Goal: Use online tool/utility: Utilize a website feature to perform a specific function

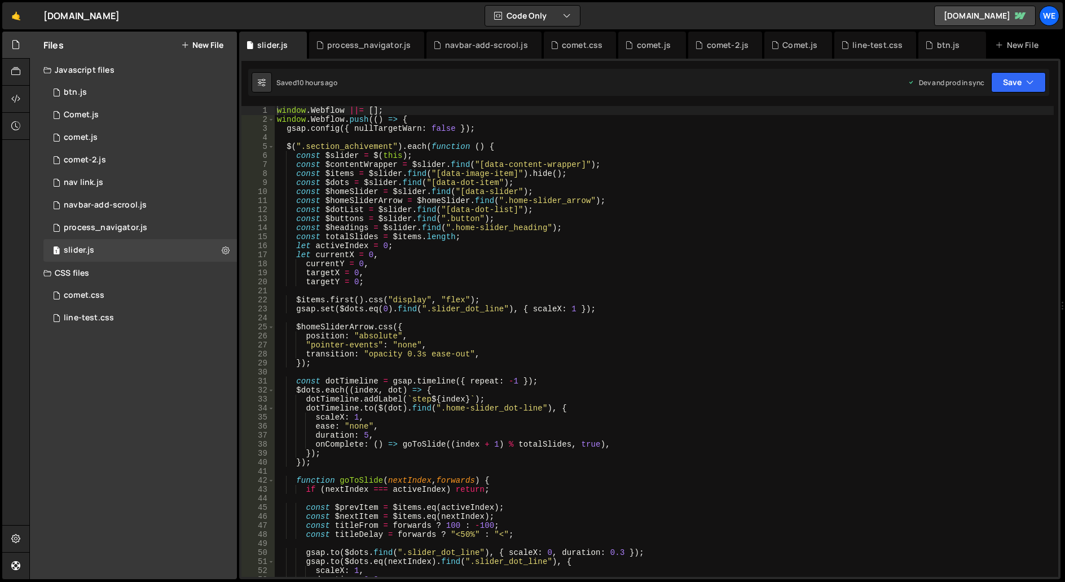
click at [350, 247] on div "window . Webflow ||= [ ] ; window . Webflow . push (( ) => { gsap . config ({ n…" at bounding box center [664, 350] width 779 height 489
click at [333, 254] on div "window . Webflow ||= [ ] ; window . Webflow . push (( ) => { gsap . config ({ n…" at bounding box center [664, 350] width 779 height 489
click at [320, 267] on div "window . Webflow ||= [ ] ; window . Webflow . push (( ) => { gsap . config ({ n…" at bounding box center [664, 350] width 779 height 489
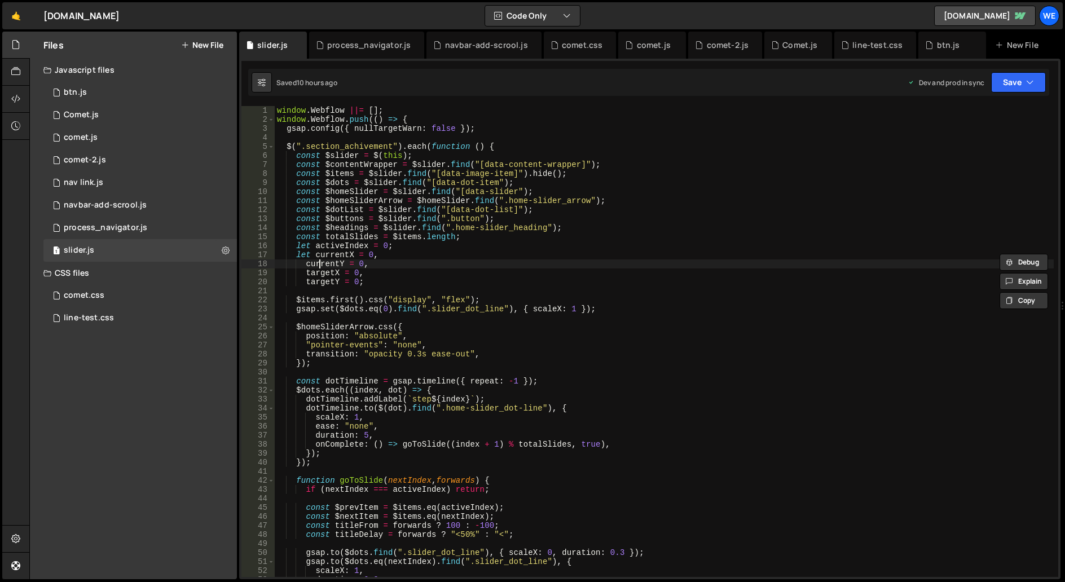
click at [320, 267] on div "window . Webflow ||= [ ] ; window . Webflow . push (( ) => { gsap . config ({ n…" at bounding box center [664, 350] width 779 height 489
click at [329, 271] on div "window . Webflow ||= [ ] ; window . Webflow . push (( ) => { gsap . config ({ n…" at bounding box center [664, 350] width 779 height 489
click at [322, 283] on div "window . Webflow ||= [ ] ; window . Webflow . push (( ) => { gsap . config ({ n…" at bounding box center [664, 350] width 779 height 489
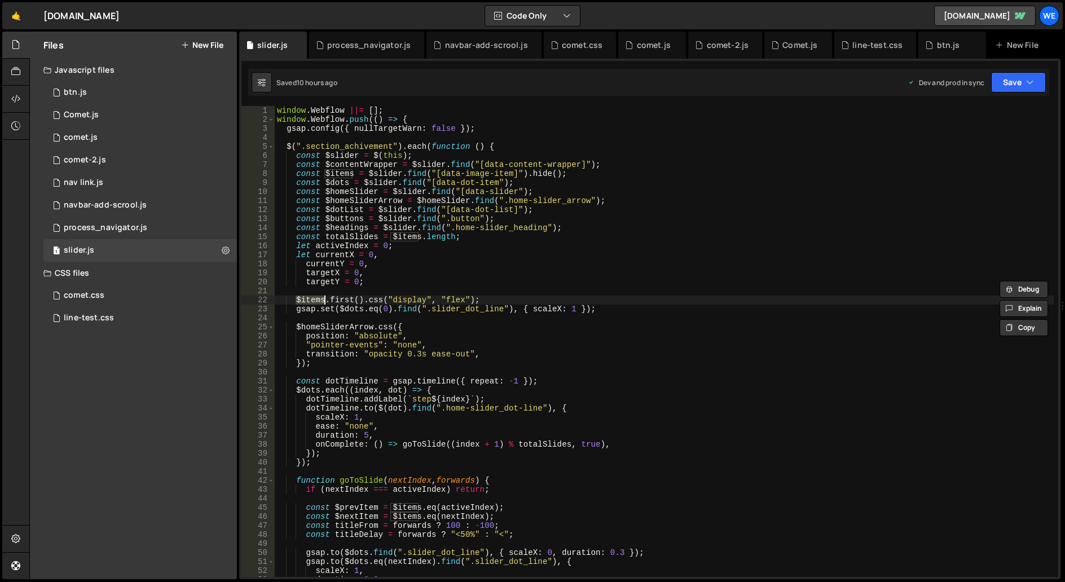
drag, startPoint x: 296, startPoint y: 301, endPoint x: 326, endPoint y: 296, distance: 29.7
click at [326, 296] on div "window . Webflow ||= [ ] ; window . Webflow . push (( ) => { gsap . config ({ n…" at bounding box center [664, 350] width 779 height 489
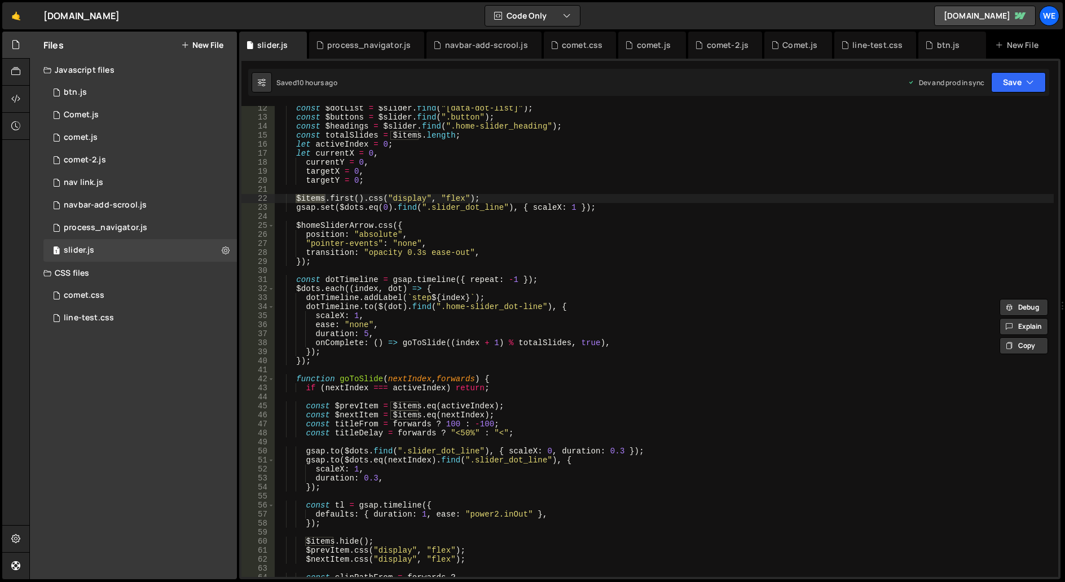
scroll to position [135, 0]
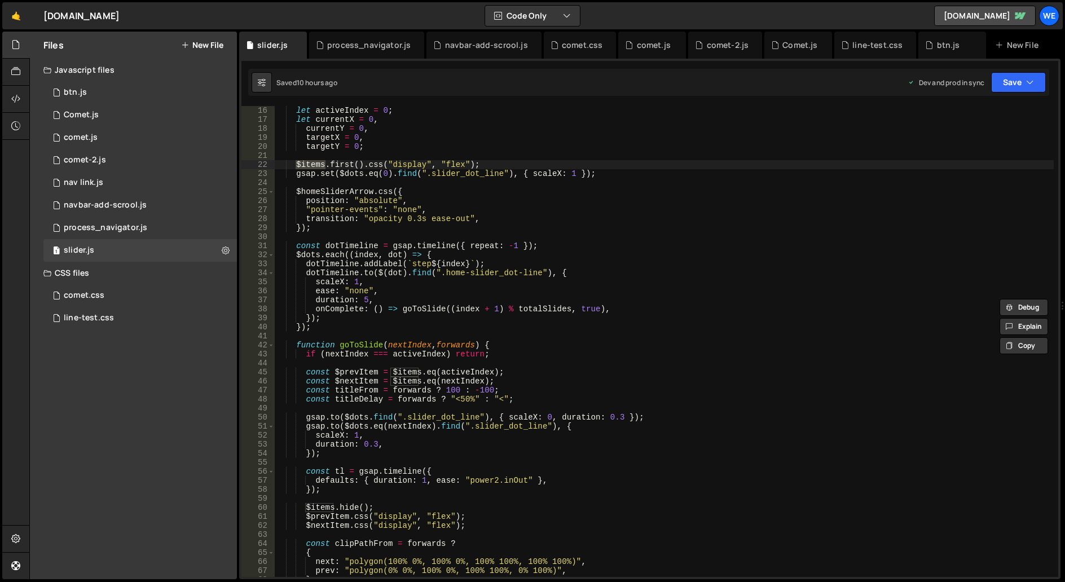
click at [410, 347] on div "let activeIndex = 0 ; let currentX = 0 , currentY = 0 , targetX = 0 , targetY =…" at bounding box center [664, 350] width 779 height 489
click at [366, 345] on div "let activeIndex = 0 ; let currentX = 0 , currentY = 0 , targetX = 0 , targetY =…" at bounding box center [664, 350] width 779 height 489
click at [272, 346] on span at bounding box center [271, 345] width 6 height 9
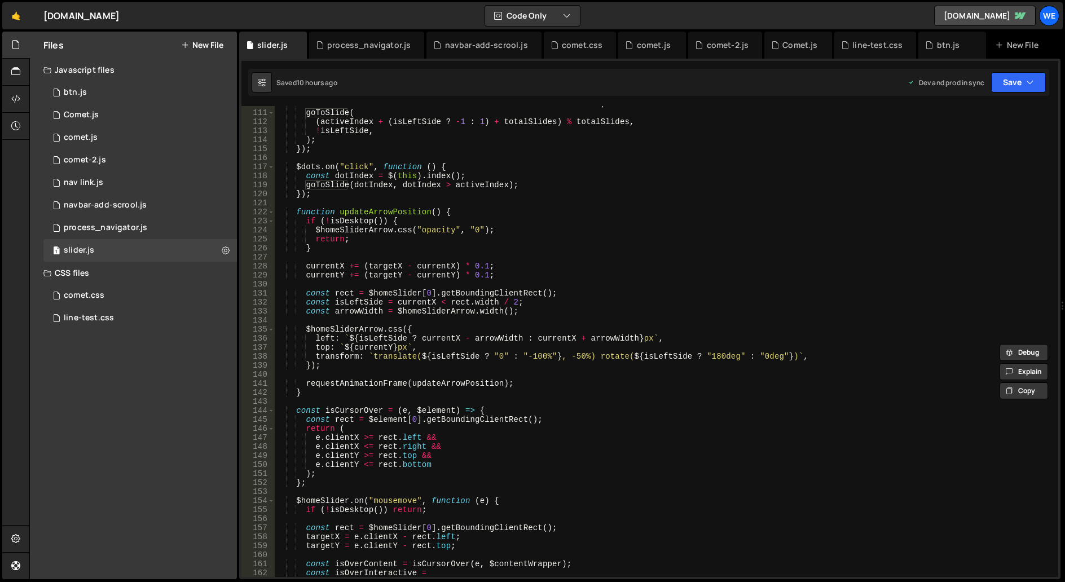
scroll to position [440, 0]
click at [269, 218] on span at bounding box center [271, 221] width 6 height 9
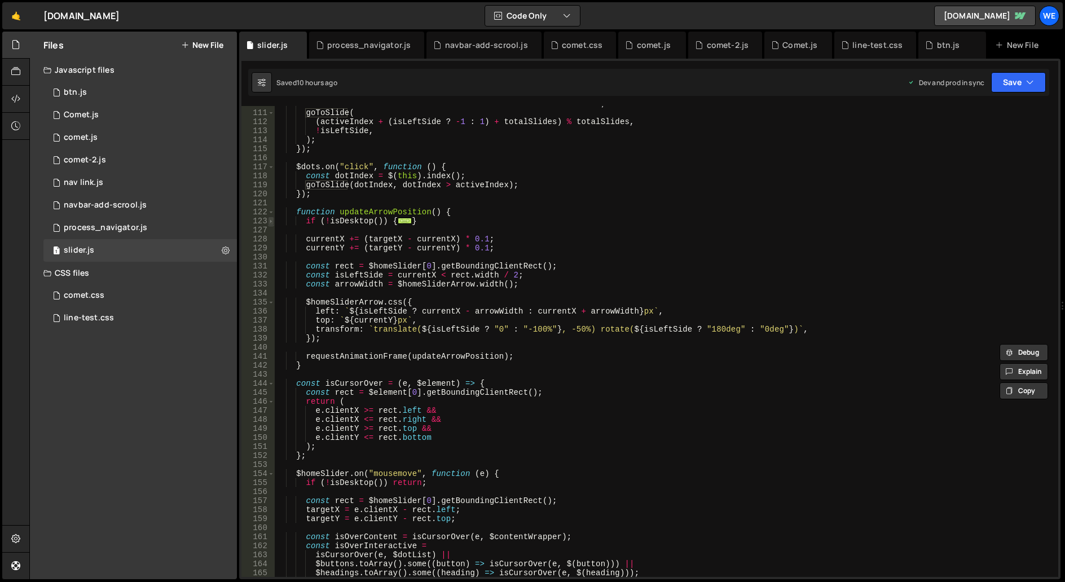
click at [269, 219] on span at bounding box center [271, 221] width 6 height 9
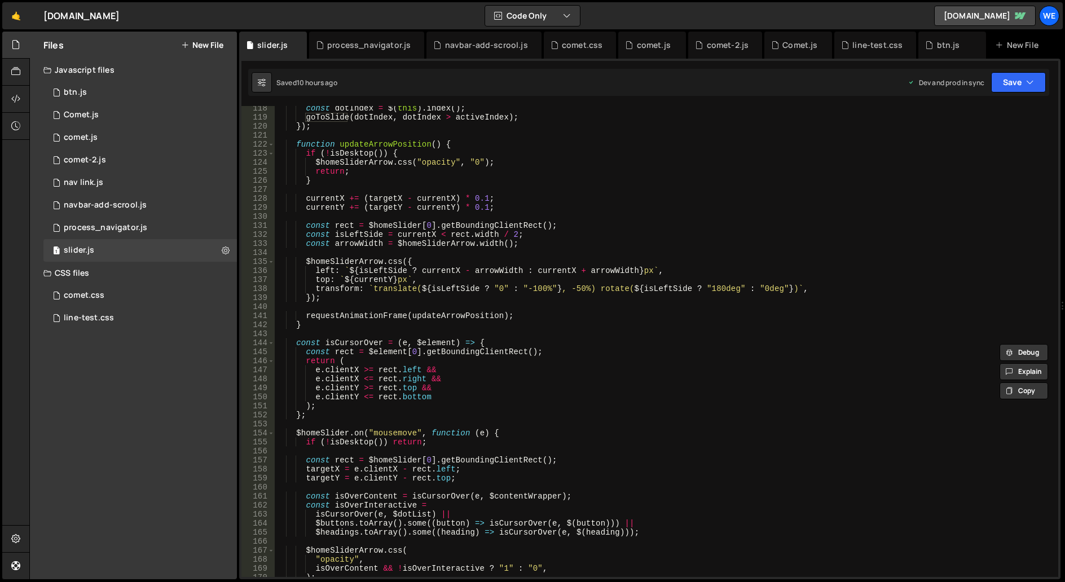
scroll to position [508, 0]
click at [344, 343] on div "const dotIndex = $ ( this ) . index ( ) ; goToSlide ( dotIndex , dotIndex > act…" at bounding box center [664, 348] width 779 height 489
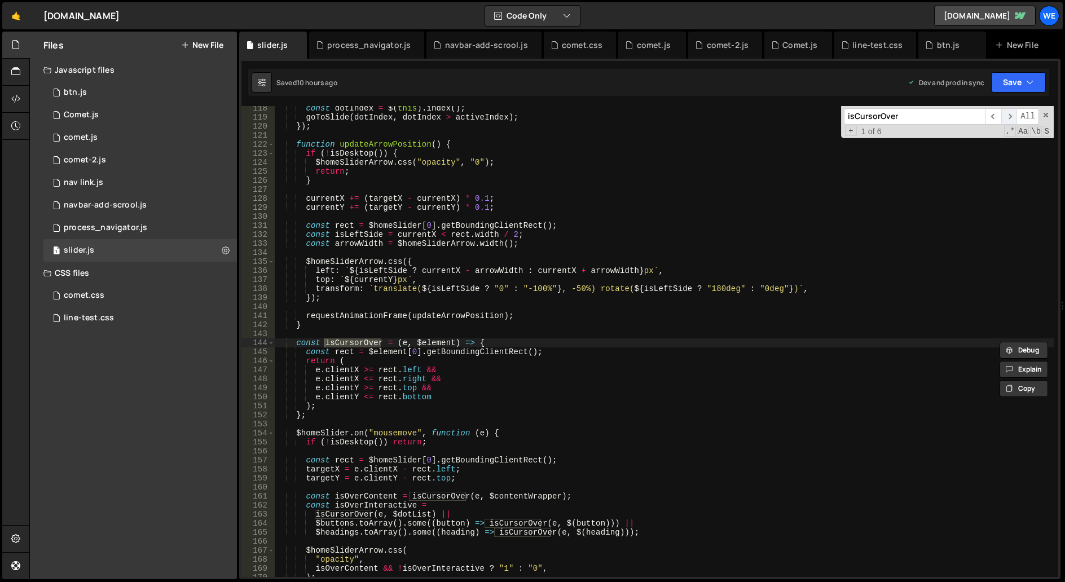
click at [1013, 118] on span "​" at bounding box center [1009, 116] width 16 height 16
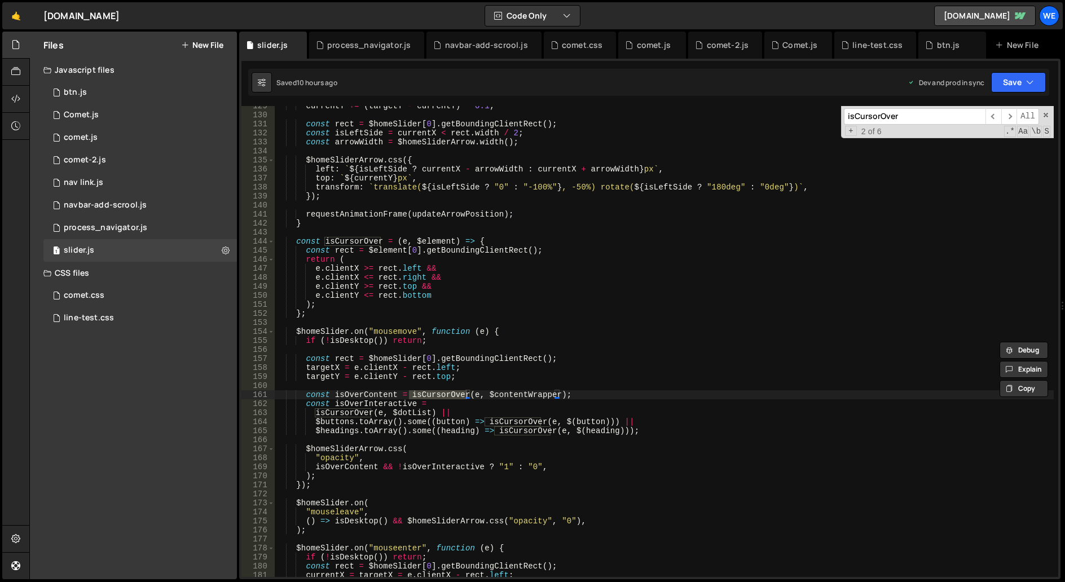
scroll to position [643, 0]
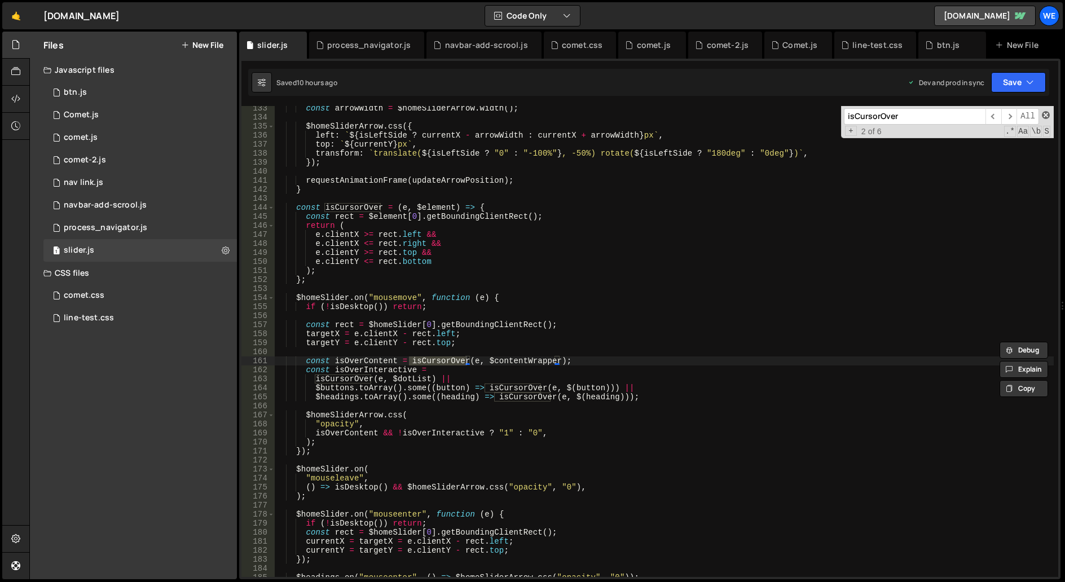
click at [1048, 112] on span at bounding box center [1046, 115] width 8 height 8
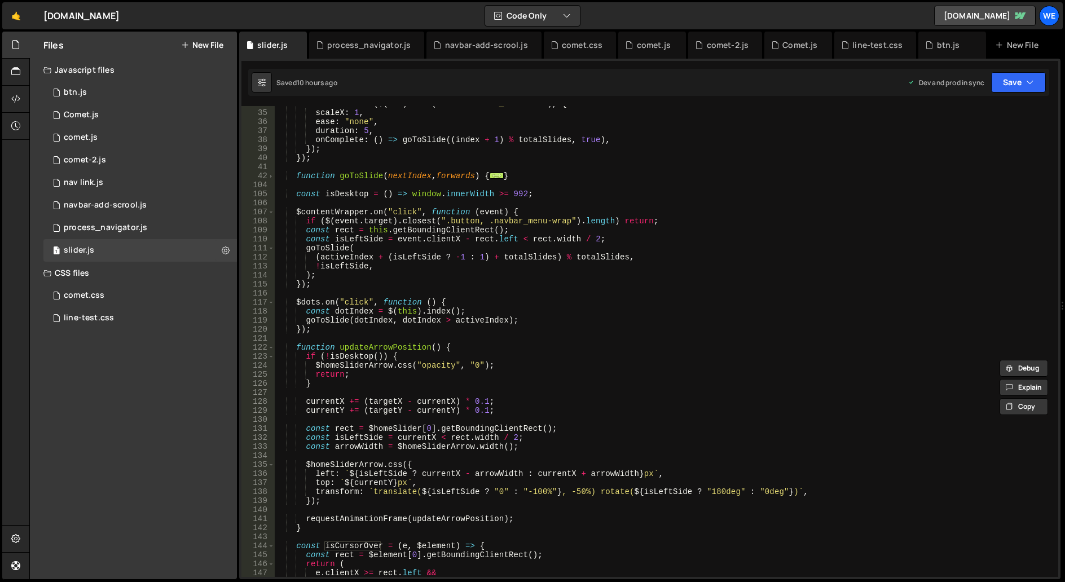
scroll to position [271, 0]
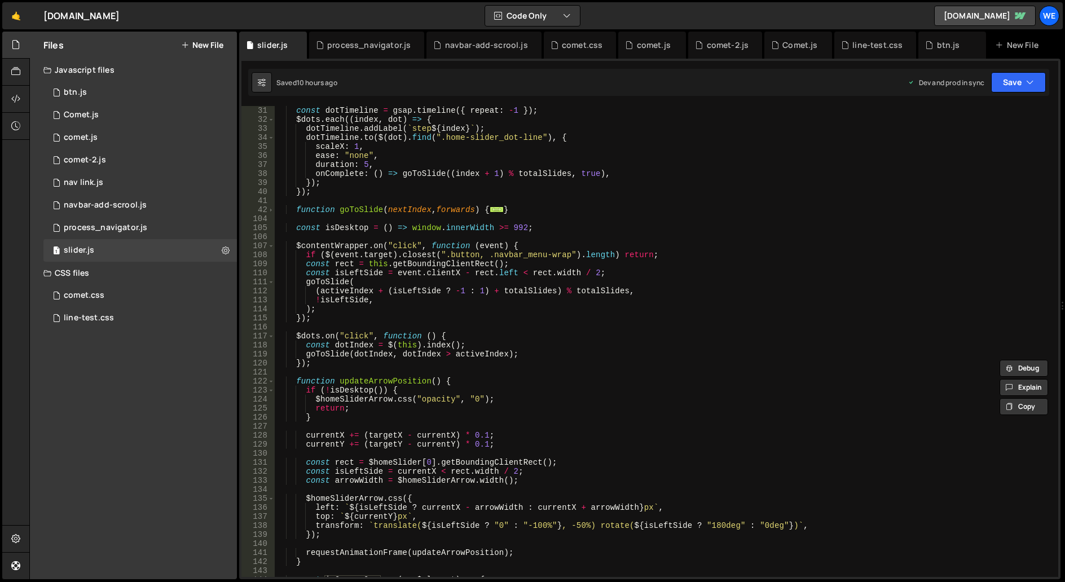
click at [442, 253] on div "const dotTimeline = gsap . timeline ({ repeat : - 1 }) ; $dots . each (( index …" at bounding box center [664, 350] width 779 height 489
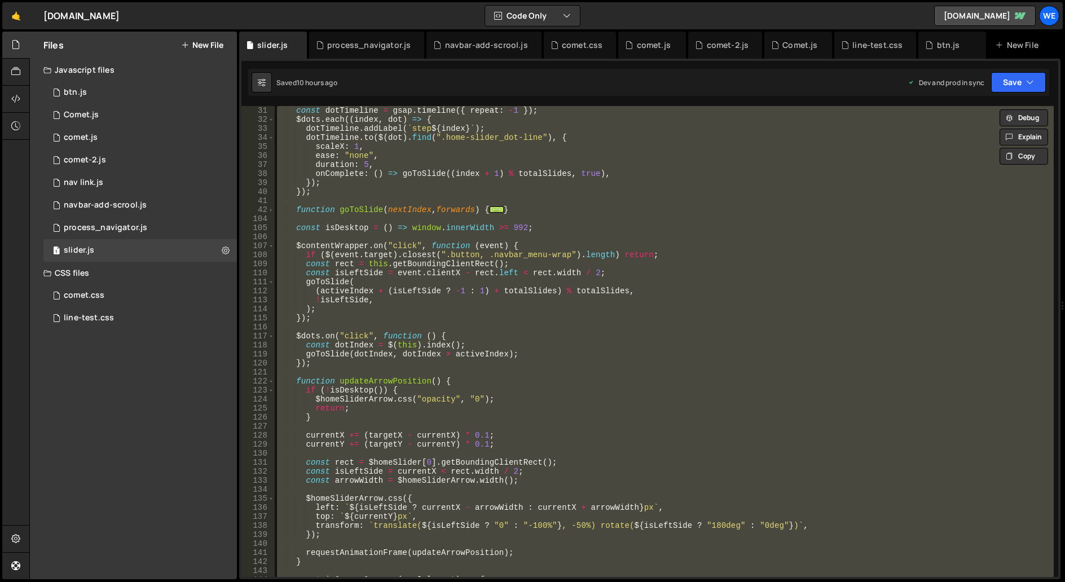
click at [594, 319] on div "const dotTimeline = gsap . timeline ({ repeat : - 1 }) ; $dots . each (( index …" at bounding box center [664, 341] width 779 height 471
type textarea "});"
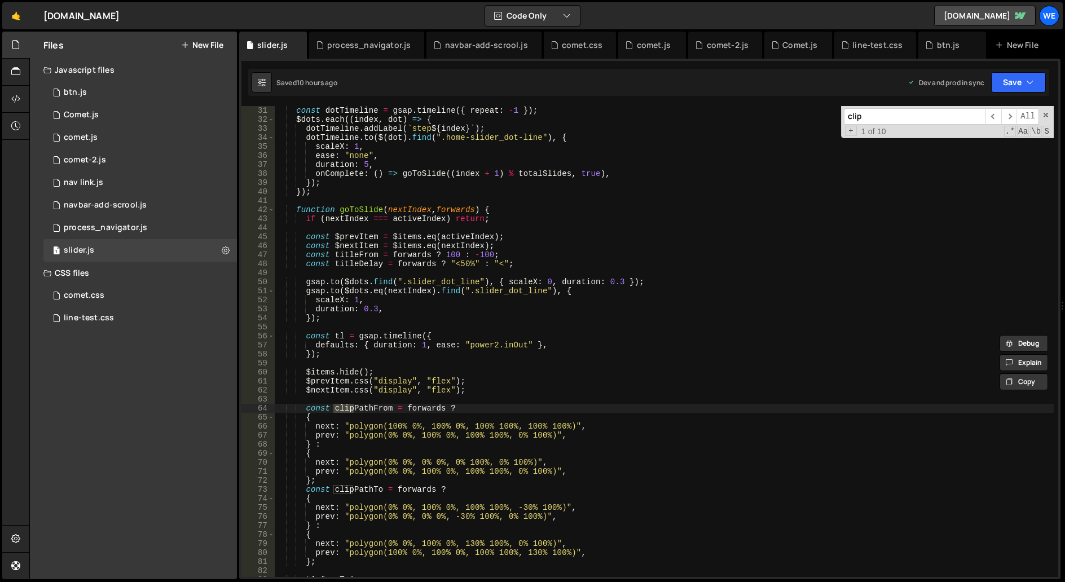
scroll to position [339, 0]
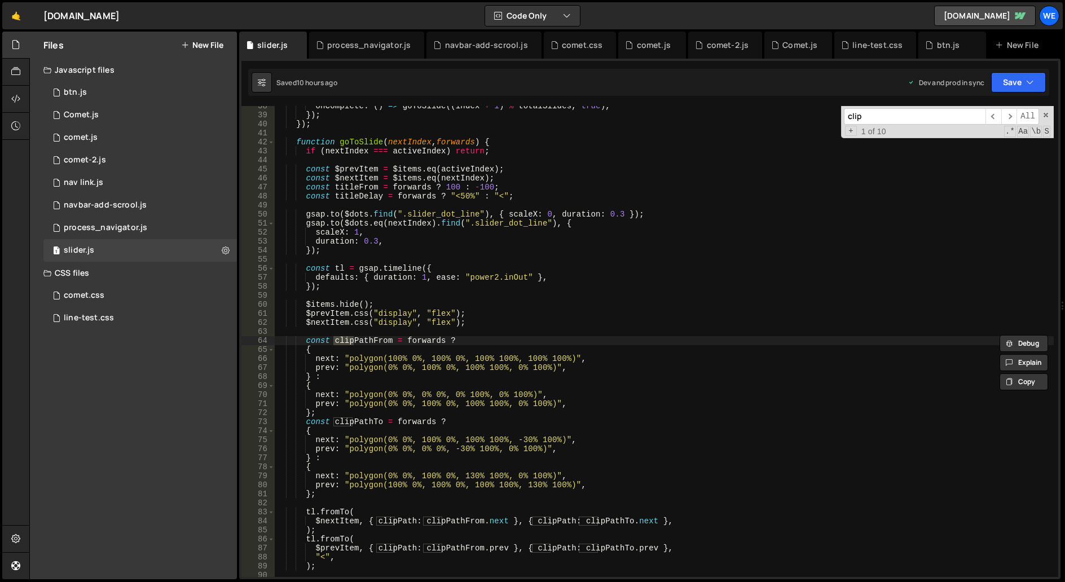
type input "clip"
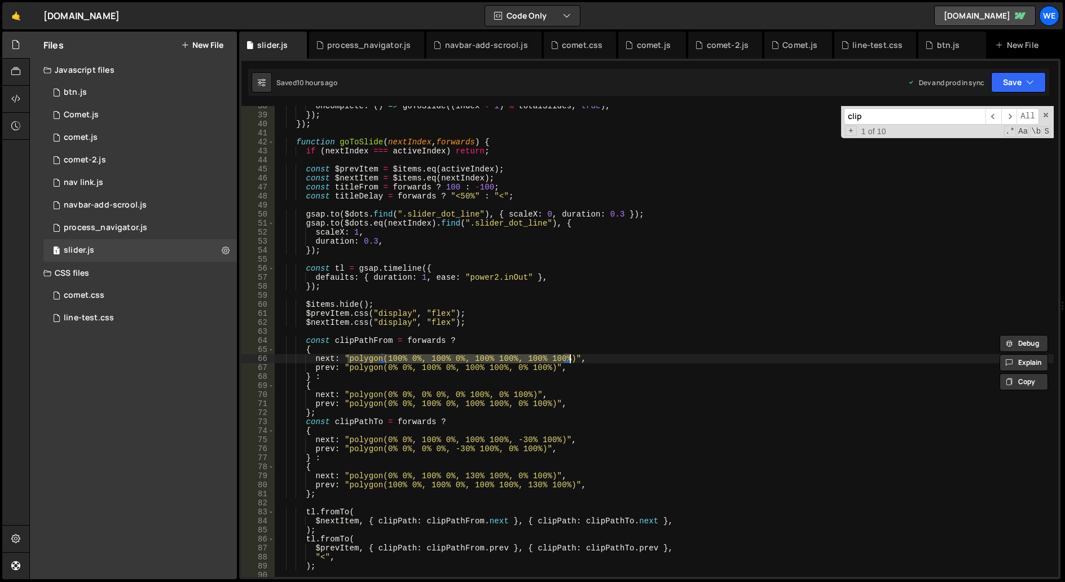
drag, startPoint x: 348, startPoint y: 356, endPoint x: 569, endPoint y: 355, distance: 221.2
click at [569, 355] on div "onComplete : ( ) => goToSlide (( index + 1 ) % totalSlides , true ) , }) ; }) ;…" at bounding box center [664, 346] width 779 height 489
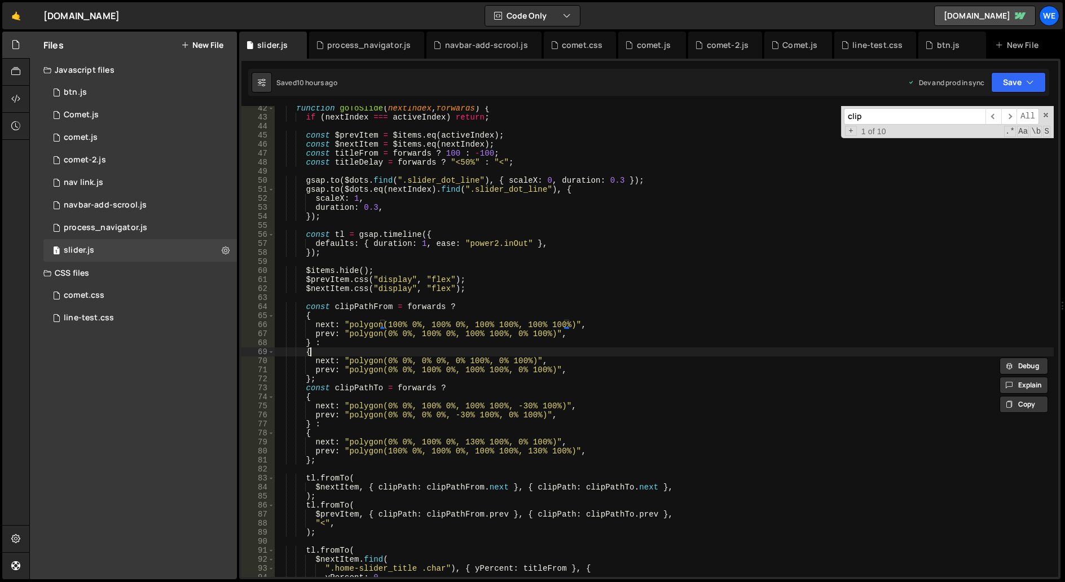
drag, startPoint x: 622, startPoint y: 348, endPoint x: 622, endPoint y: 340, distance: 7.9
click at [622, 348] on div "function goToSlide ( nextIndex , forwards ) { if ( nextIndex === activeIndex ) …" at bounding box center [664, 348] width 779 height 489
click at [1046, 117] on span at bounding box center [1046, 115] width 8 height 8
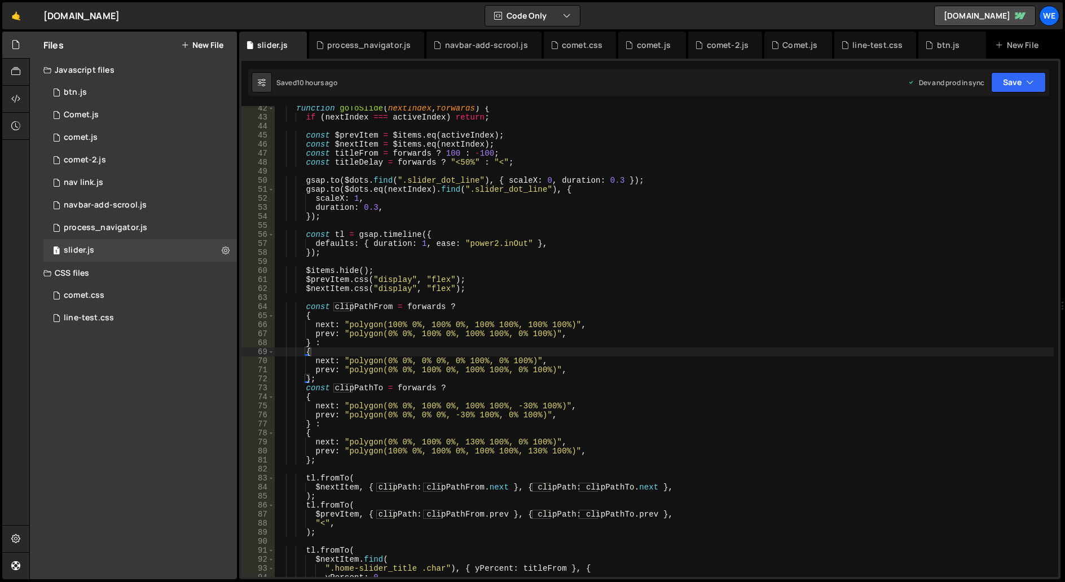
click at [485, 307] on div "function goToSlide ( nextIndex , forwards ) { if ( nextIndex === activeIndex ) …" at bounding box center [664, 348] width 779 height 489
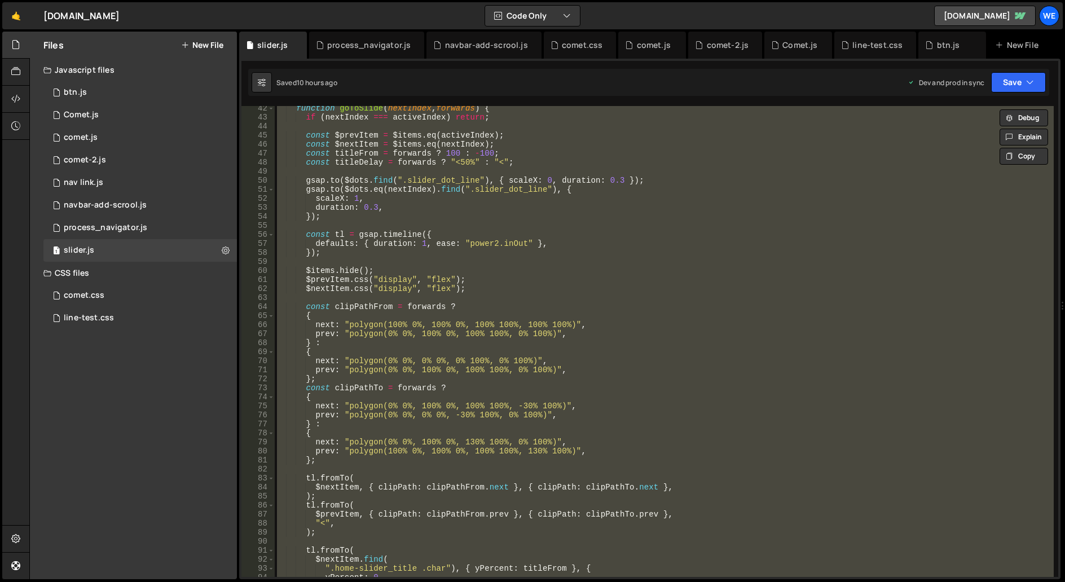
click at [568, 335] on div "function goToSlide ( nextIndex , forwards ) { if ( nextIndex === activeIndex ) …" at bounding box center [664, 348] width 779 height 489
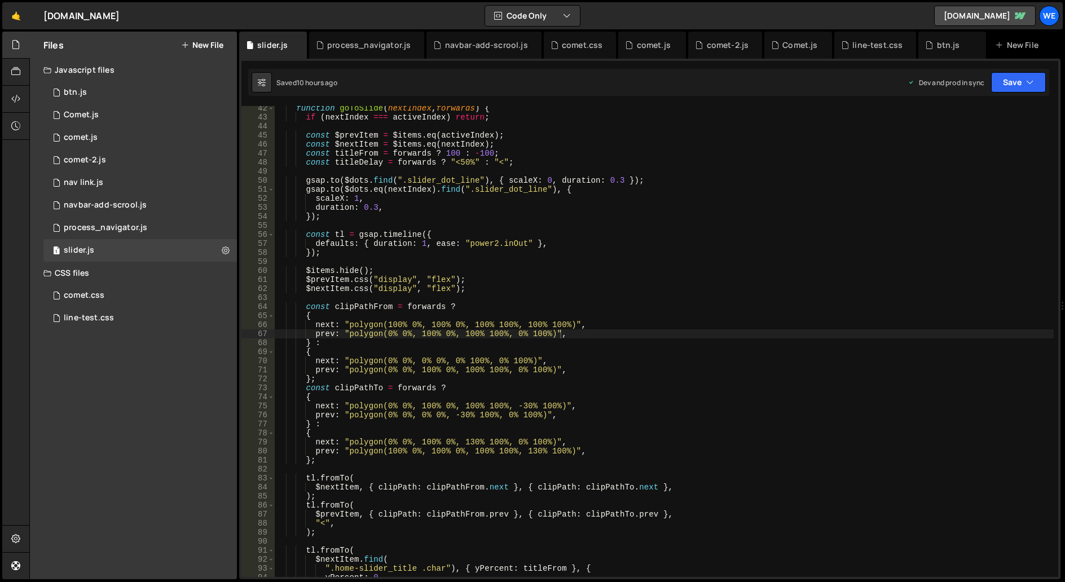
scroll to position [305, 0]
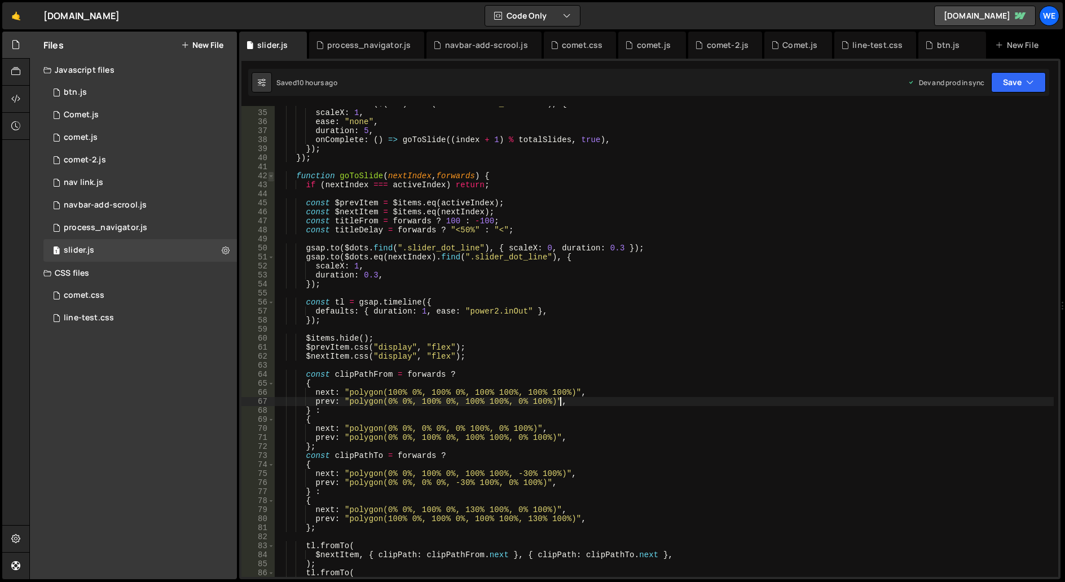
click at [269, 178] on span at bounding box center [271, 176] width 6 height 9
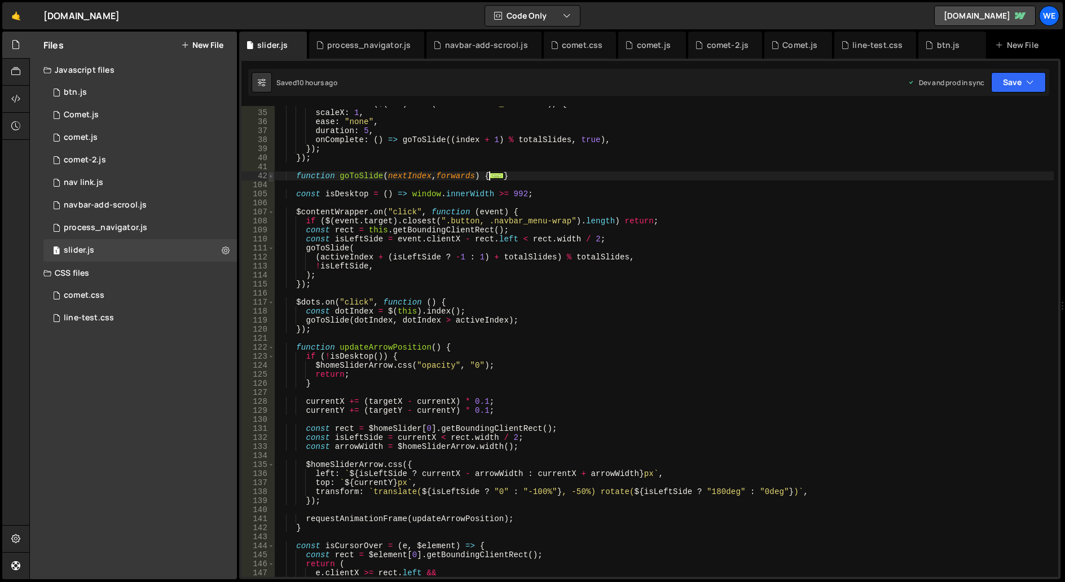
click at [271, 178] on span at bounding box center [271, 176] width 6 height 9
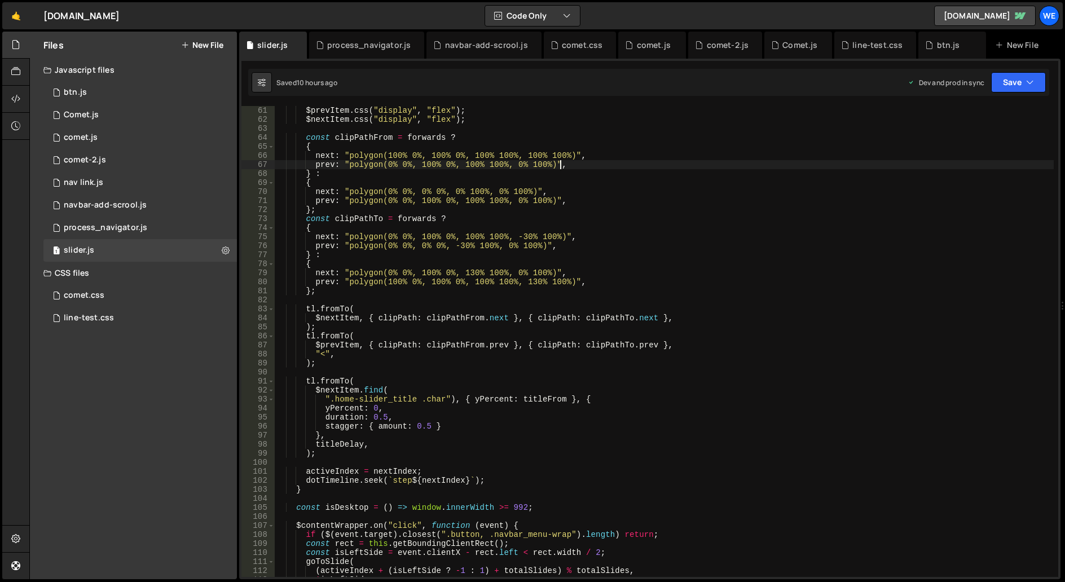
scroll to position [575, 0]
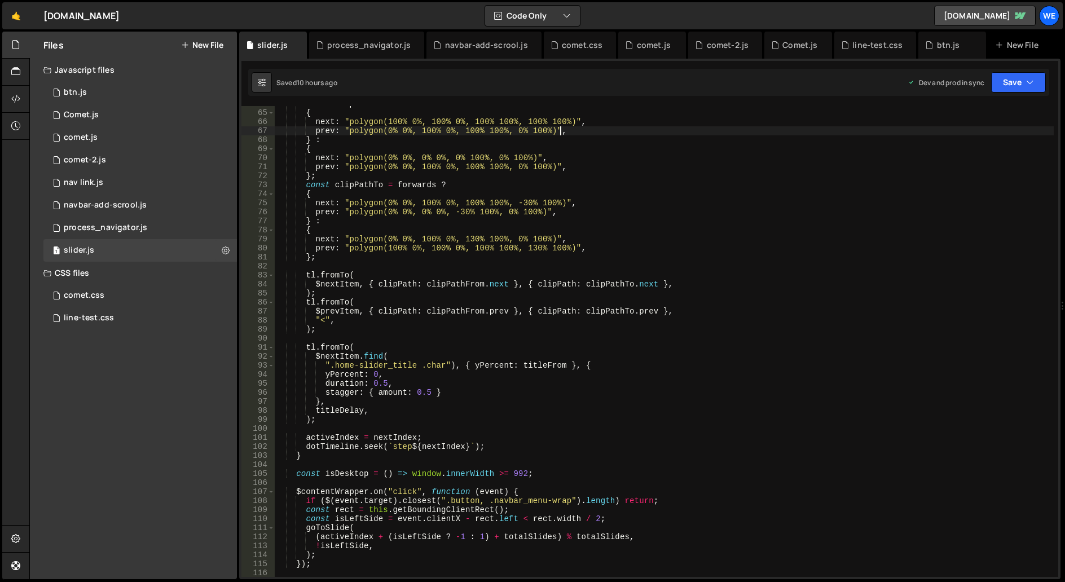
click at [309, 458] on div "const clipPathFrom = forwards ? { next : "polygon(100% 0%, 100% 0%, 100% 100%, …" at bounding box center [664, 343] width 779 height 489
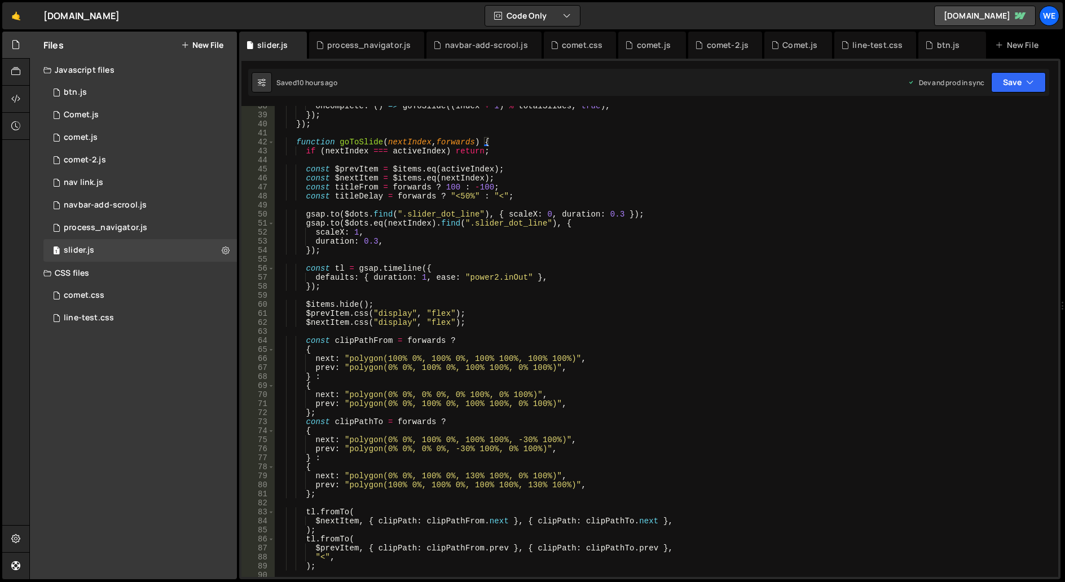
scroll to position [305, 0]
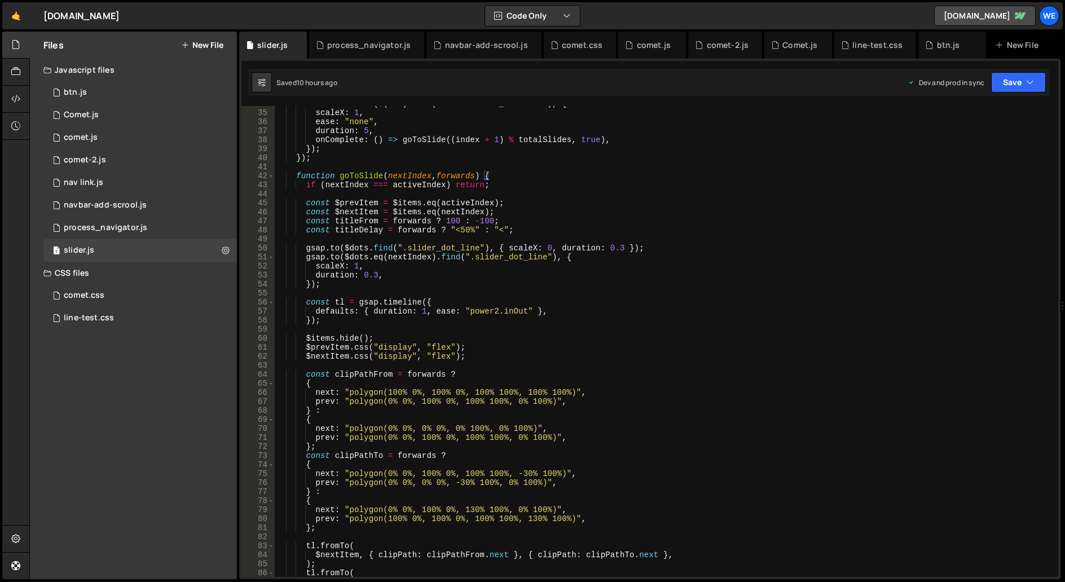
click at [296, 173] on div "dotTimeline . to ( $ ( dot ) . find ( ".home-slider_dot-line" ) , { scaleX : 1 …" at bounding box center [664, 343] width 779 height 489
type textarea "function goToSlide(nextIndex, forwards) { if (nextIndex === activeIndex) return;"
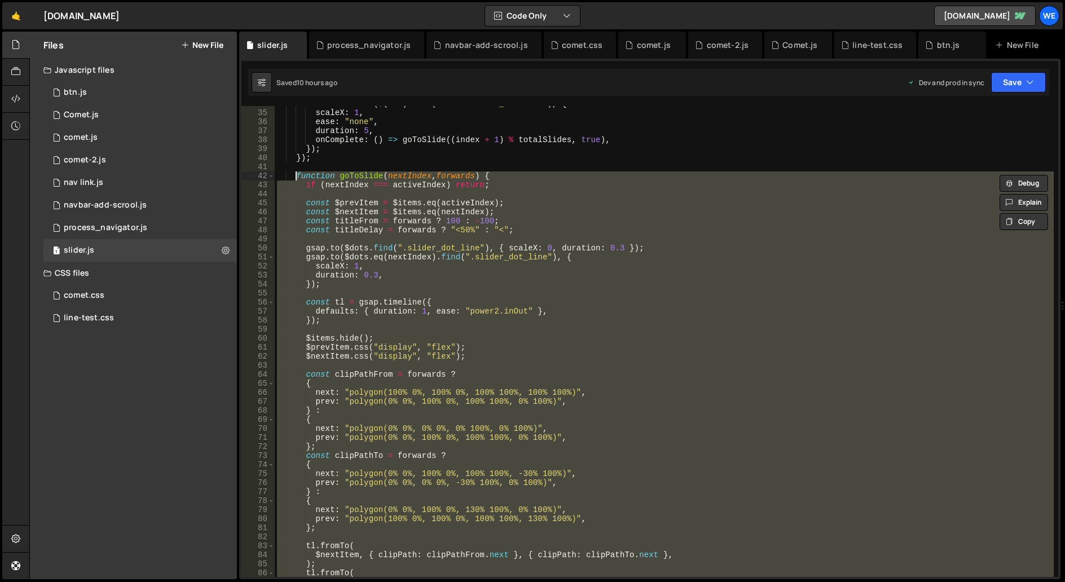
paste textarea
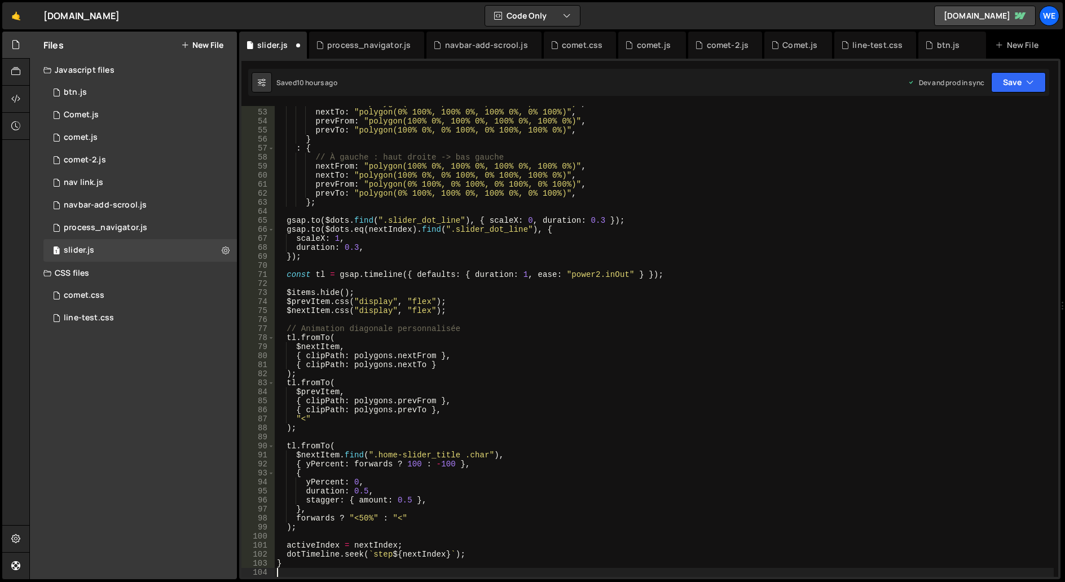
scroll to position [468, 0]
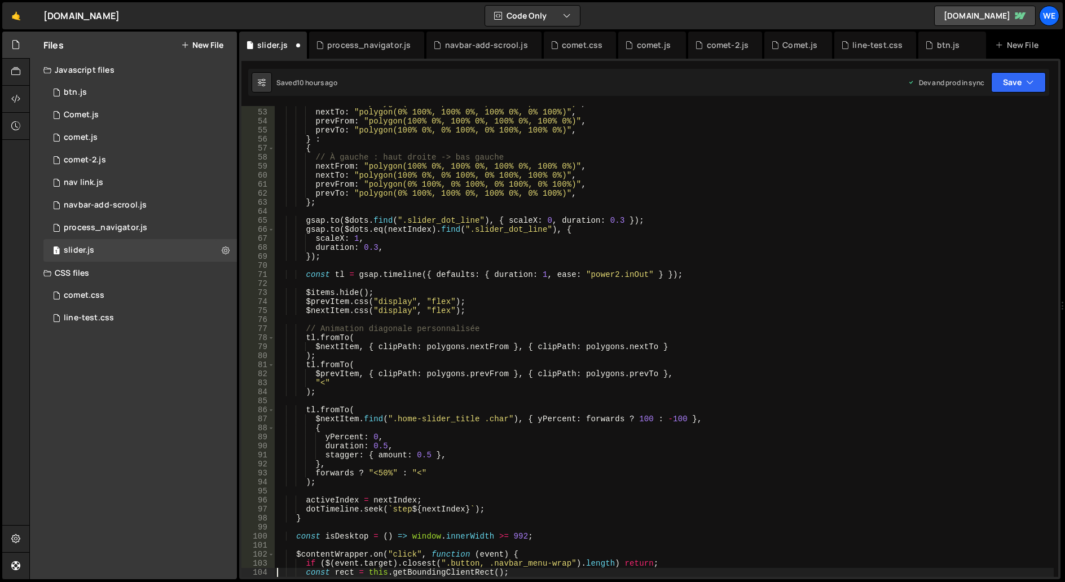
type textarea "const rect = this.getBoundingClientRect();"
click at [718, 288] on div "nextFrom : "polygon(0% 100%, 0% 100%, 0% 100%, 0% 100%)" , nextTo : "polygon(0%…" at bounding box center [664, 343] width 779 height 489
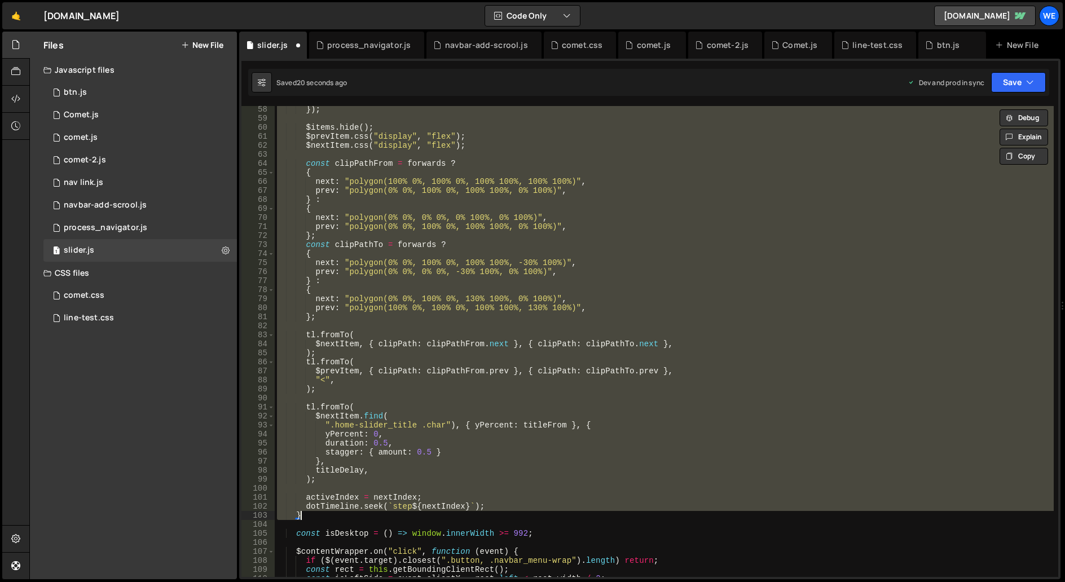
scroll to position [449, 0]
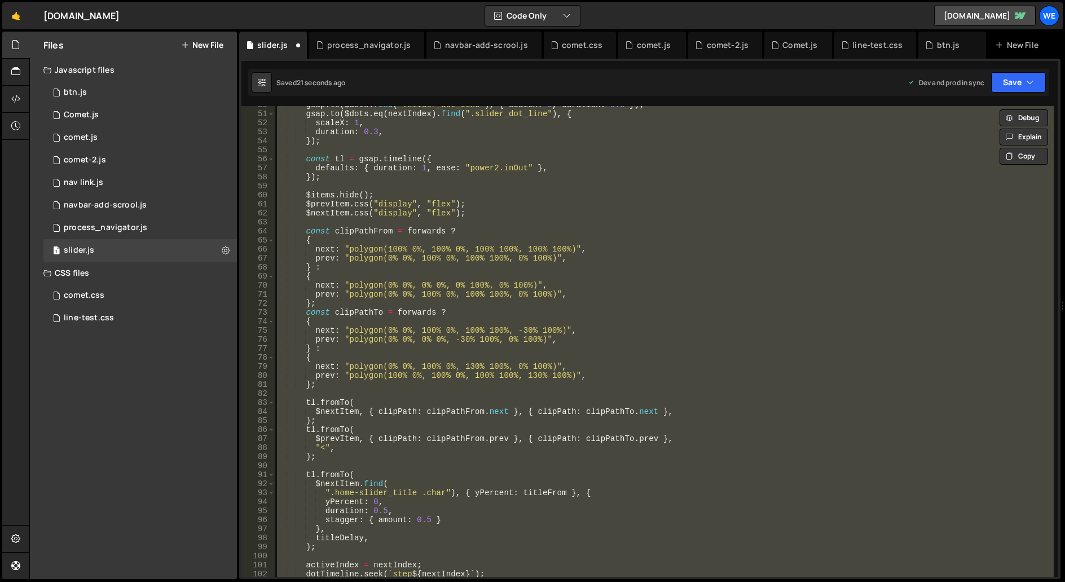
click at [708, 264] on div "gsap . to ( $dots . find ( ".slider_dot_line" ) , { scaleX : 0 , duration : 0.3…" at bounding box center [664, 341] width 779 height 471
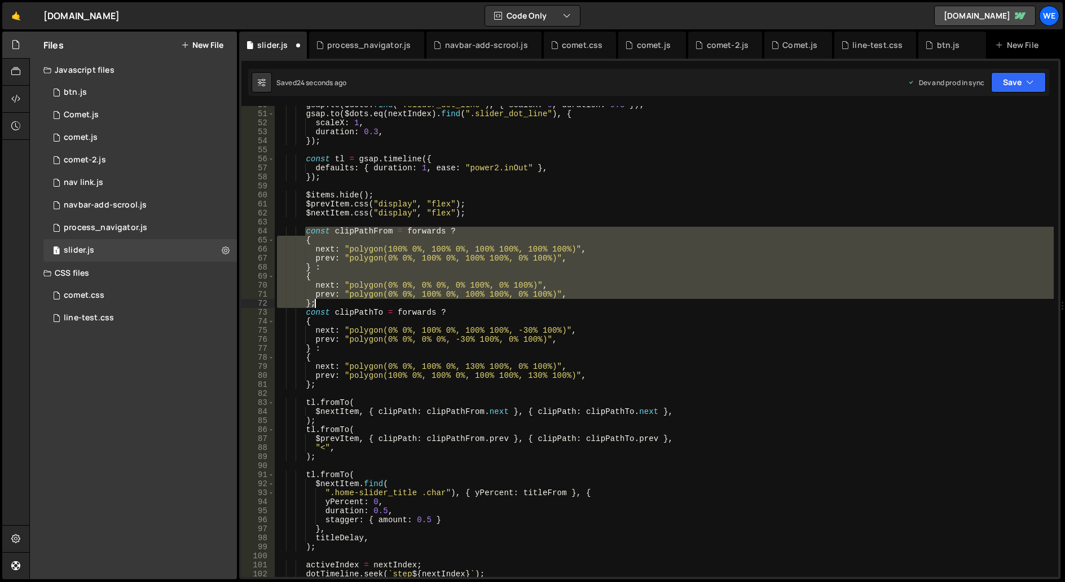
drag, startPoint x: 307, startPoint y: 234, endPoint x: 324, endPoint y: 304, distance: 72.0
click at [324, 304] on div "gsap . to ( $dots . find ( ".slider_dot_line" ) , { scaleX : 0 , duration : 0.3…" at bounding box center [664, 344] width 779 height 489
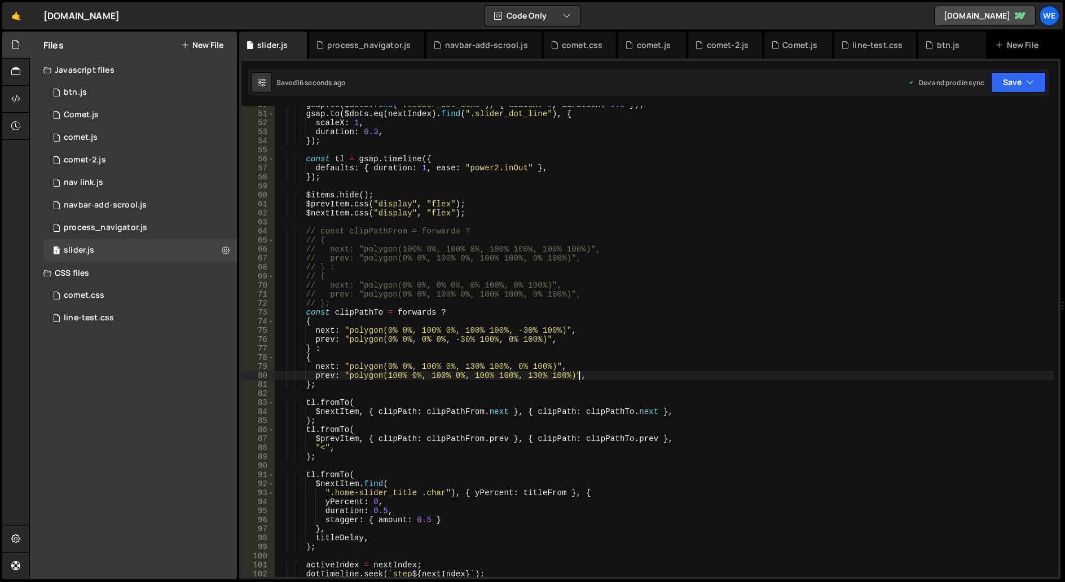
click at [757, 371] on div "gsap . to ( $dots . find ( ".slider_dot_line" ) , { scaleX : 0 , duration : 0.3…" at bounding box center [664, 344] width 779 height 489
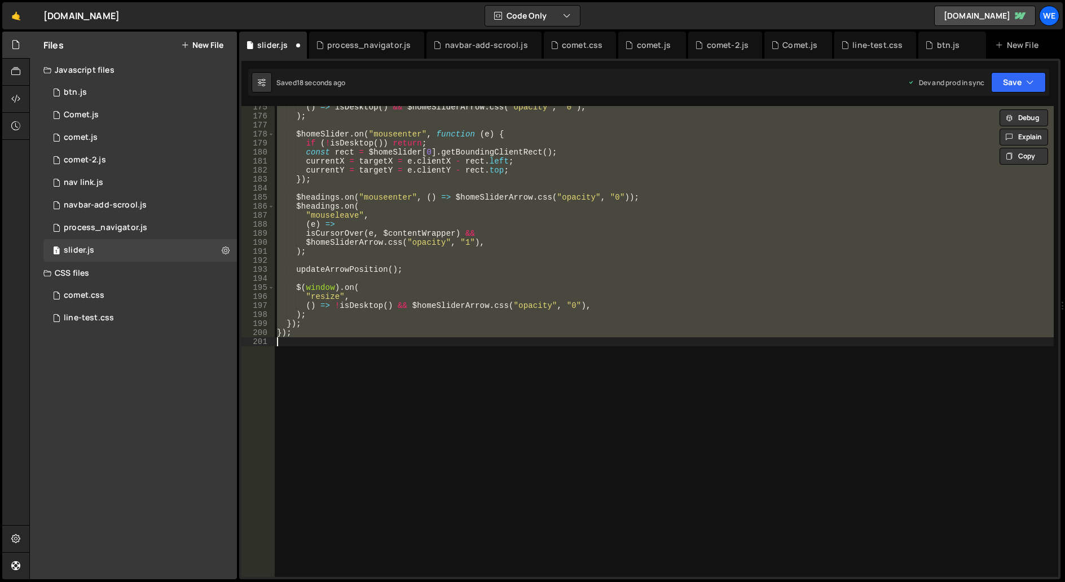
scroll to position [333, 0]
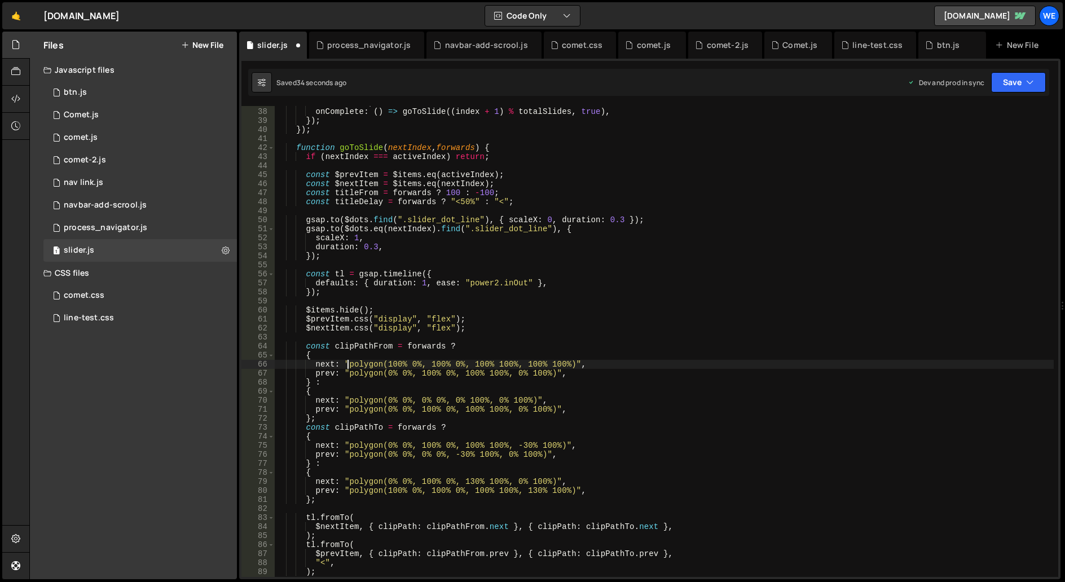
drag, startPoint x: 348, startPoint y: 363, endPoint x: 367, endPoint y: 363, distance: 19.2
click at [348, 363] on div "duration : 5 , onComplete : ( ) => goToSlide (( index + 1 ) % totalSlides , tru…" at bounding box center [664, 342] width 779 height 489
drag, startPoint x: 569, startPoint y: 364, endPoint x: 579, endPoint y: 363, distance: 10.3
click at [569, 364] on div "duration : 5 , onComplete : ( ) => goToSlide (( index + 1 ) % totalSlides , tru…" at bounding box center [664, 342] width 779 height 489
paste textarea "clip-path: polygon(0 0, 100% 0, 100% 100%, 0 100%);"
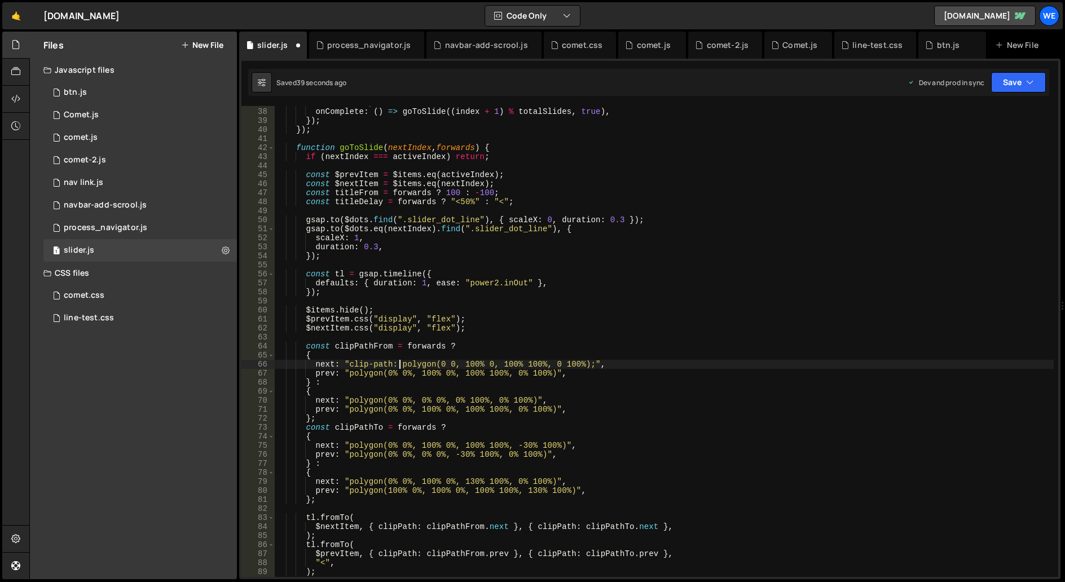
click at [401, 362] on div "duration : 5 , onComplete : ( ) => goToSlide (( index + 1 ) % totalSlides , tru…" at bounding box center [664, 342] width 779 height 489
type textarea "next: "polygon(0 0, 100% 0, 100% 100%, 0 100%);","
click at [594, 336] on div "duration : 5 , onComplete : ( ) => goToSlide (( index + 1 ) % totalSlides , tru…" at bounding box center [664, 342] width 779 height 489
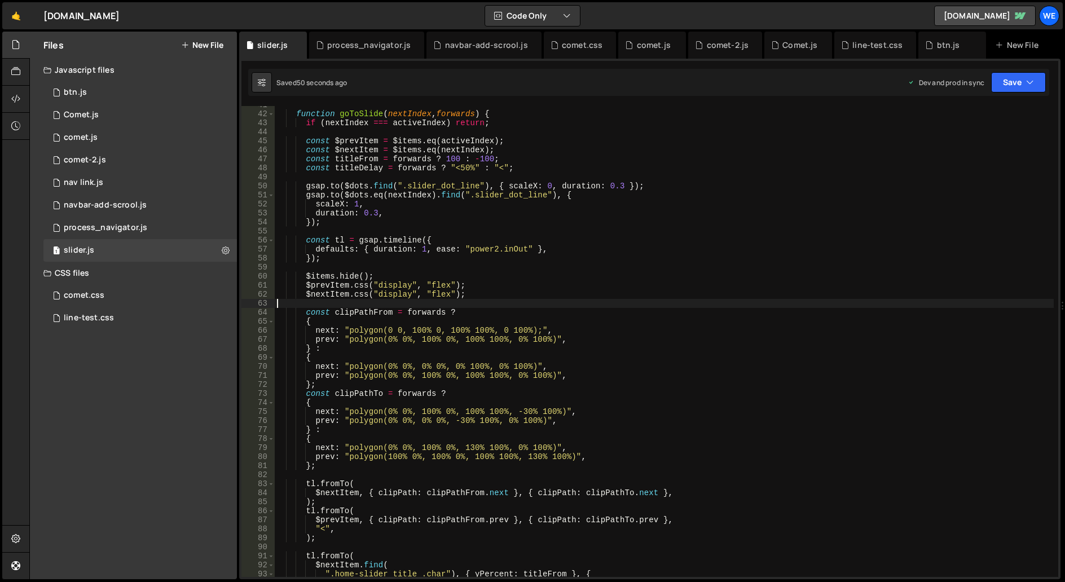
scroll to position [367, 0]
drag, startPoint x: 348, startPoint y: 329, endPoint x: 366, endPoint y: 331, distance: 18.7
click at [348, 329] on div "function goToSlide ( nextIndex , forwards ) { if ( nextIndex === activeIndex ) …" at bounding box center [664, 344] width 779 height 489
click at [534, 331] on div "function goToSlide ( nextIndex , forwards ) { if ( nextIndex === activeIndex ) …" at bounding box center [664, 344] width 779 height 489
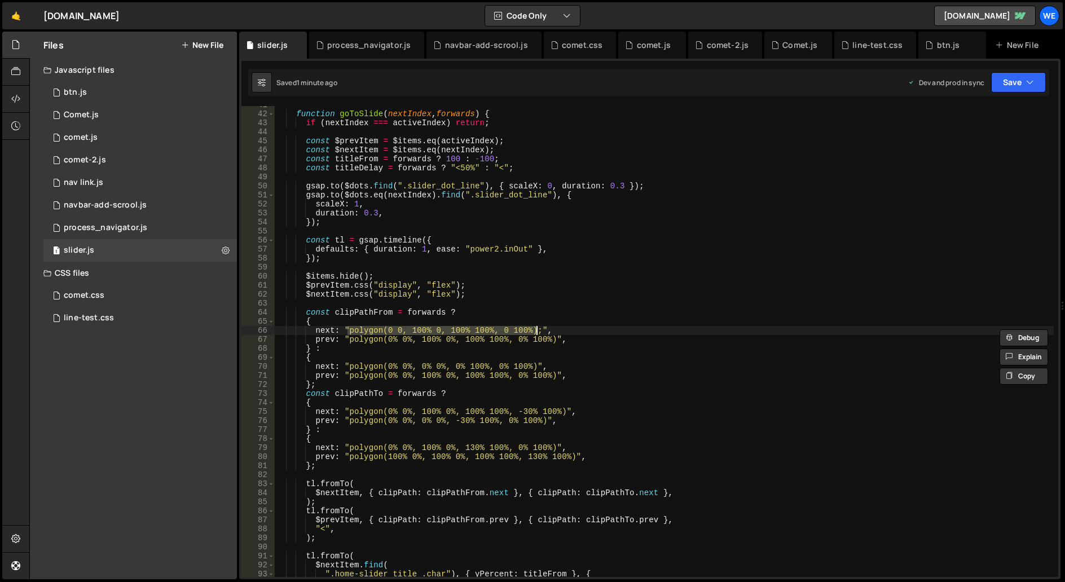
paste textarea "100%, 0 100%, 0"
click at [345, 333] on div "function goToSlide ( nextIndex , forwards ) { if ( nextIndex === activeIndex ) …" at bounding box center [664, 344] width 779 height 489
click at [348, 343] on div "function goToSlide ( nextIndex , forwards ) { if ( nextIndex === activeIndex ) …" at bounding box center [664, 344] width 779 height 489
click at [550, 339] on div "function goToSlide ( nextIndex , forwards ) { if ( nextIndex === activeIndex ) …" at bounding box center [664, 344] width 779 height 489
paste textarea "100%, 100% 100%, 100% 100%, 0 0);"
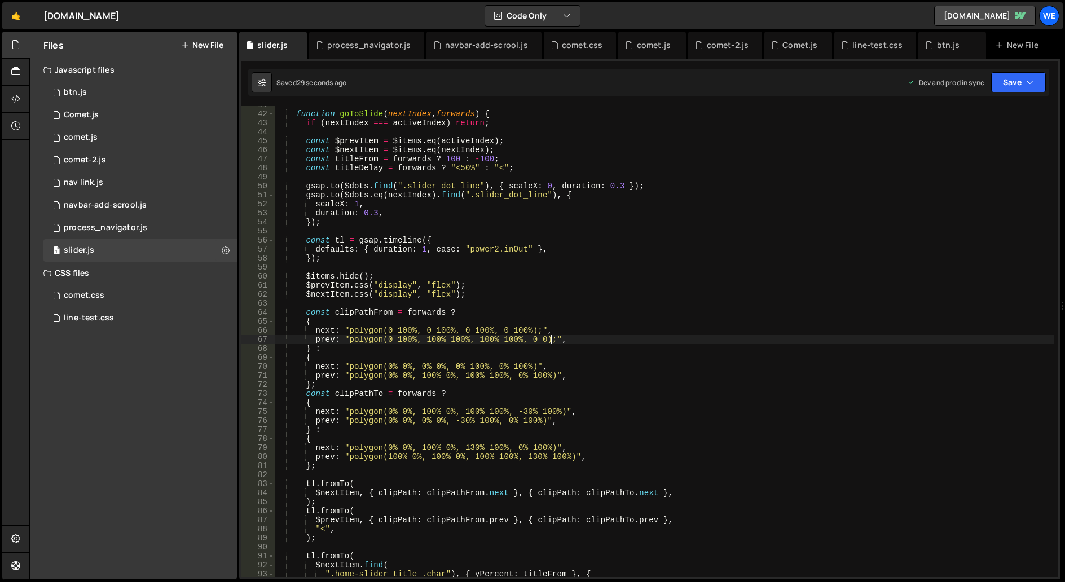
click at [628, 348] on div "function goToSlide ( nextIndex , forwards ) { if ( nextIndex === activeIndex ) …" at bounding box center [664, 344] width 779 height 489
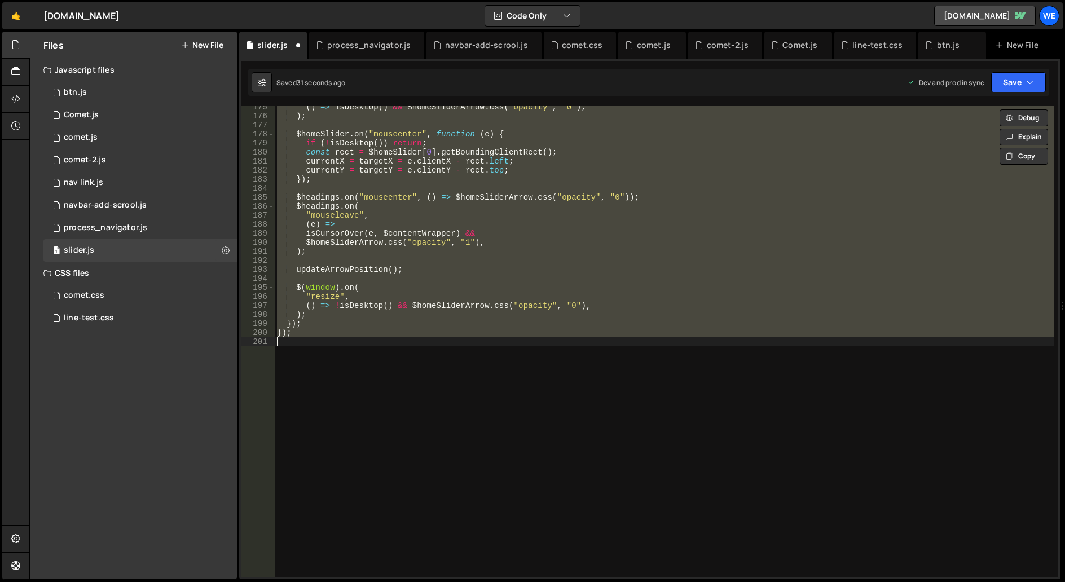
scroll to position [351, 0]
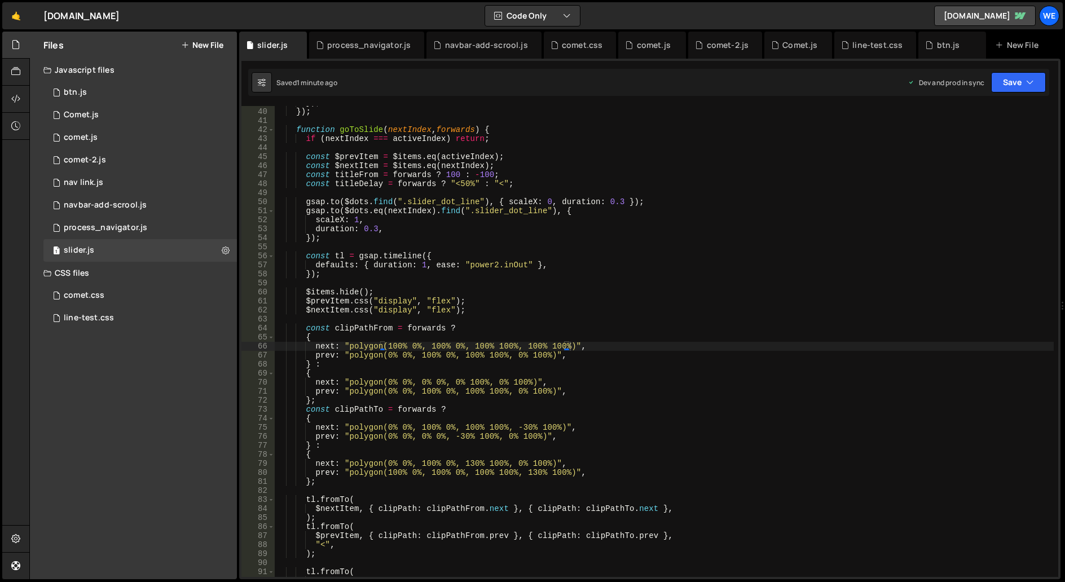
click at [346, 348] on div "}) ; }) ; function goToSlide ( nextIndex , forwards ) { if ( nextIndex === acti…" at bounding box center [664, 342] width 779 height 489
click at [569, 348] on div "}) ; }) ; function goToSlide ( nextIndex , forwards ) { if ( nextIndex === acti…" at bounding box center [664, 342] width 779 height 489
paste textarea "0% 100%, 0% 100%, 0% 100%,"
drag, startPoint x: 349, startPoint y: 383, endPoint x: 355, endPoint y: 381, distance: 5.9
click at [349, 383] on div "}) ; }) ; function goToSlide ( nextIndex , forwards ) { if ( nextIndex === acti…" at bounding box center [664, 342] width 779 height 489
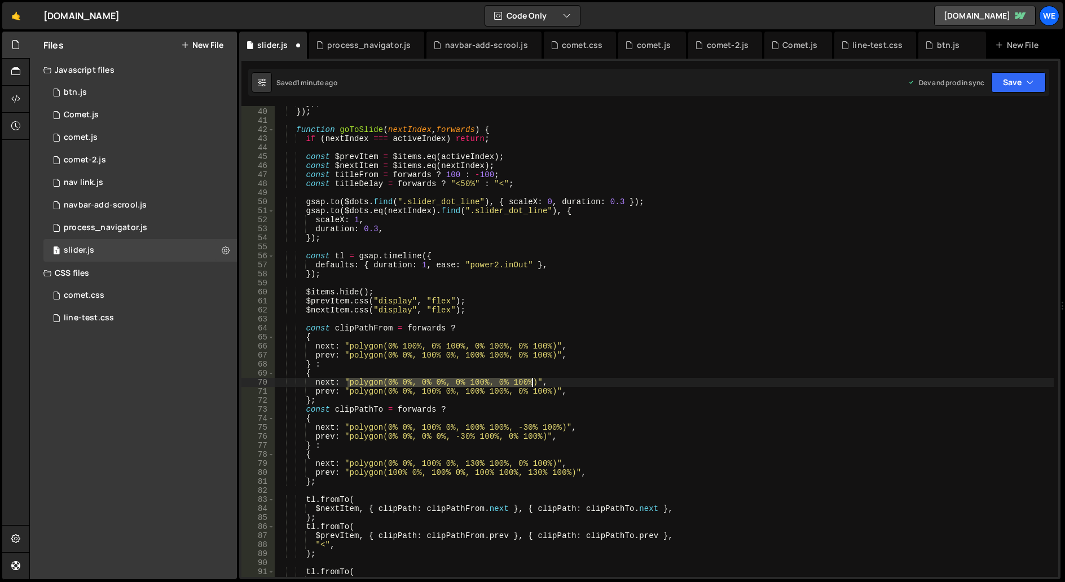
click at [533, 380] on div "}) ; }) ; function goToSlide ( nextIndex , forwards ) { if ( nextIndex === acti…" at bounding box center [664, 342] width 779 height 489
click at [348, 358] on div "}) ; }) ; function goToSlide ( nextIndex , forwards ) { if ( nextIndex === acti…" at bounding box center [664, 342] width 779 height 489
click at [549, 351] on div "}) ; }) ; function goToSlide ( nextIndex , forwards ) { if ( nextIndex === acti…" at bounding box center [664, 342] width 779 height 489
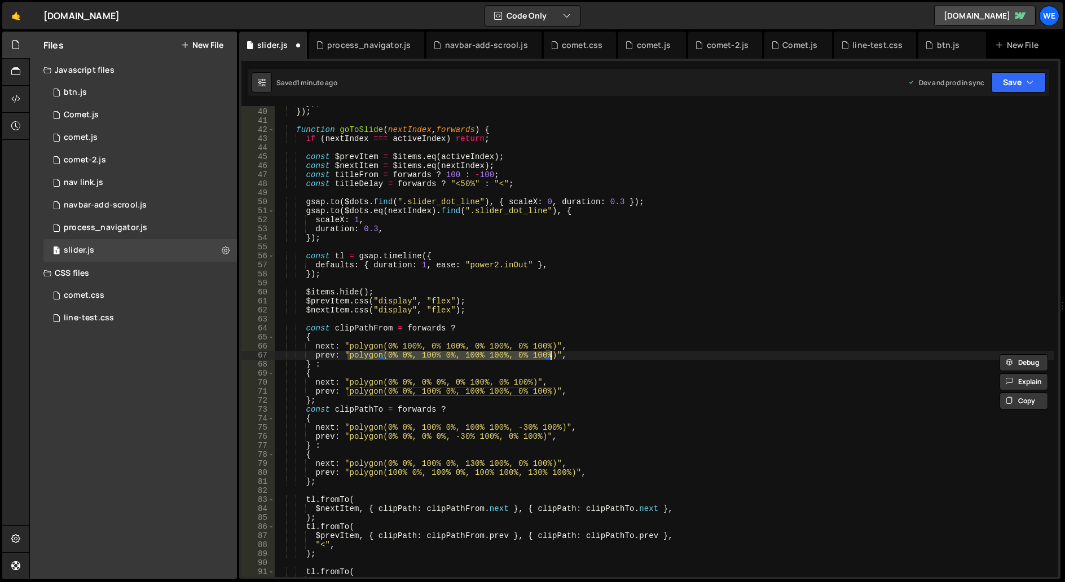
paste textarea "100%, 100% 0%, 100%"
click at [739, 302] on div "}) ; }) ; function goToSlide ( nextIndex , forwards ) { if ( nextIndex === acti…" at bounding box center [664, 342] width 779 height 489
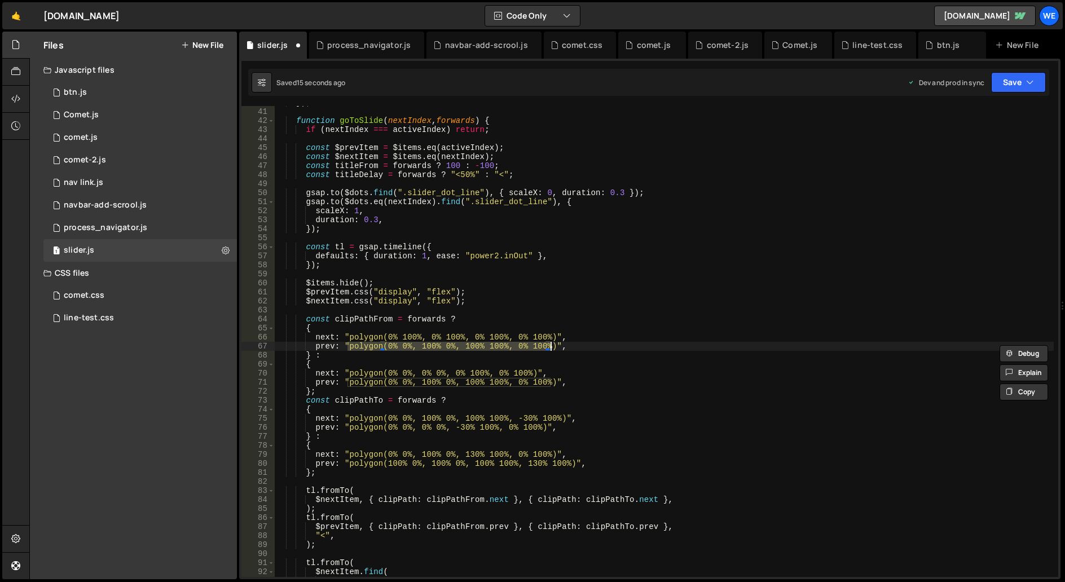
scroll to position [361, 0]
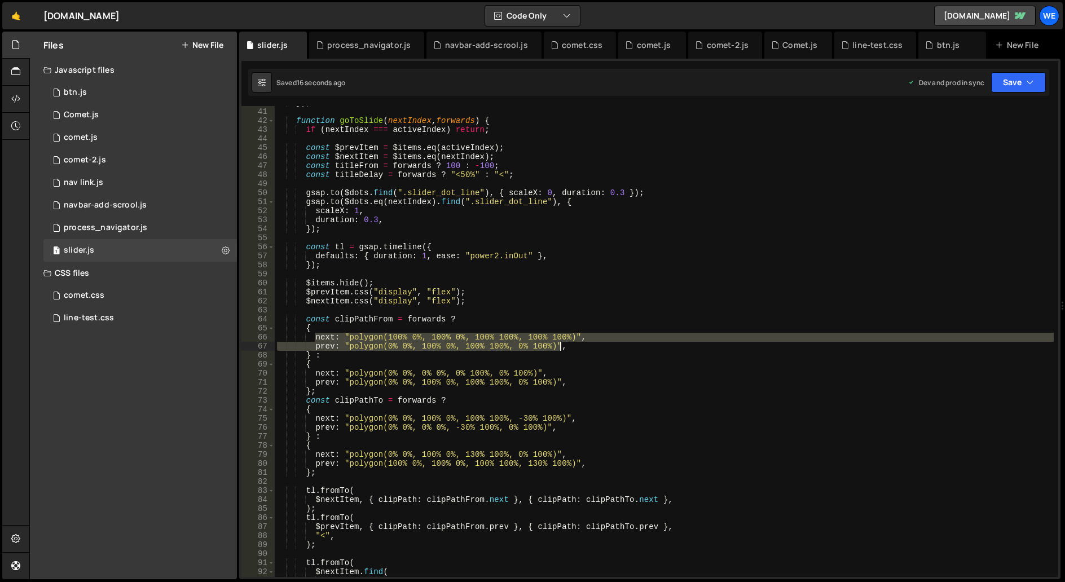
drag, startPoint x: 313, startPoint y: 335, endPoint x: 563, endPoint y: 346, distance: 250.2
click at [563, 346] on div "}) ; function goToSlide ( nextIndex , forwards ) { if ( nextIndex === activeInd…" at bounding box center [664, 342] width 779 height 489
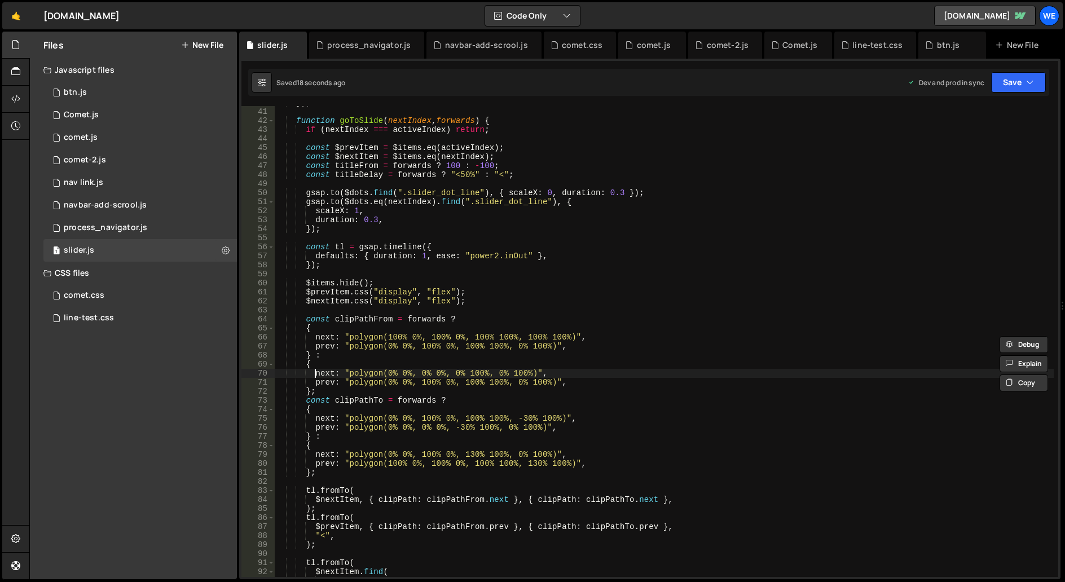
drag, startPoint x: 313, startPoint y: 375, endPoint x: 390, endPoint y: 382, distance: 77.6
click at [315, 375] on div "}) ; function goToSlide ( nextIndex , forwards ) { if ( nextIndex === activeInd…" at bounding box center [664, 342] width 779 height 489
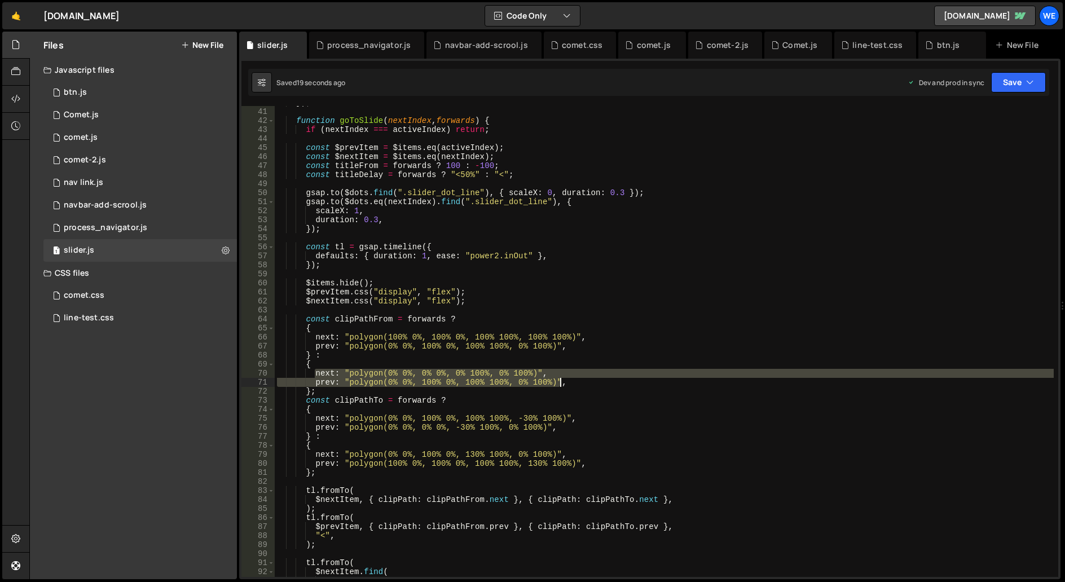
click at [571, 384] on div "}) ; function goToSlide ( nextIndex , forwards ) { if ( nextIndex === activeInd…" at bounding box center [664, 342] width 779 height 489
paste textarea
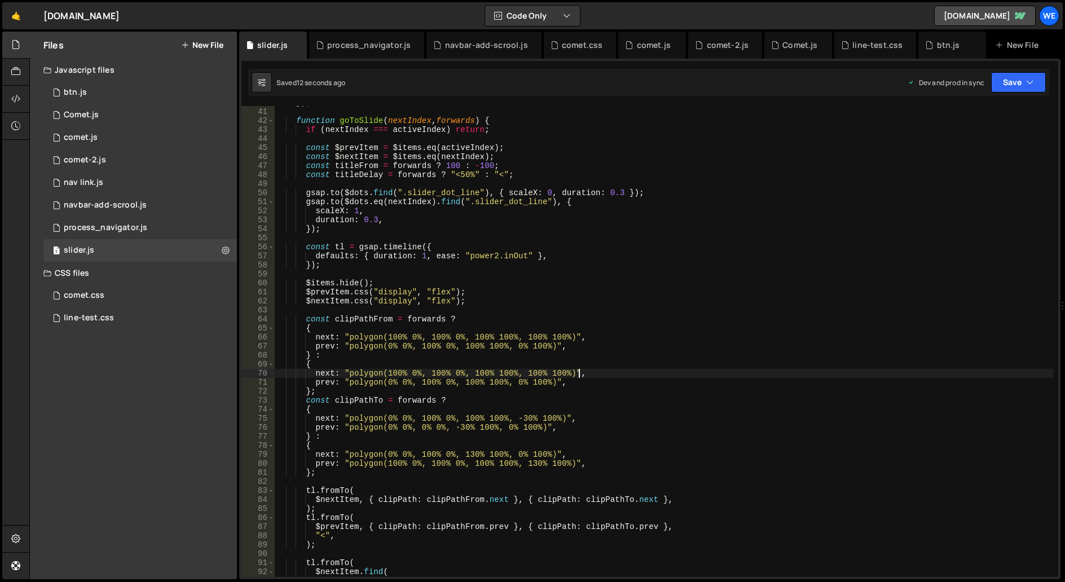
click at [805, 371] on div "}) ; function goToSlide ( nextIndex , forwards ) { if ( nextIndex === activeInd…" at bounding box center [664, 342] width 779 height 489
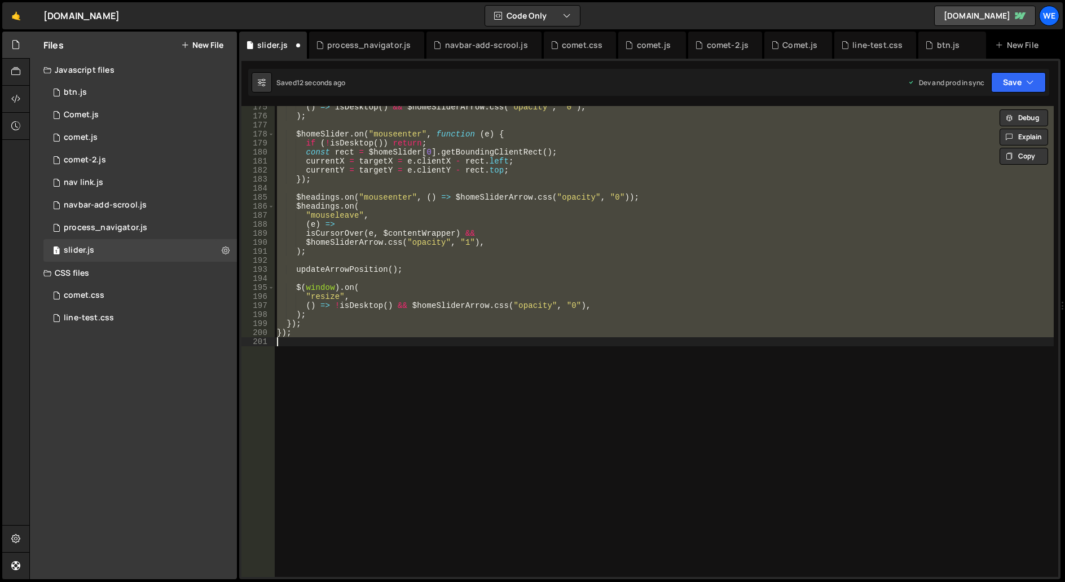
scroll to position [397, 0]
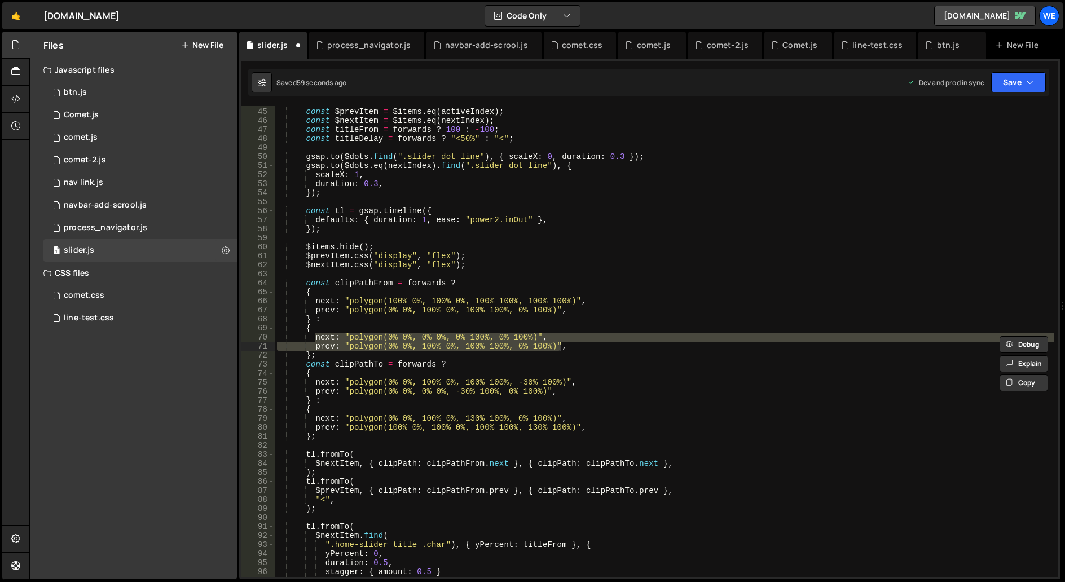
click at [566, 325] on div "const $prevItem = $items . eq ( activeIndex ) ; const $nextItem = $items . eq (…" at bounding box center [664, 342] width 779 height 489
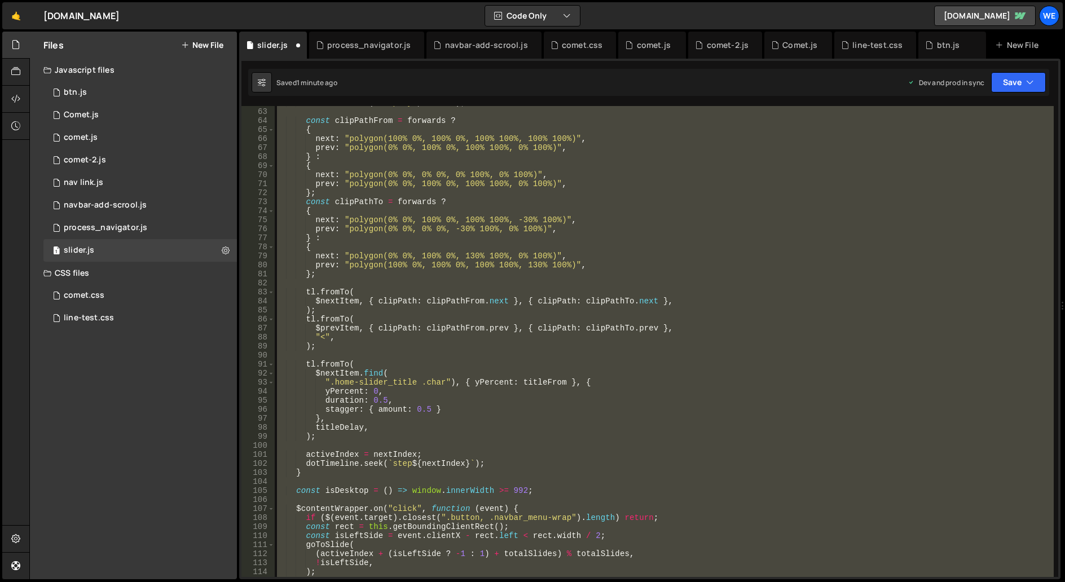
scroll to position [458, 0]
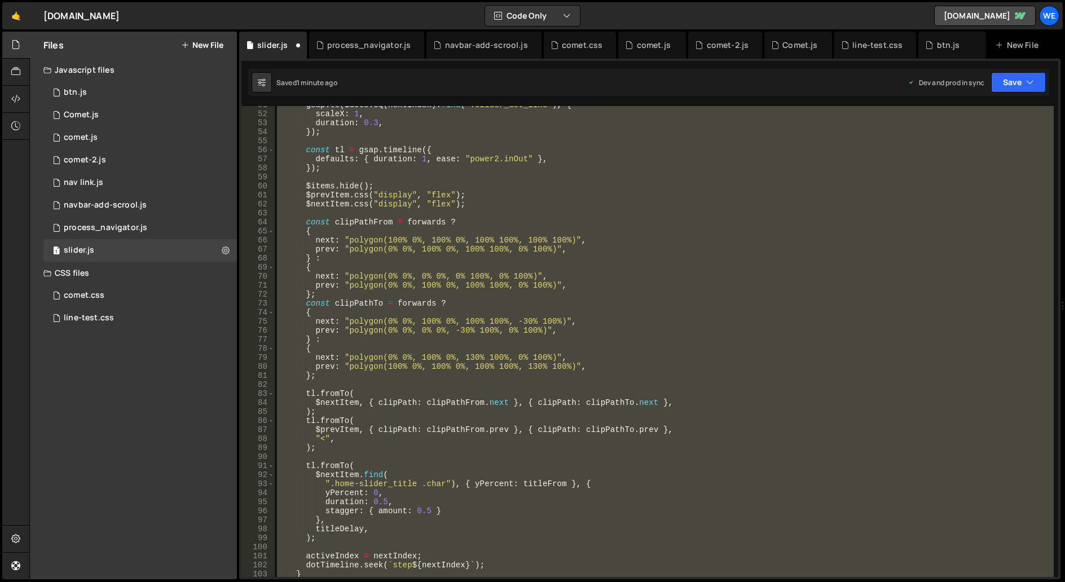
click at [574, 271] on div "gsap . to ( $dots . eq ( nextIndex ) . find ( ".slider_dot_line" ) , { scaleX :…" at bounding box center [664, 341] width 779 height 471
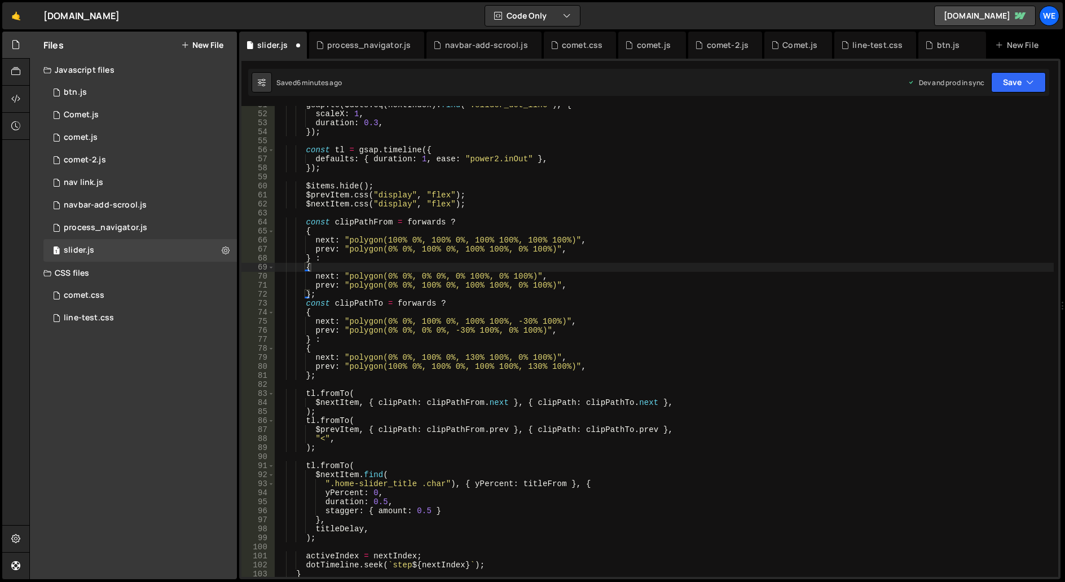
click at [526, 267] on div "gsap . to ( $dots . eq ( nextIndex ) . find ( ".slider_dot_line" ) , { scaleX :…" at bounding box center [664, 344] width 779 height 489
click at [459, 414] on div "gsap . to ( $dots . eq ( nextIndex ) . find ( ".slider_dot_line" ) , { scaleX :…" at bounding box center [664, 344] width 779 height 489
drag, startPoint x: 346, startPoint y: 240, endPoint x: 359, endPoint y: 241, distance: 13.1
click at [346, 240] on div "gsap . to ( $dots . eq ( nextIndex ) . find ( ".slider_dot_line" ) , { scaleX :…" at bounding box center [664, 344] width 779 height 489
click at [570, 239] on div "gsap . to ( $dots . eq ( nextIndex ) . find ( ".slider_dot_line" ) , { scaleX :…" at bounding box center [664, 344] width 779 height 489
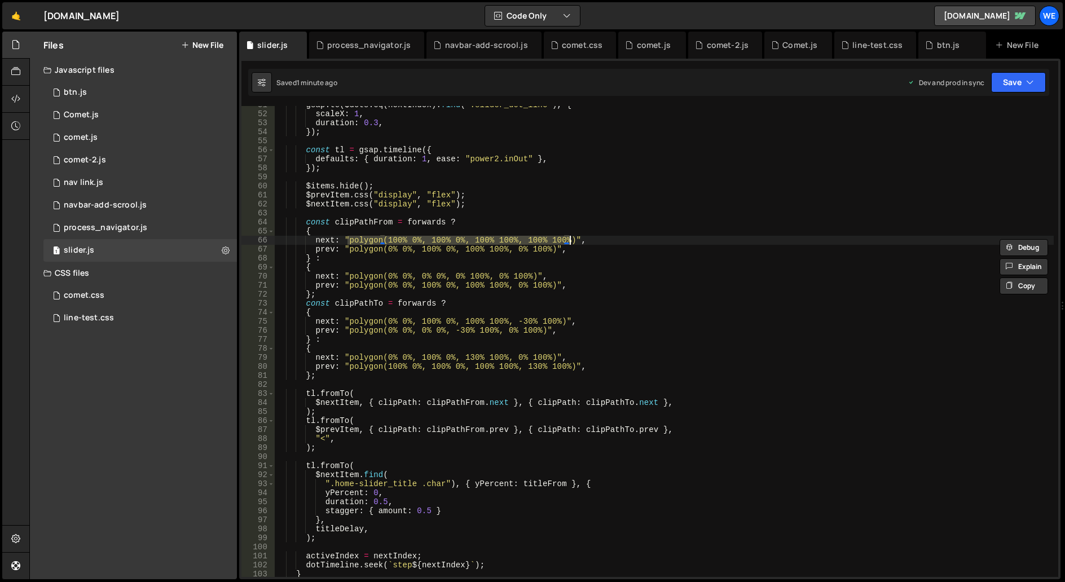
click at [351, 275] on div "gsap . to ( $dots . eq ( nextIndex ) . find ( ".slider_dot_line" ) , { scaleX :…" at bounding box center [664, 344] width 779 height 489
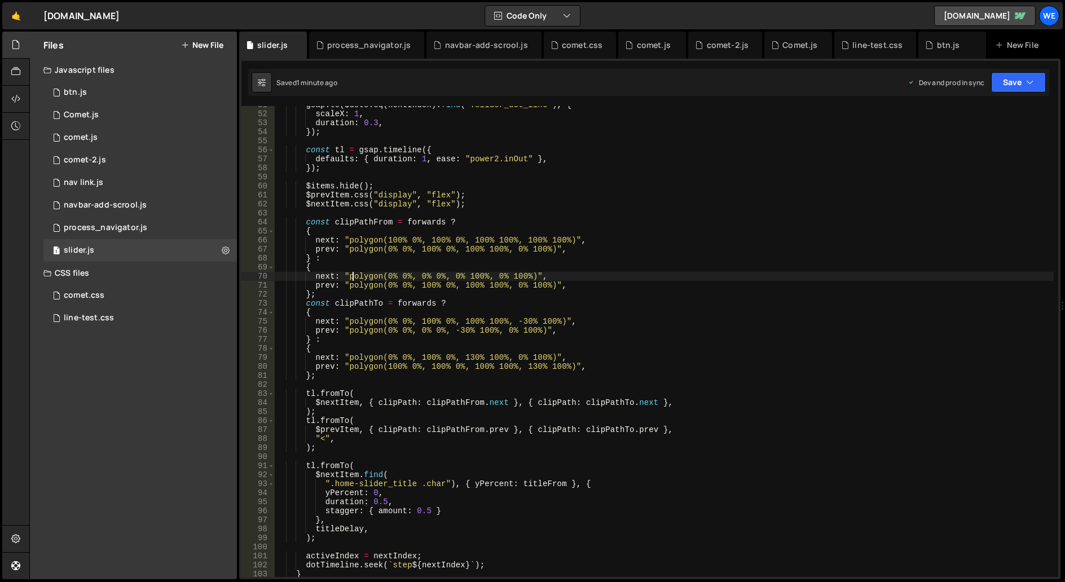
click at [367, 266] on div "gsap . to ( $dots . eq ( nextIndex ) . find ( ".slider_dot_line" ) , { scaleX :…" at bounding box center [664, 344] width 779 height 489
click at [350, 278] on div "gsap . to ( $dots . eq ( nextIndex ) . find ( ".slider_dot_line" ) , { scaleX :…" at bounding box center [664, 344] width 779 height 489
click at [532, 275] on div "gsap . to ( $dots . eq ( nextIndex ) . find ( ".slider_dot_line" ) , { scaleX :…" at bounding box center [664, 344] width 779 height 489
click at [697, 270] on div "gsap . to ( $dots . eq ( nextIndex ) . find ( ".slider_dot_line" ) , { scaleX :…" at bounding box center [664, 344] width 779 height 489
click at [351, 275] on div "gsap . to ( $dots . eq ( nextIndex ) . find ( ".slider_dot_line" ) , { scaleX :…" at bounding box center [664, 344] width 779 height 489
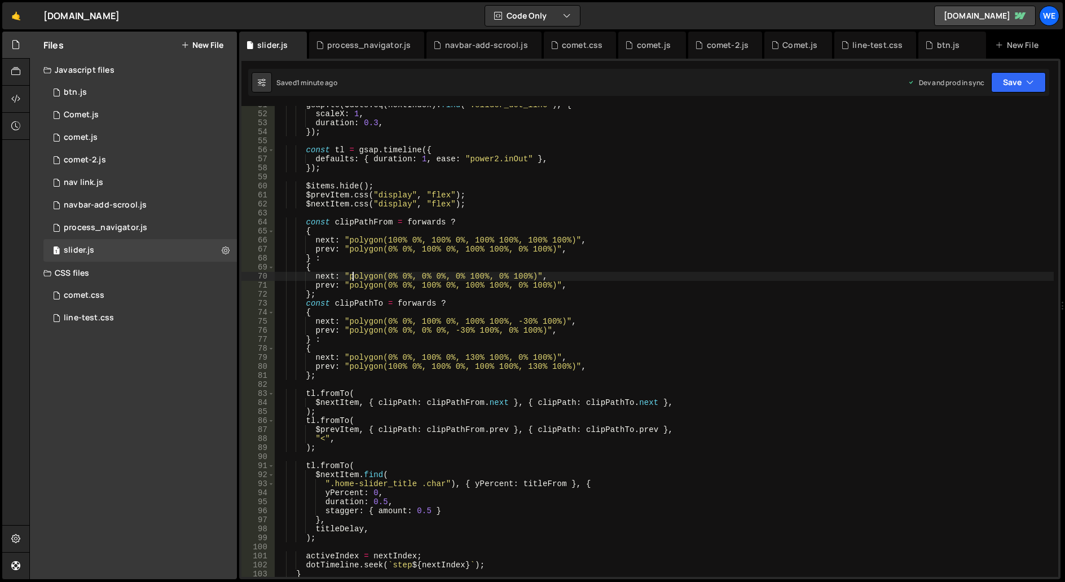
drag, startPoint x: 348, startPoint y: 275, endPoint x: 381, endPoint y: 273, distance: 32.8
click at [348, 275] on div "gsap . to ( $dots . eq ( nextIndex ) . find ( ".slider_dot_line" ) , { scaleX :…" at bounding box center [664, 344] width 779 height 489
click at [530, 272] on div "gsap . to ( $dots . eq ( nextIndex ) . find ( ".slider_dot_line" ) , { scaleX :…" at bounding box center [664, 344] width 779 height 489
paste textarea "100% 0%, 100% 0%, 100% 100%, 10"
click at [726, 304] on div "gsap . to ( $dots . eq ( nextIndex ) . find ( ".slider_dot_line" ) , { scaleX :…" at bounding box center [664, 344] width 779 height 489
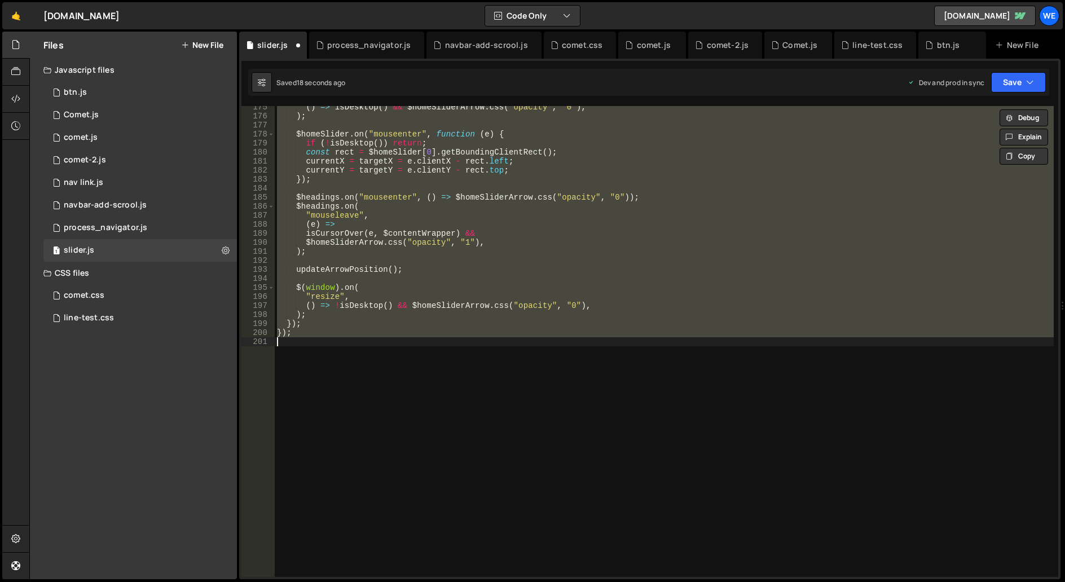
scroll to position [388, 0]
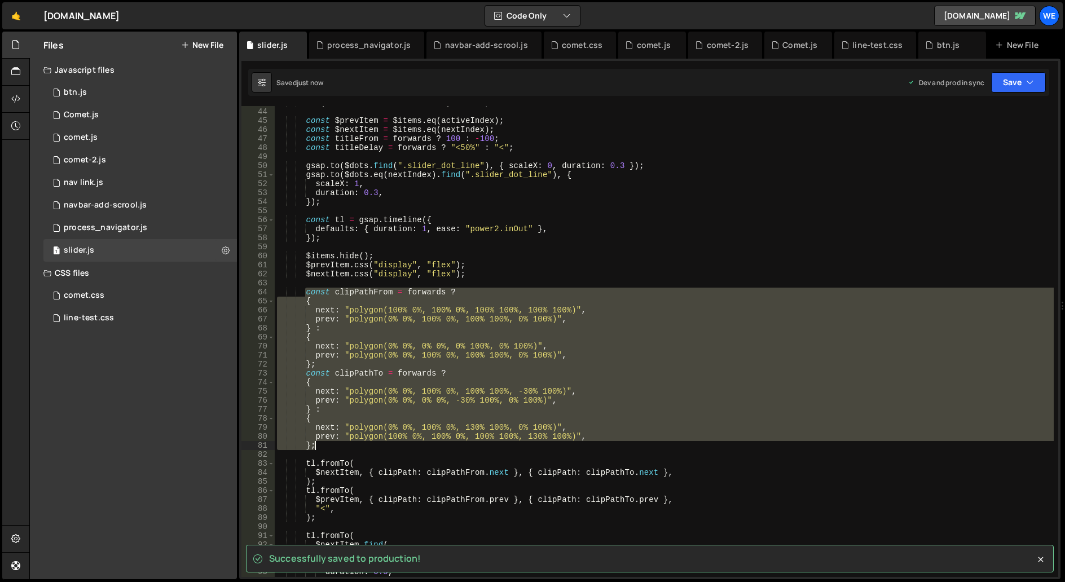
drag, startPoint x: 305, startPoint y: 292, endPoint x: 336, endPoint y: 447, distance: 158.9
click at [336, 447] on div "if ( nextIndex === activeIndex ) return ; const $prevItem = $items . eq ( activ…" at bounding box center [664, 342] width 779 height 489
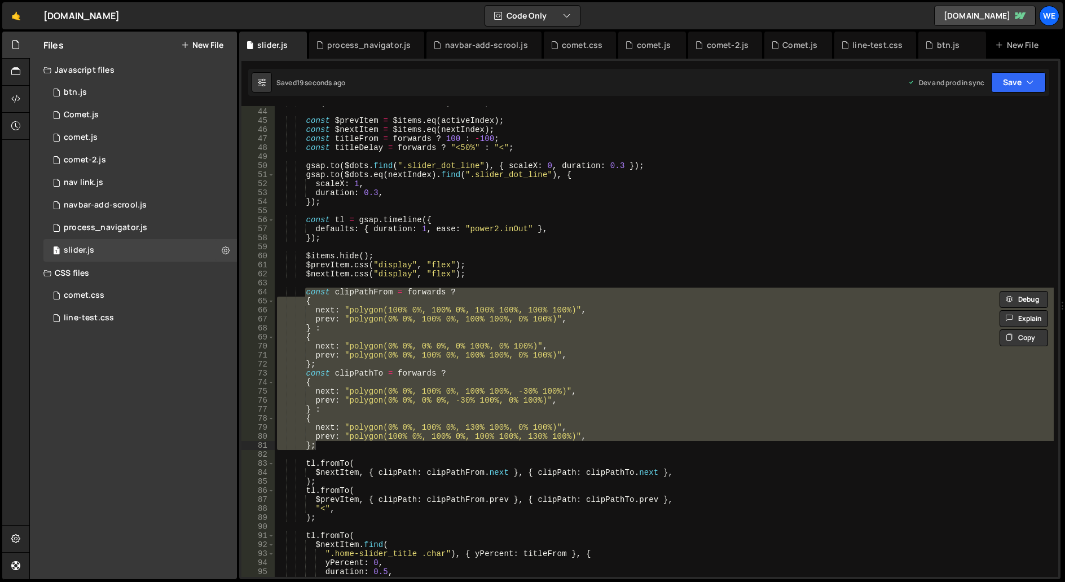
click at [432, 300] on div "if ( nextIndex === activeIndex ) return ; const $prevItem = $items . eq ( activ…" at bounding box center [664, 342] width 779 height 489
drag, startPoint x: 304, startPoint y: 289, endPoint x: 328, endPoint y: 443, distance: 155.9
click at [328, 443] on div "if ( nextIndex === activeIndex ) return ; const $prevItem = $items . eq ( activ…" at bounding box center [664, 342] width 779 height 489
type textarea "prev: "polygon(100% 0%, 100% 0%, 100% 100%, 130% 100%)", };"
paste textarea
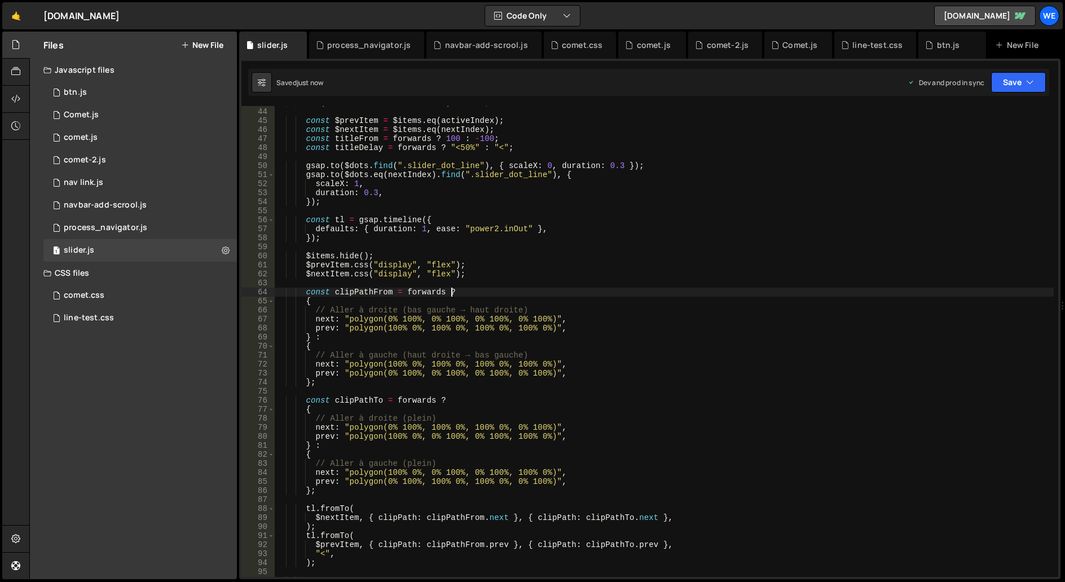
click at [605, 292] on div "if ( nextIndex === activeIndex ) return ; const $prevItem = $items . eq ( activ…" at bounding box center [664, 342] width 779 height 489
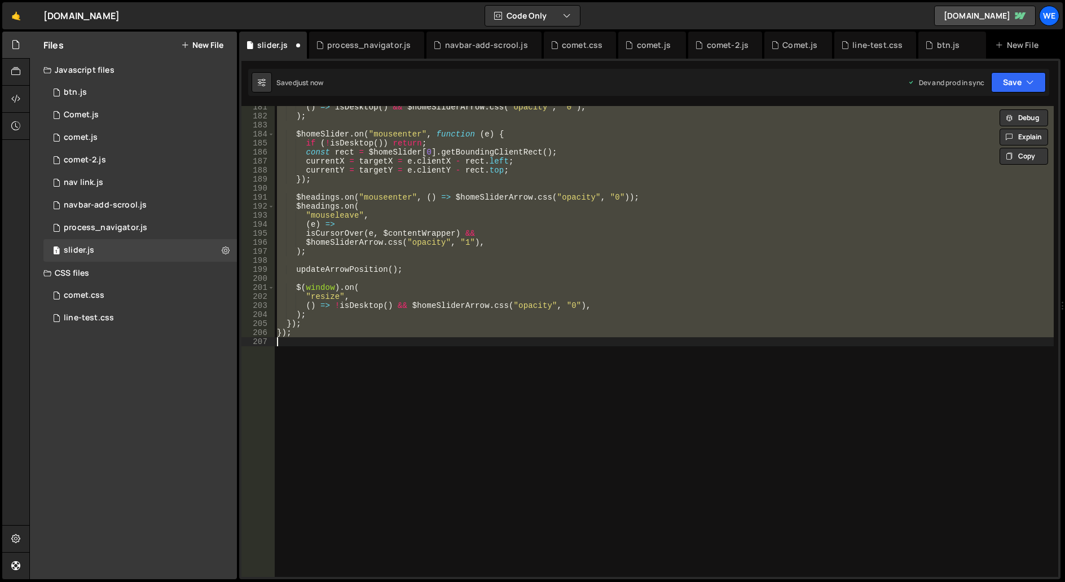
scroll to position [487, 0]
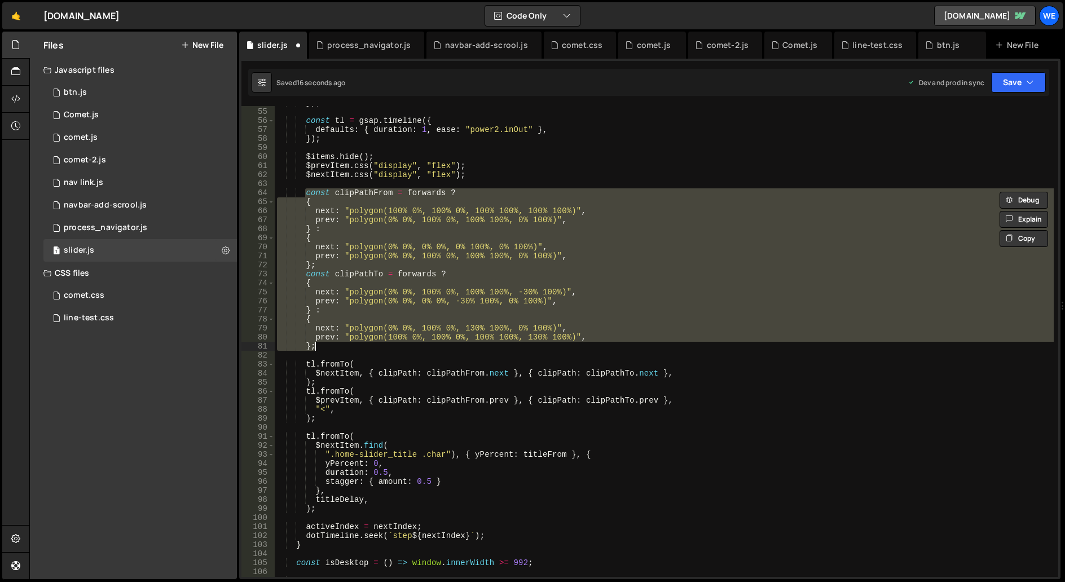
click at [626, 212] on div "}) ; const tl = gsap . timeline ({ defaults : { duration : 1 , ease : "power2.i…" at bounding box center [664, 341] width 779 height 471
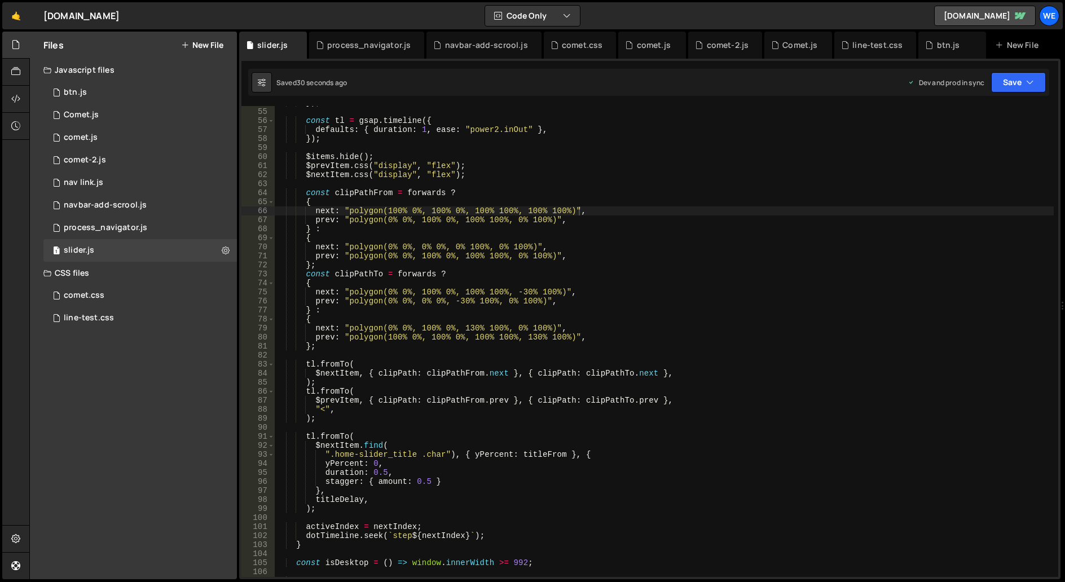
click at [524, 297] on div "}) ; const tl = gsap . timeline ({ defaults : { duration : 1 , ease : "power2.i…" at bounding box center [664, 342] width 779 height 489
click at [519, 290] on div "}) ; const tl = gsap . timeline ({ defaults : { duration : 1 , ease : "power2.i…" at bounding box center [664, 342] width 779 height 489
click at [522, 290] on div "}) ; const tl = gsap . timeline ({ defaults : { duration : 1 , ease : "power2.i…" at bounding box center [664, 342] width 779 height 489
click at [464, 300] on div "}) ; const tl = gsap . timeline ({ defaults : { duration : 1 , ease : "power2.i…" at bounding box center [664, 342] width 779 height 489
click at [498, 298] on div "}) ; const tl = gsap . timeline ({ defaults : { duration : 1 , ease : "power2.i…" at bounding box center [664, 342] width 779 height 489
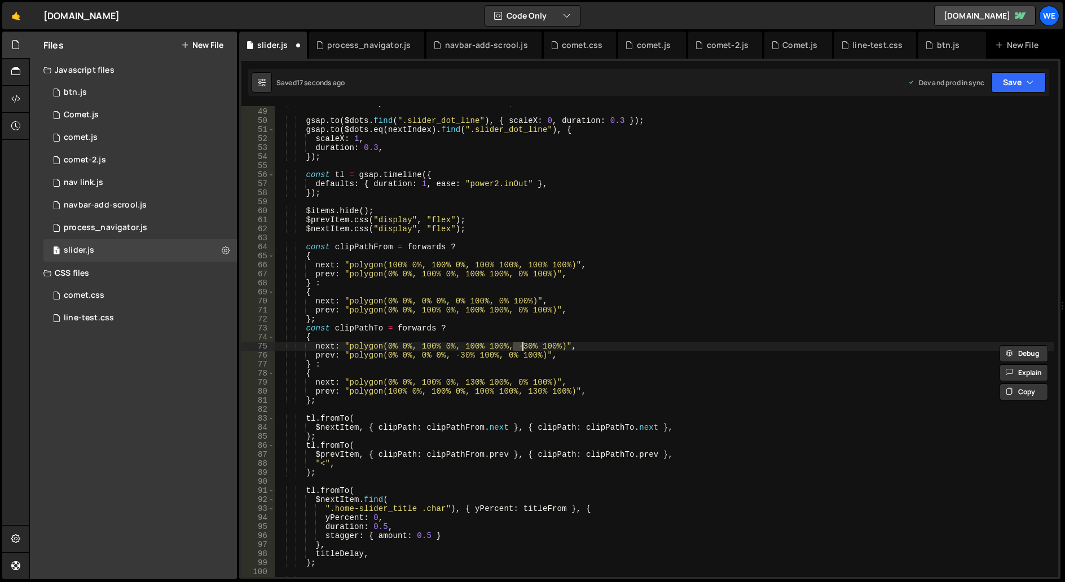
scroll to position [433, 0]
click at [623, 328] on div "const titleDelay = forwards ? "<50%" : "<" ; gsap . to ( $dots . find ( ".slide…" at bounding box center [664, 342] width 779 height 489
click at [575, 337] on div "const titleDelay = forwards ? "<50%" : "<" ; gsap . to ( $dots . find ( ".slide…" at bounding box center [664, 342] width 779 height 489
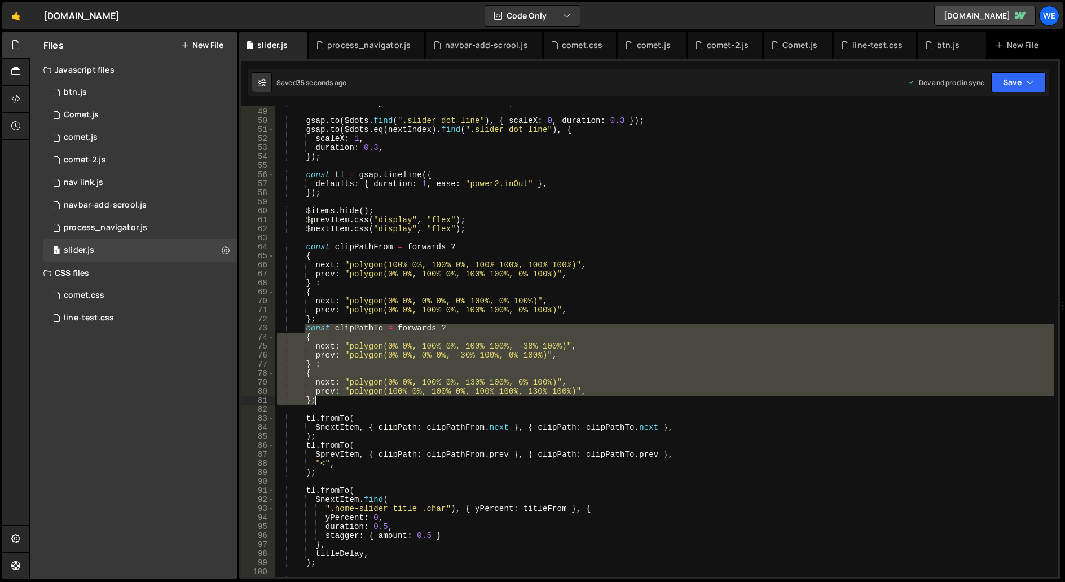
drag, startPoint x: 305, startPoint y: 328, endPoint x: 331, endPoint y: 399, distance: 76.0
click at [331, 399] on div "const titleDelay = forwards ? "<50%" : "<" ; gsap . to ( $dots . find ( ".slide…" at bounding box center [664, 342] width 779 height 489
click at [546, 324] on div "const titleDelay = forwards ? "<50%" : "<" ; gsap . to ( $dots . find ( ".slide…" at bounding box center [664, 341] width 779 height 471
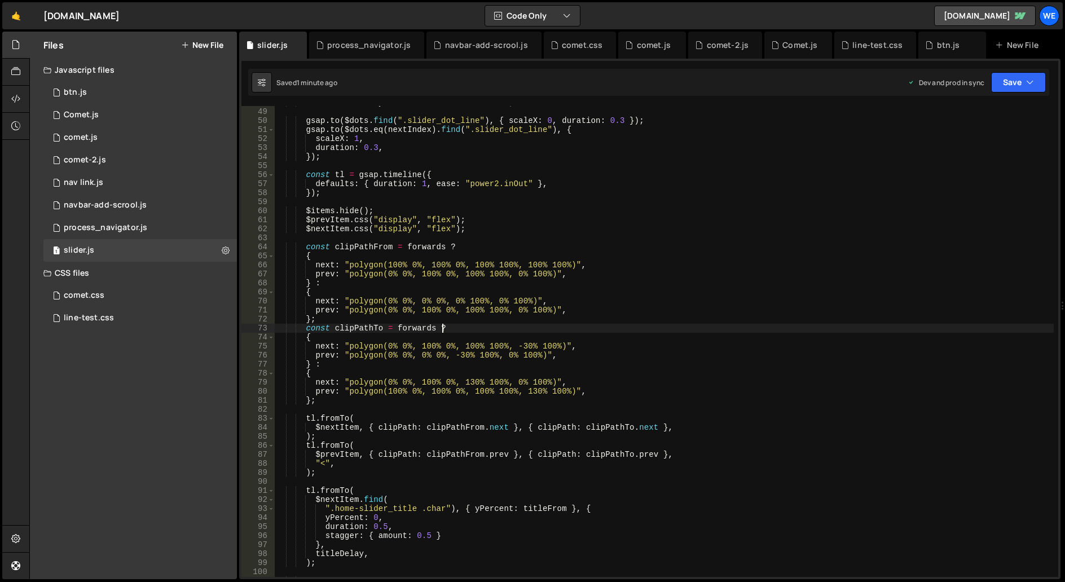
click at [305, 328] on div "const titleDelay = forwards ? "<50%" : "<" ; gsap . to ( $dots . find ( ".slide…" at bounding box center [664, 342] width 779 height 489
click at [320, 405] on div "const titleDelay = forwards ? "<50%" : "<" ; gsap . to ( $dots . find ( ".slide…" at bounding box center [664, 342] width 779 height 489
type textarea "prev: "polygon(100% 0%, 100% 0%, 100% 100%, 130% 100%)", };"
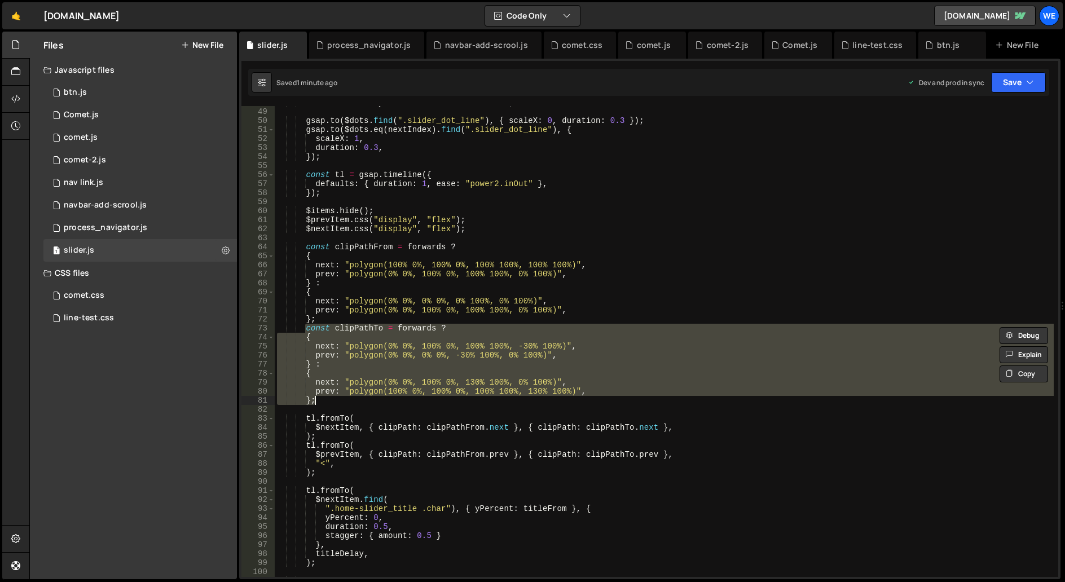
paste textarea
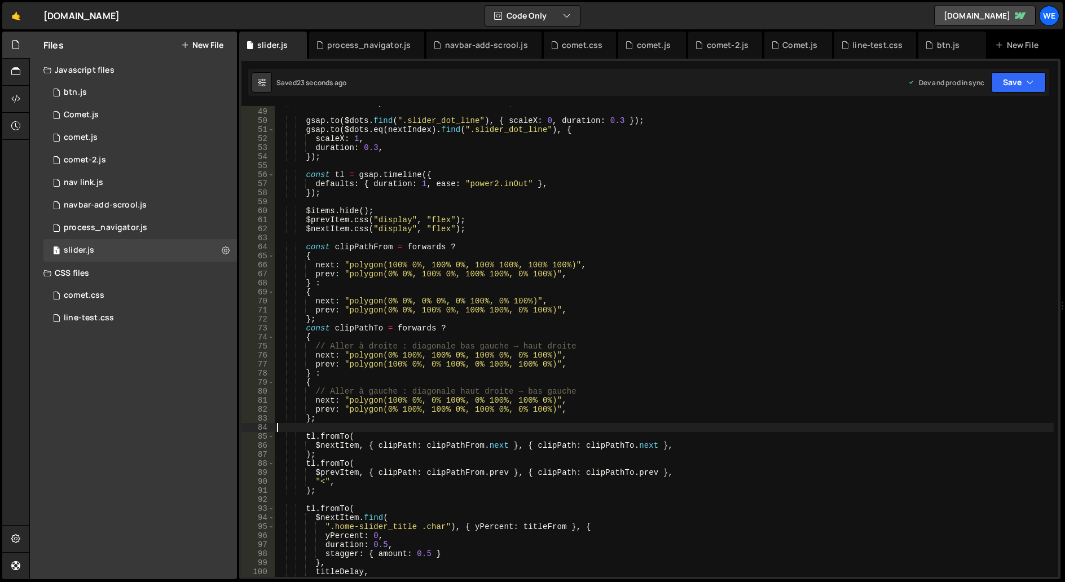
click at [693, 374] on div "const titleDelay = forwards ? "<50%" : "<" ; gsap . to ( $dots . find ( ".slide…" at bounding box center [664, 342] width 779 height 489
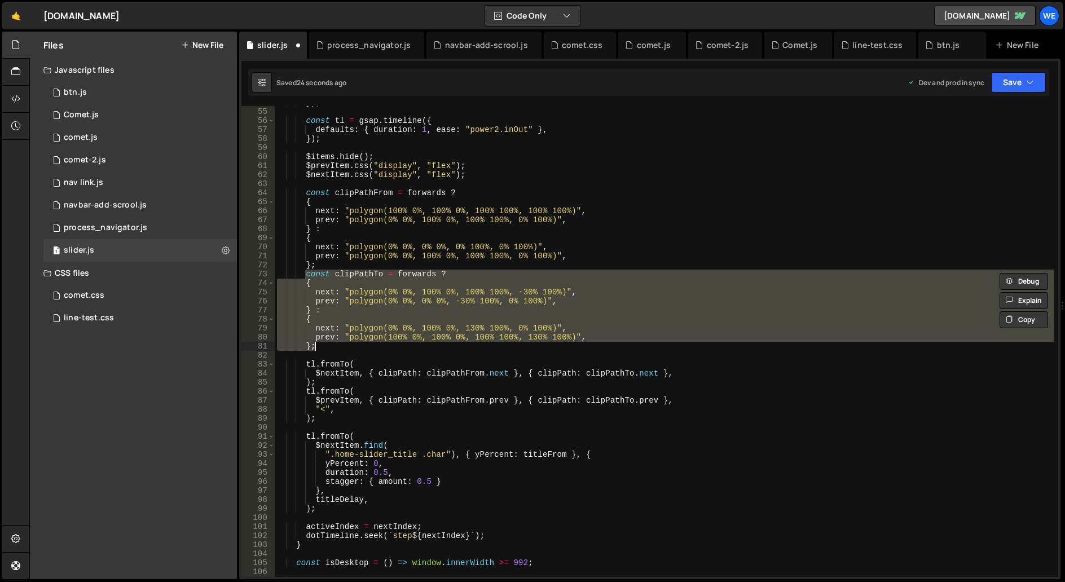
scroll to position [487, 0]
click at [587, 285] on div "}) ; const tl = gsap . timeline ({ defaults : { duration : 1 , ease : "power2.i…" at bounding box center [664, 342] width 779 height 489
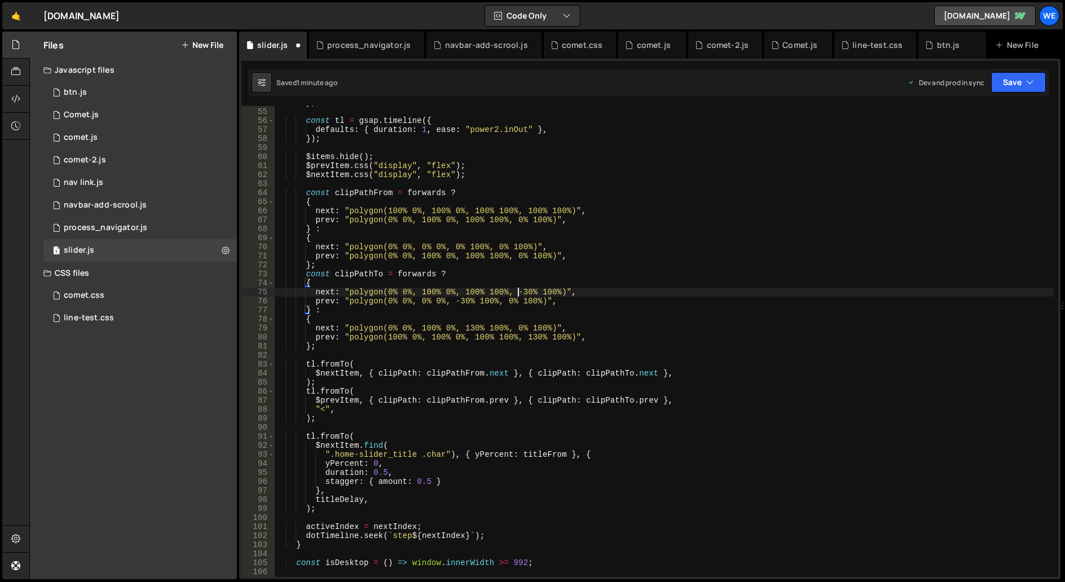
click at [519, 291] on div "}) ; const tl = gsap . timeline ({ defaults : { duration : 1 , ease : "power2.i…" at bounding box center [664, 342] width 779 height 489
click at [526, 291] on div "}) ; const tl = gsap . timeline ({ defaults : { duration : 1 , ease : "power2.i…" at bounding box center [664, 342] width 779 height 489
click at [524, 289] on div "}) ; const tl = gsap . timeline ({ defaults : { duration : 1 , ease : "power2.i…" at bounding box center [664, 342] width 779 height 489
click at [419, 292] on div "}) ; const tl = gsap . timeline ({ defaults : { duration : 1 , ease : "power2.i…" at bounding box center [664, 342] width 779 height 489
click at [433, 288] on div "}) ; const tl = gsap . timeline ({ defaults : { duration : 1 , ease : "power2.i…" at bounding box center [664, 342] width 779 height 489
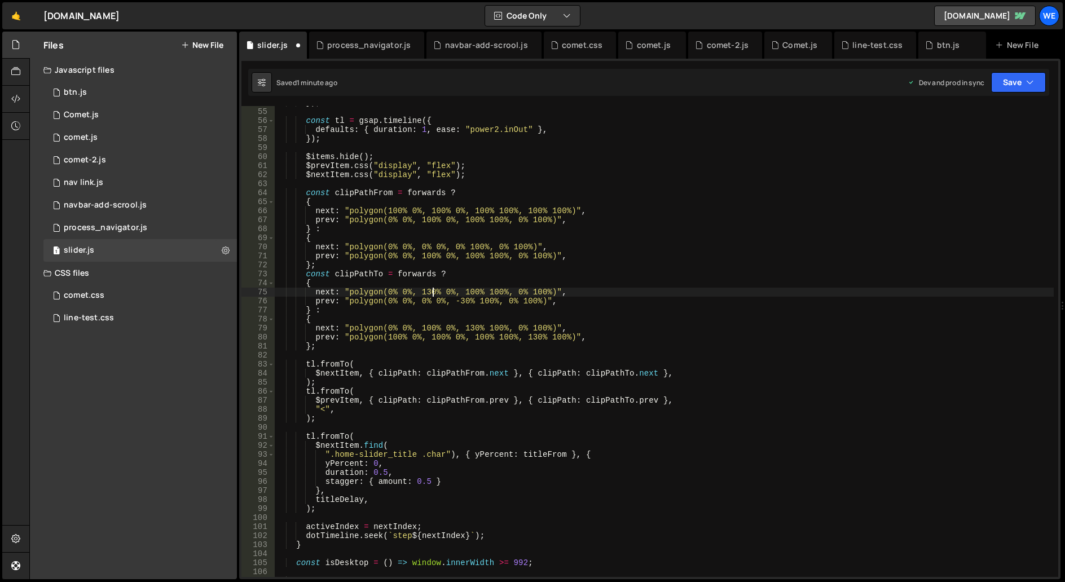
scroll to position [0, 11]
click at [418, 291] on div "}) ; const tl = gsap . timeline ({ defaults : { duration : 1 , ease : "power2.i…" at bounding box center [664, 342] width 779 height 489
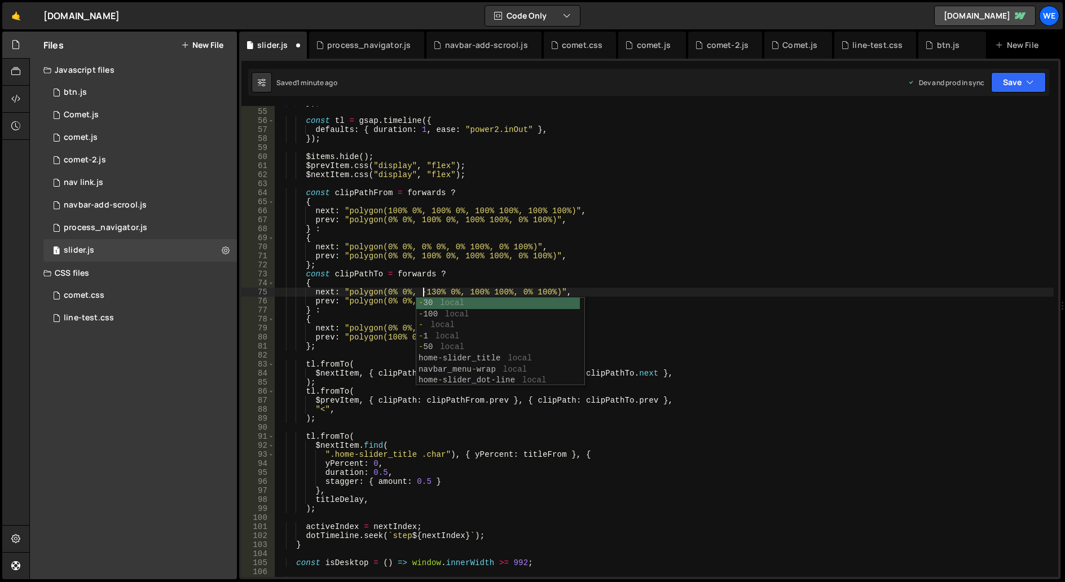
click at [572, 303] on div "- 30 local - 100 local - local - 1 local - 50 local home - slider_title local n…" at bounding box center [498, 353] width 164 height 111
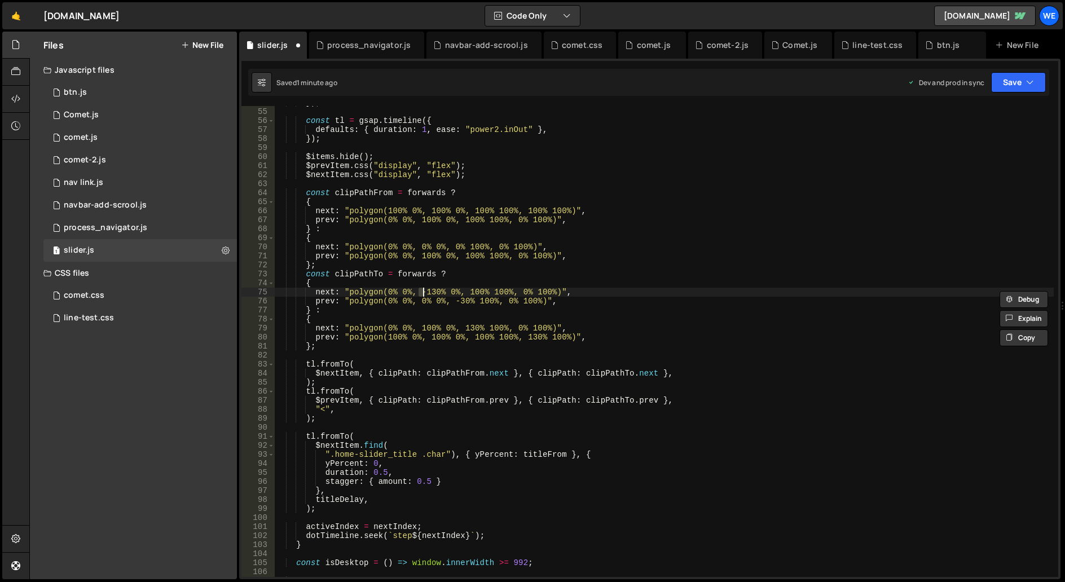
click at [588, 298] on div "}) ; const tl = gsap . timeline ({ defaults : { duration : 1 , ease : "power2.i…" at bounding box center [664, 342] width 779 height 489
click at [463, 298] on div "}) ; const tl = gsap . timeline ({ defaults : { duration : 1 , ease : "power2.i…" at bounding box center [664, 342] width 779 height 489
click at [548, 287] on div "}) ; const tl = gsap . timeline ({ defaults : { duration : 1 , ease : "power2.i…" at bounding box center [664, 342] width 779 height 489
click at [530, 290] on div "}) ; const tl = gsap . timeline ({ defaults : { duration : 1 , ease : "power2.i…" at bounding box center [664, 342] width 779 height 489
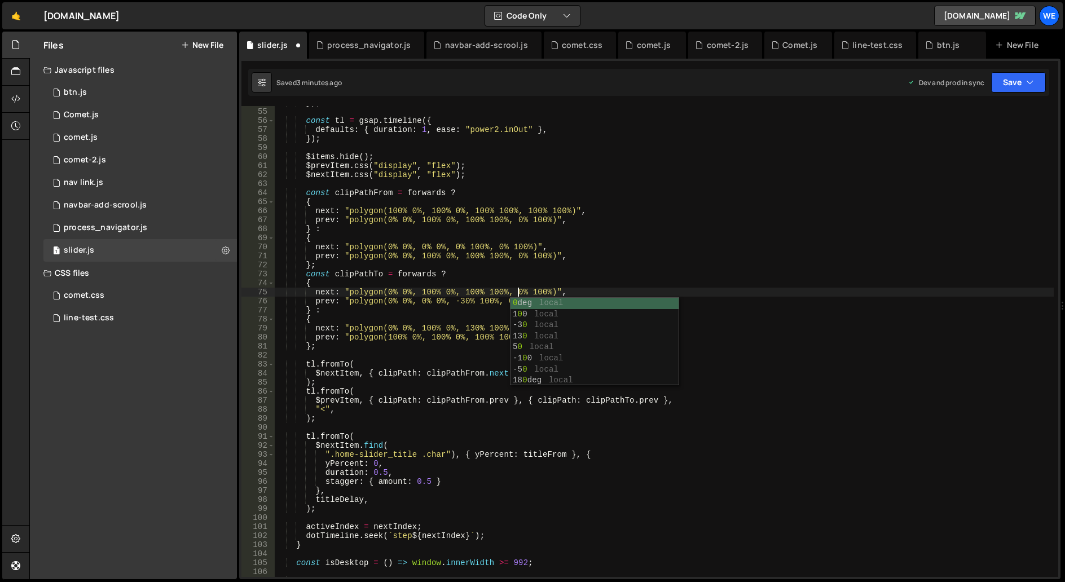
scroll to position [0, 16]
click at [462, 299] on div "}) ; const tl = gsap . timeline ({ defaults : { duration : 1 , ease : "power2.i…" at bounding box center [664, 342] width 779 height 489
click at [420, 299] on div "}) ; const tl = gsap . timeline ({ defaults : { duration : 1 , ease : "power2.i…" at bounding box center [664, 342] width 779 height 489
click at [522, 288] on div "}) ; const tl = gsap . timeline ({ defaults : { duration : 1 , ease : "power2.i…" at bounding box center [664, 342] width 779 height 489
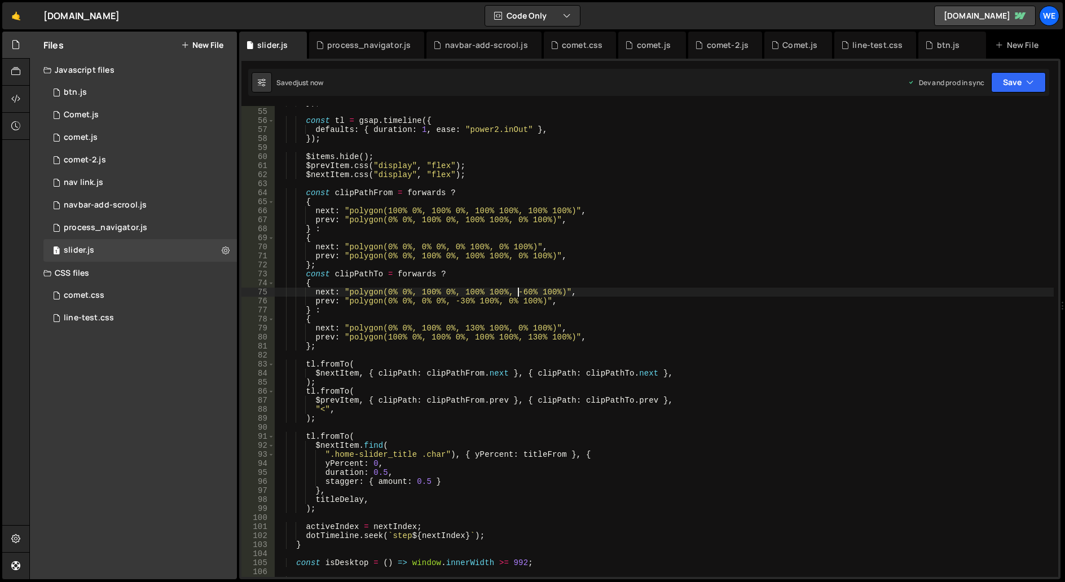
click at [520, 289] on div "}) ; const tl = gsap . timeline ({ defaults : { duration : 1 , ease : "power2.i…" at bounding box center [664, 342] width 779 height 489
click at [522, 289] on div "}) ; const tl = gsap . timeline ({ defaults : { duration : 1 , ease : "power2.i…" at bounding box center [664, 342] width 779 height 489
click at [682, 231] on div "}) ; const tl = gsap . timeline ({ defaults : { duration : 1 , ease : "power2.i…" at bounding box center [664, 342] width 779 height 489
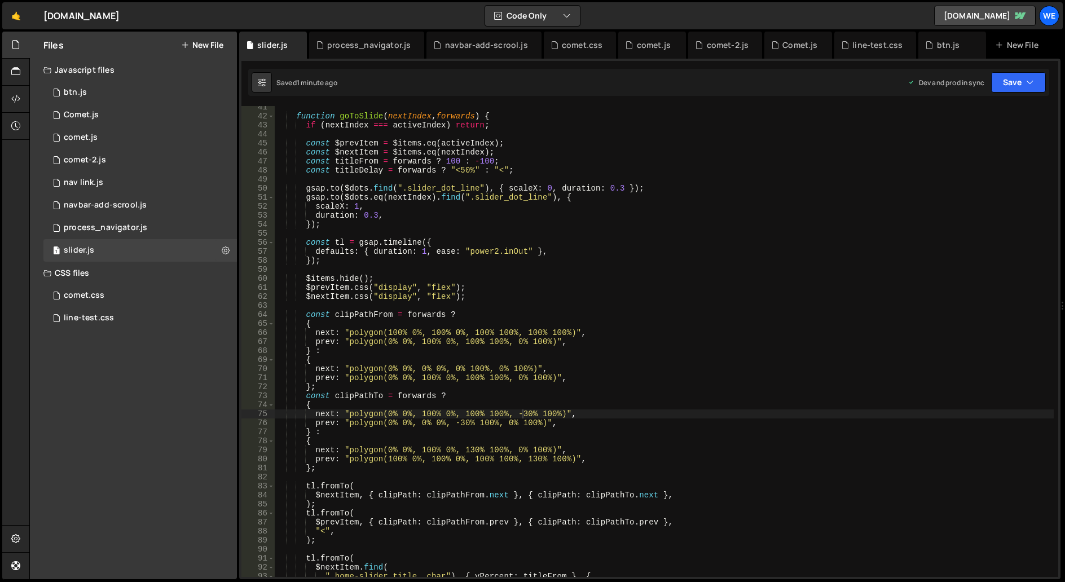
scroll to position [0, 0]
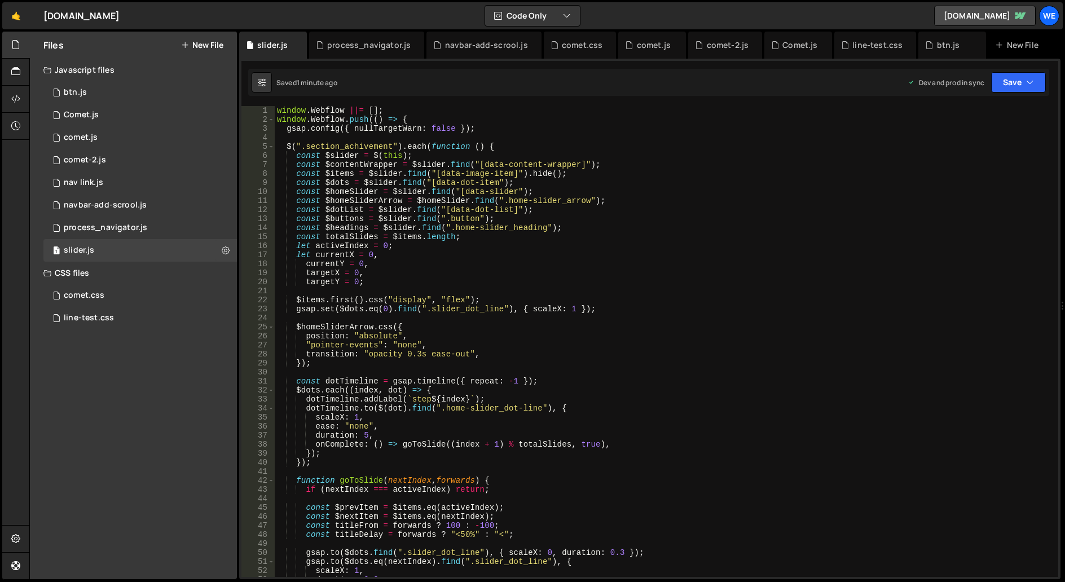
click at [443, 218] on div "window . Webflow ||= [ ] ; window . Webflow . push (( ) => { gsap . config ({ n…" at bounding box center [664, 350] width 779 height 489
click at [474, 217] on div "window . Webflow ||= [ ] ; window . Webflow . push (( ) => { gsap . config ({ n…" at bounding box center [664, 350] width 779 height 489
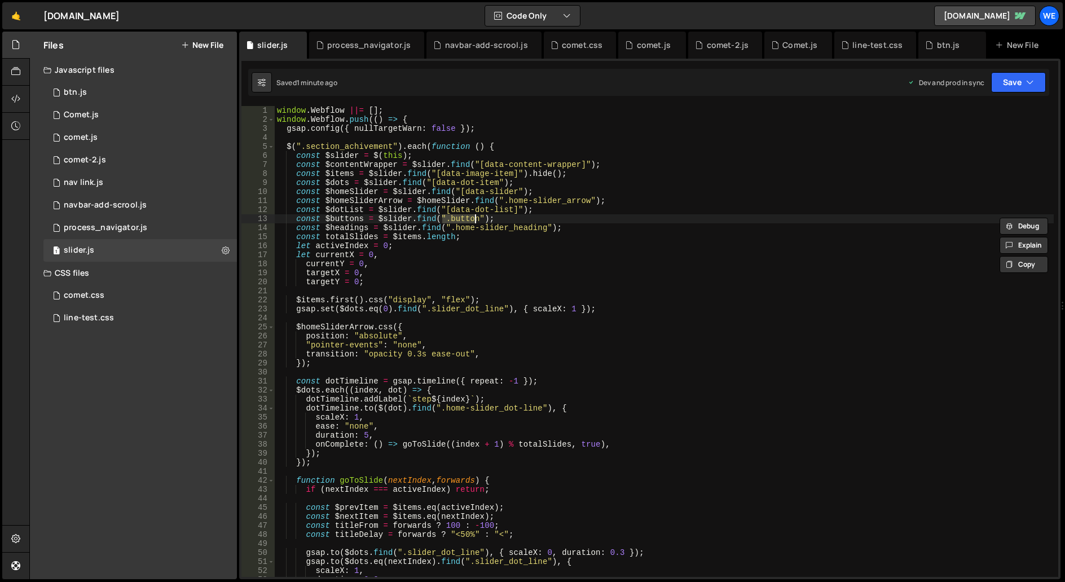
scroll to position [0, 12]
paste textarea "btn_component"
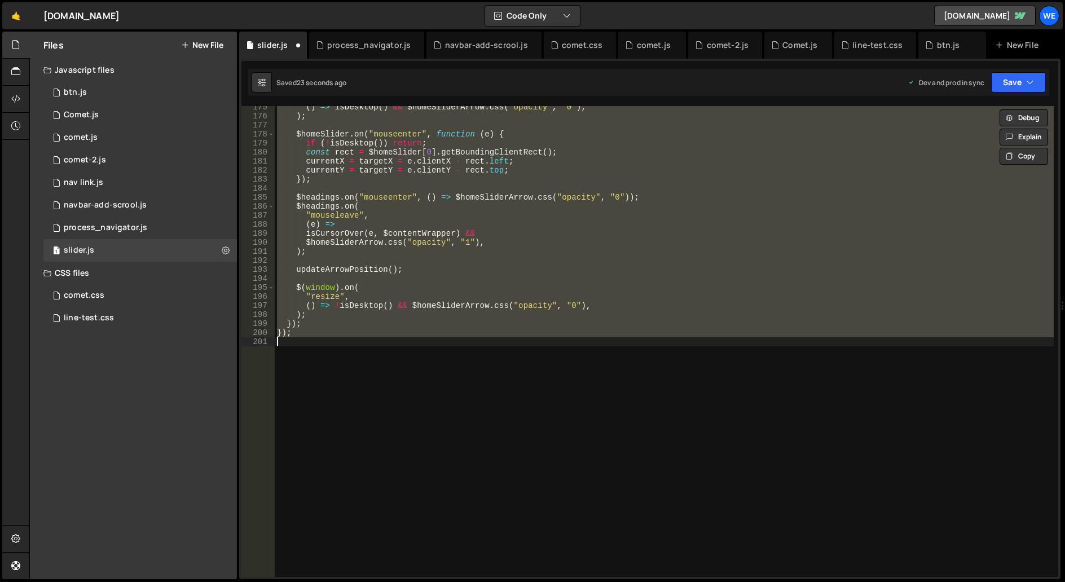
scroll to position [0, 0]
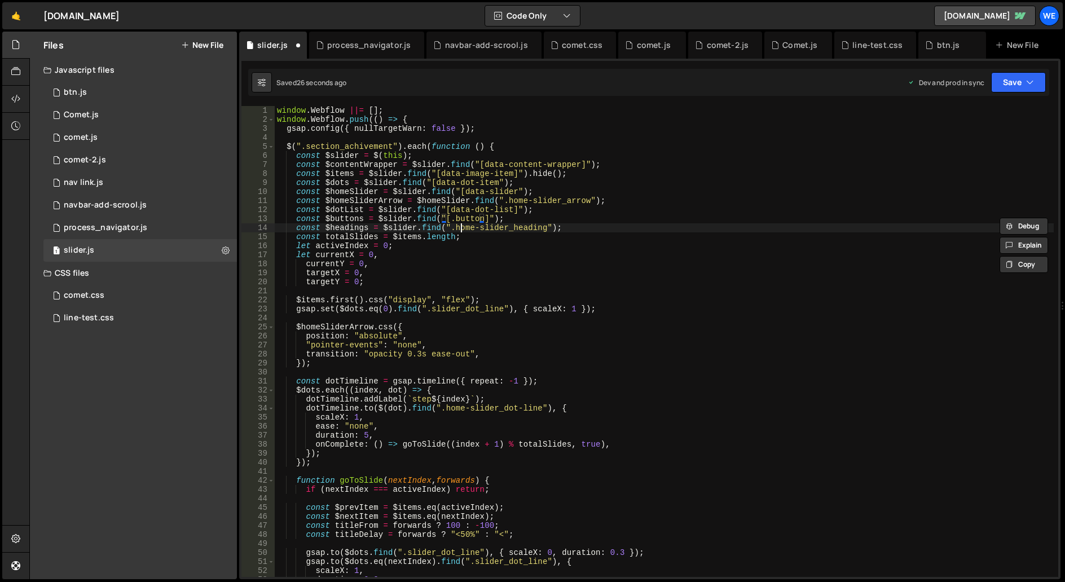
click at [460, 223] on div "window . Webflow ||= [ ] ; window . Webflow . push (( ) => { gsap . config ({ n…" at bounding box center [664, 350] width 779 height 489
click at [465, 218] on div "window . Webflow ||= [ ] ; window . Webflow . push (( ) => { gsap . config ({ n…" at bounding box center [664, 341] width 779 height 471
click at [465, 218] on div "window . Webflow ||= [ ] ; window . Webflow . push (( ) => { gsap . config ({ n…" at bounding box center [664, 350] width 779 height 489
paste textarea "tn_component"
drag, startPoint x: 296, startPoint y: 217, endPoint x: 535, endPoint y: 216, distance: 239.2
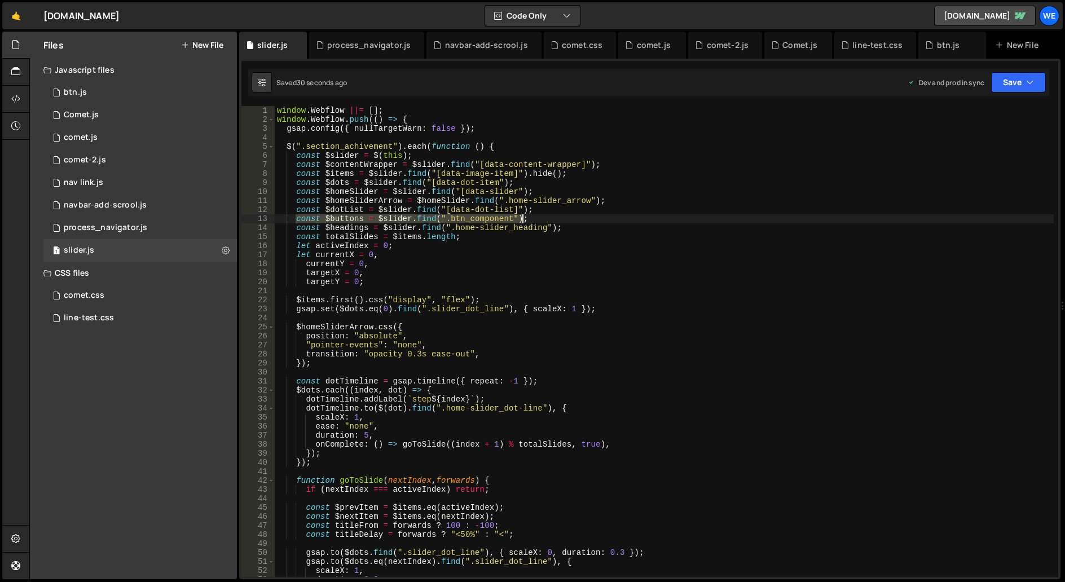
click at [535, 216] on div "window . Webflow ||= [ ] ; window . Webflow . push (( ) => { gsap . config ({ n…" at bounding box center [664, 350] width 779 height 489
click at [295, 223] on div "window . Webflow ||= [ ] ; window . Webflow . push (( ) => { gsap . config ({ n…" at bounding box center [664, 350] width 779 height 489
click at [295, 221] on div "window . Webflow ||= [ ] ; window . Webflow . push (( ) => { gsap . config ({ n…" at bounding box center [664, 350] width 779 height 489
type textarea "const $buttons = $slider.find(".btn_component");"
click at [525, 219] on div "window . Webflow ||= [ ] ; window . Webflow . push (( ) => { gsap . config ({ n…" at bounding box center [664, 350] width 779 height 489
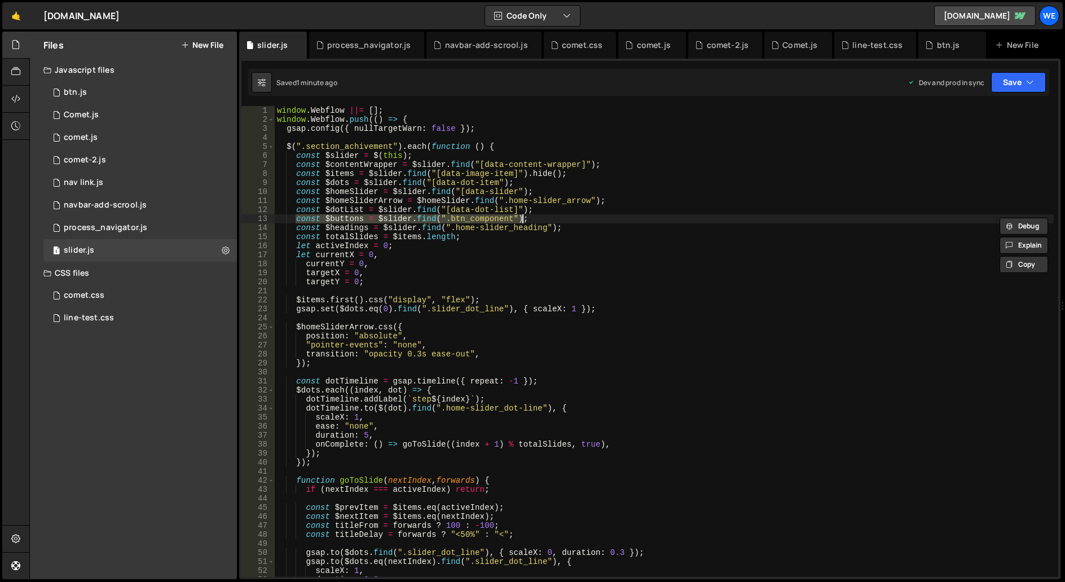
paste textarea
click at [669, 216] on div "window . Webflow ||= [ ] ; window . Webflow . push (( ) => { gsap . config ({ n…" at bounding box center [664, 350] width 779 height 489
paste textarea "data-img-wrapper"
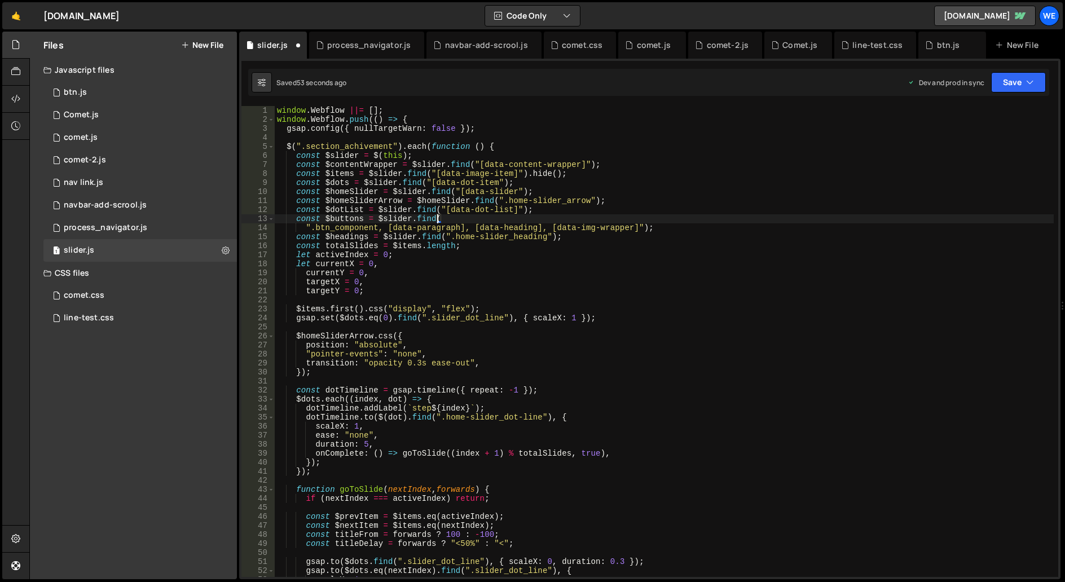
scroll to position [0, 11]
click at [630, 227] on div "window . Webflow ||= [ ] ; window . Webflow . push (( ) => { gsap . config ({ n…" at bounding box center [664, 350] width 779 height 489
paste textarea "data-content-top"
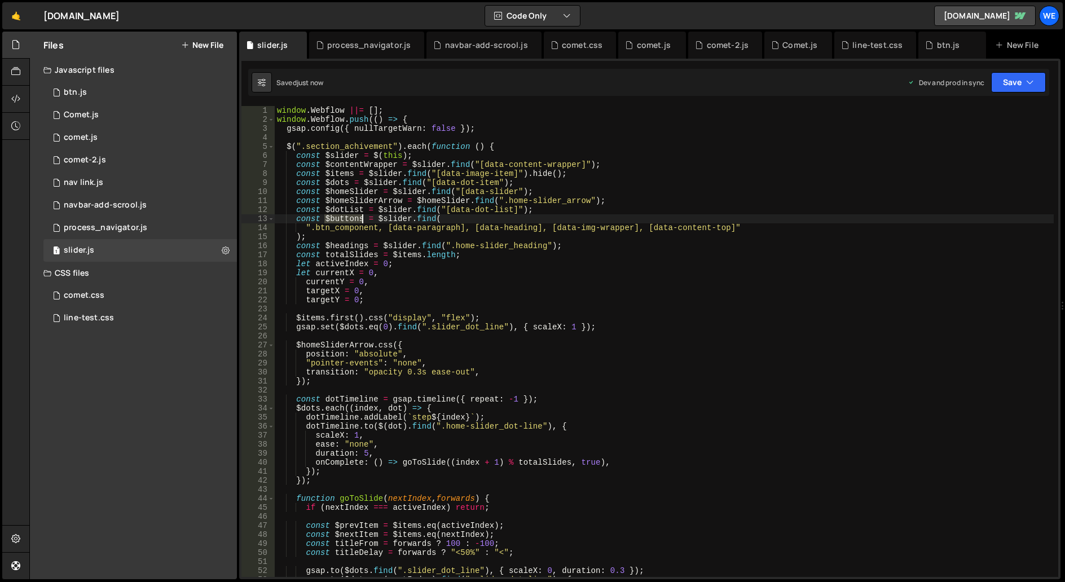
drag, startPoint x: 324, startPoint y: 218, endPoint x: 363, endPoint y: 219, distance: 38.9
click at [363, 219] on div "window . Webflow ||= [ ] ; window . Webflow . push (( ) => { gsap . config ({ n…" at bounding box center [664, 350] width 779 height 489
type textarea "const $buttons = $slider.find("
type input "$buttons"
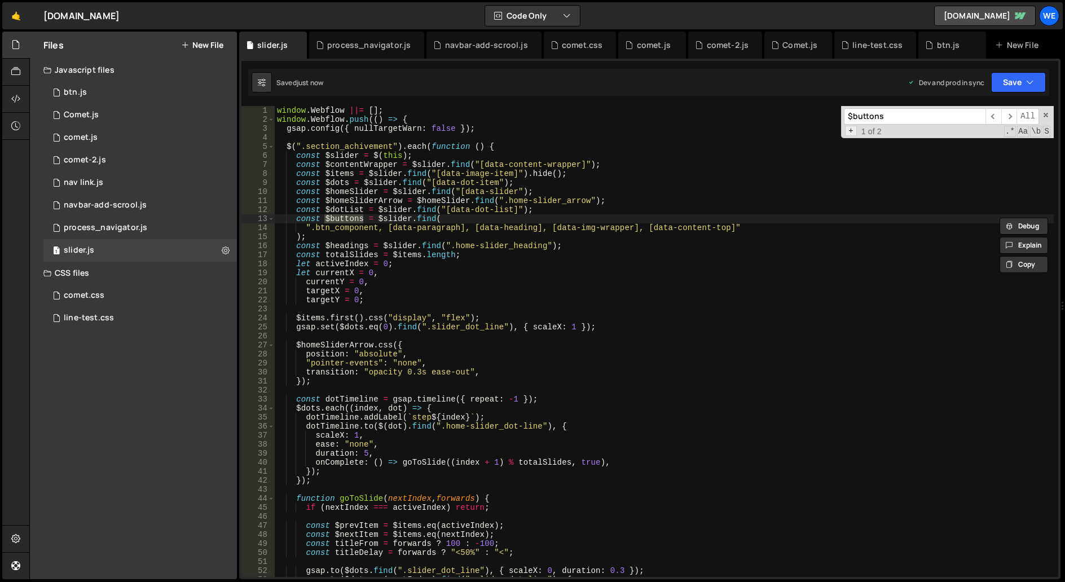
click at [847, 131] on span "+" at bounding box center [851, 131] width 12 height 10
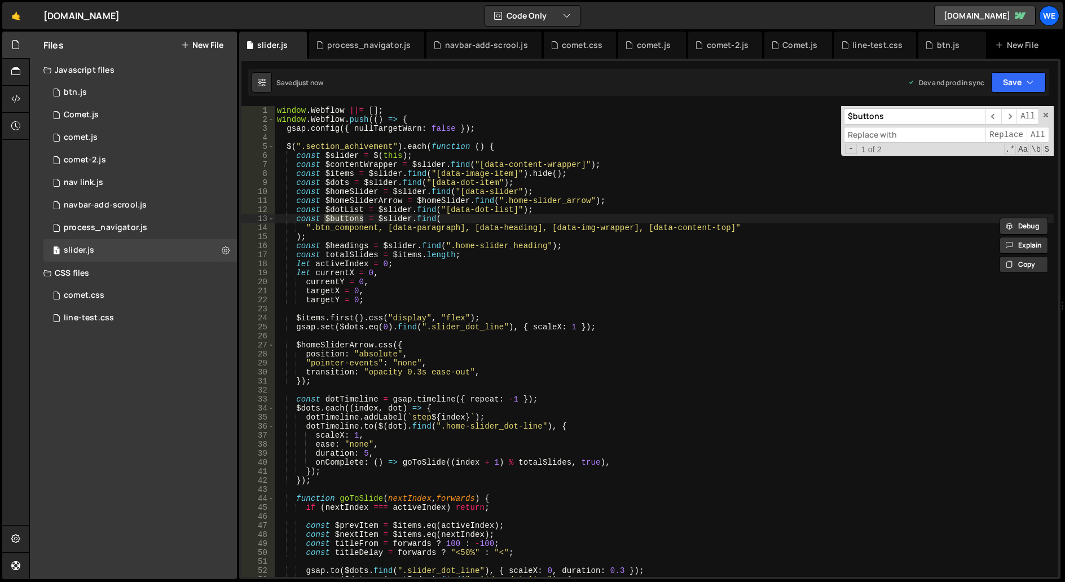
click at [863, 140] on input at bounding box center [915, 135] width 142 height 16
type input "$noArrowHover"
click at [1010, 137] on span "Replace" at bounding box center [1006, 135] width 41 height 16
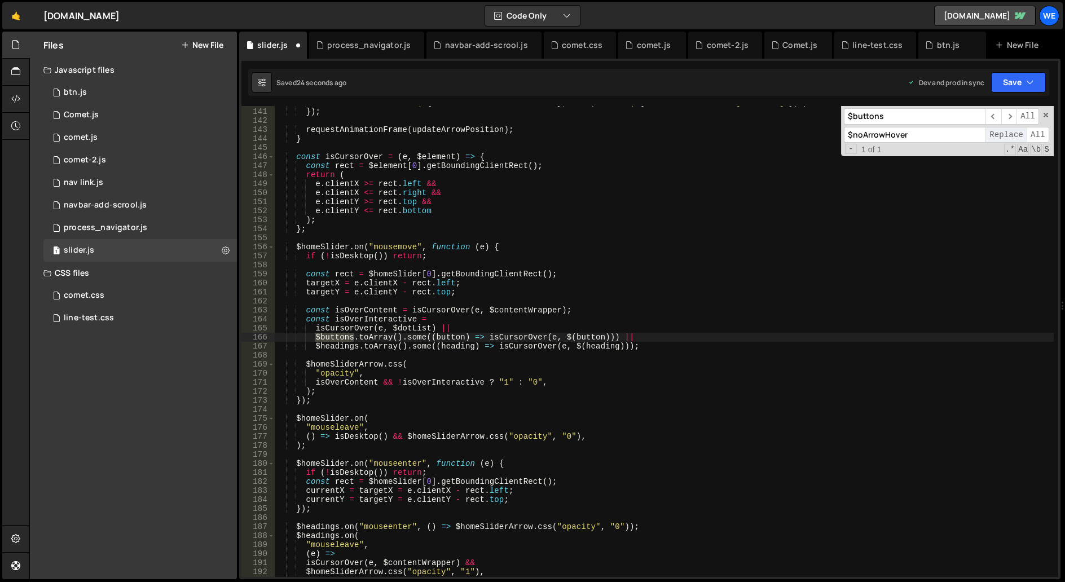
click at [1010, 137] on span "Replace" at bounding box center [1006, 135] width 41 height 16
click at [990, 115] on span "​" at bounding box center [994, 116] width 16 height 16
drag, startPoint x: 1048, startPoint y: 113, endPoint x: 1033, endPoint y: 118, distance: 15.9
click at [1048, 114] on span at bounding box center [1046, 115] width 8 height 8
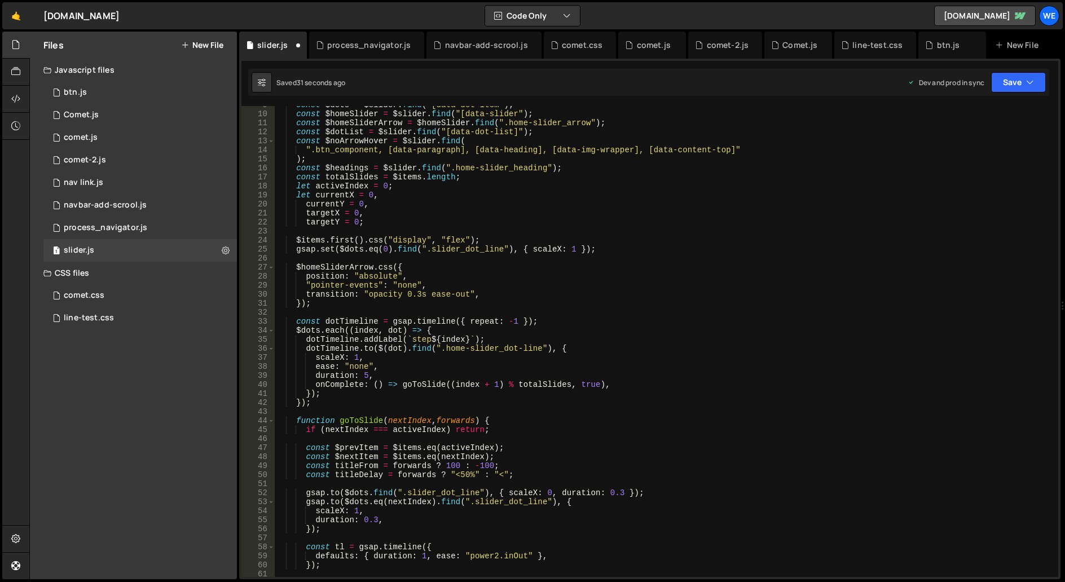
scroll to position [0, 0]
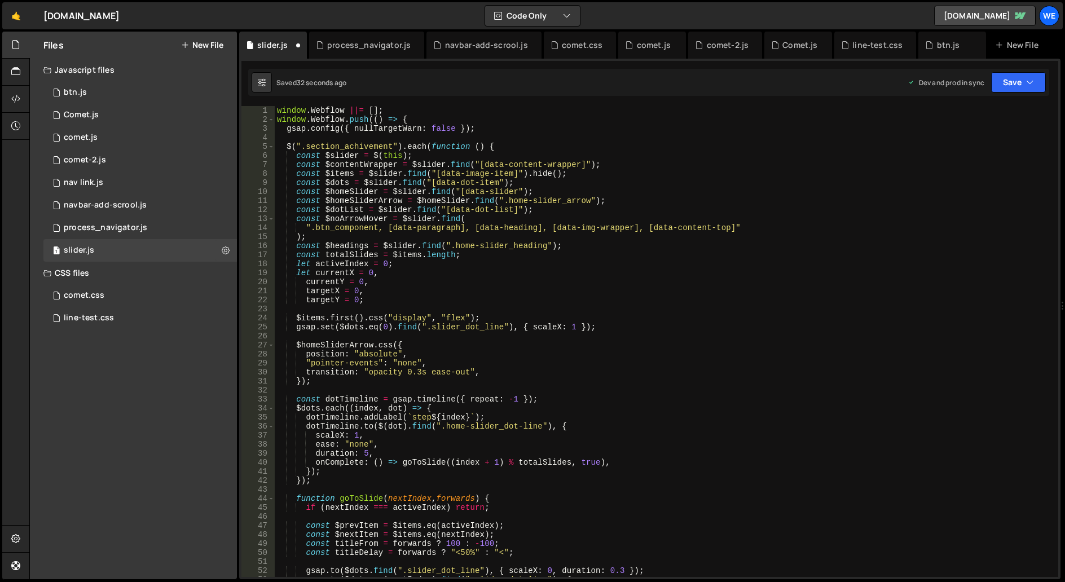
click at [702, 240] on div "window . Webflow ||= [ ] ; window . Webflow . push (( ) => { gsap . config ({ n…" at bounding box center [664, 350] width 779 height 489
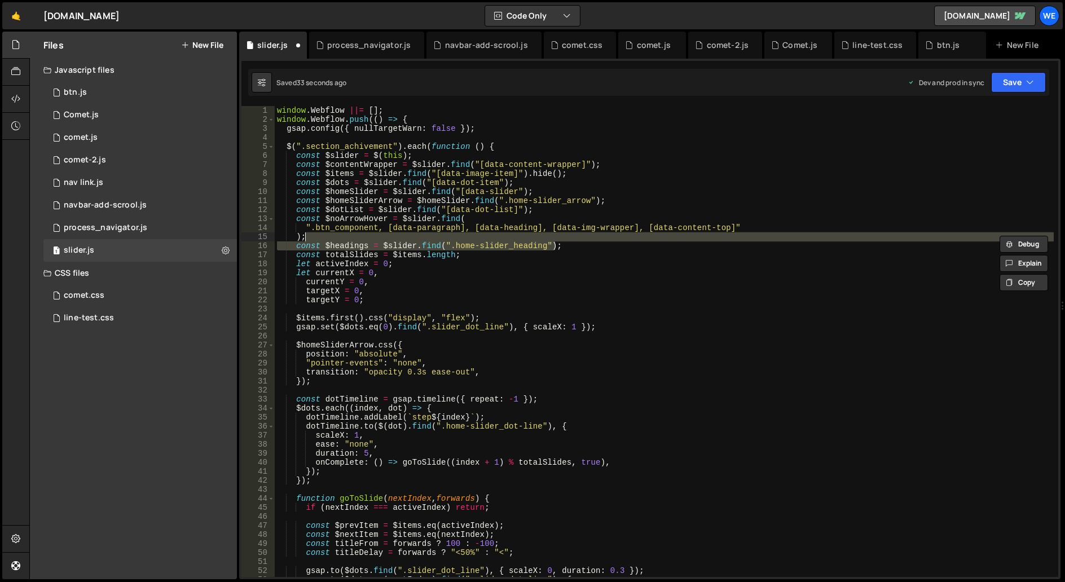
scroll to position [0, 2]
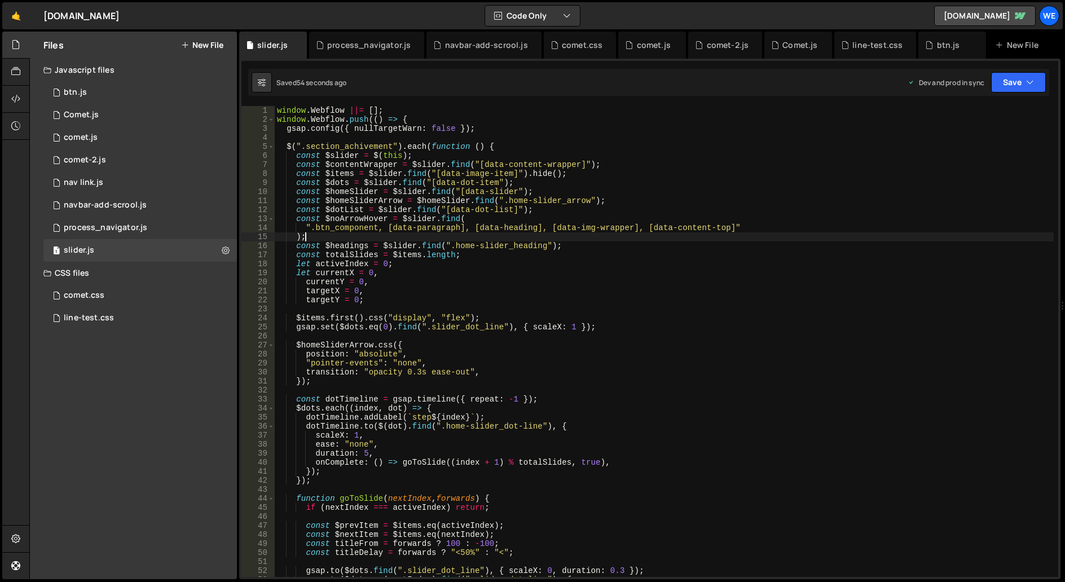
click at [631, 229] on div "window . Webflow ||= [ ] ; window . Webflow . push (( ) => { gsap . config ({ n…" at bounding box center [664, 350] width 779 height 489
click at [327, 201] on div "window . Webflow ||= [ ] ; window . Webflow . push (( ) => { gsap . config ({ n…" at bounding box center [664, 350] width 779 height 489
type textarea "const $homeSliderArrow = $homeSlider.find(".home-slider_arrow");"
click at [328, 200] on div "window . Webflow ||= [ ] ; window . Webflow . push (( ) => { gsap . config ({ n…" at bounding box center [664, 350] width 779 height 489
click at [326, 200] on div "window . Webflow ||= [ ] ; window . Webflow . push (( ) => { gsap . config ({ n…" at bounding box center [664, 350] width 779 height 489
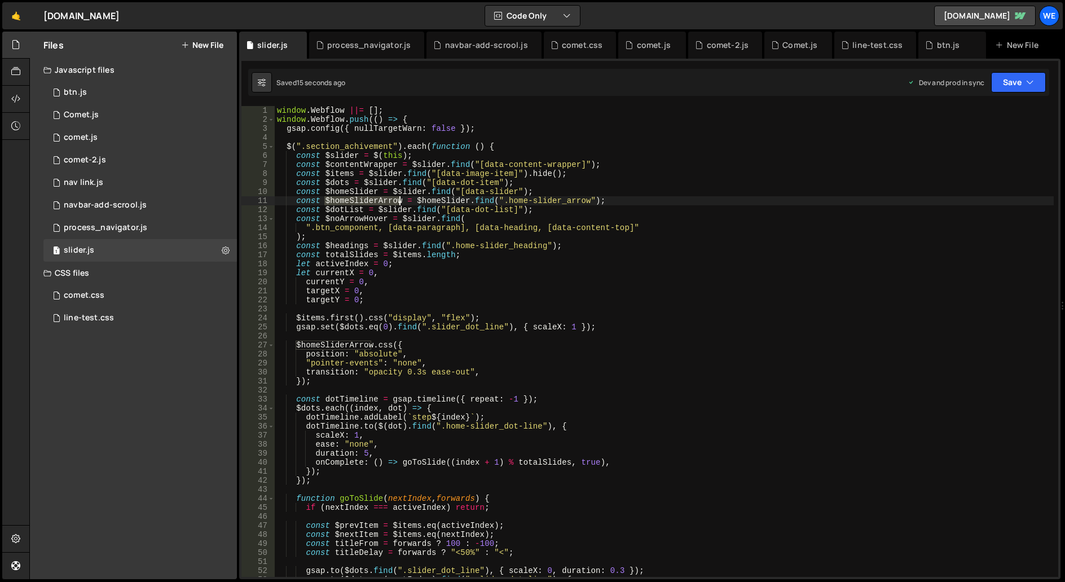
click at [401, 200] on div "window . Webflow ||= [ ] ; window . Webflow . push (( ) => { gsap . config ({ n…" at bounding box center [664, 350] width 779 height 489
type input "$homeSliderArrow"
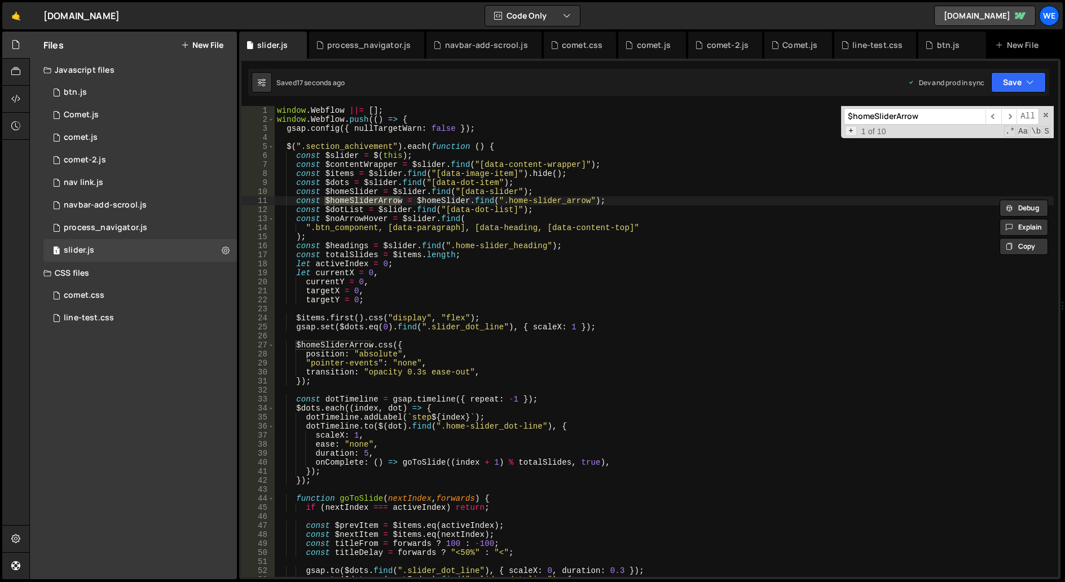
click at [850, 130] on span "+" at bounding box center [851, 131] width 12 height 10
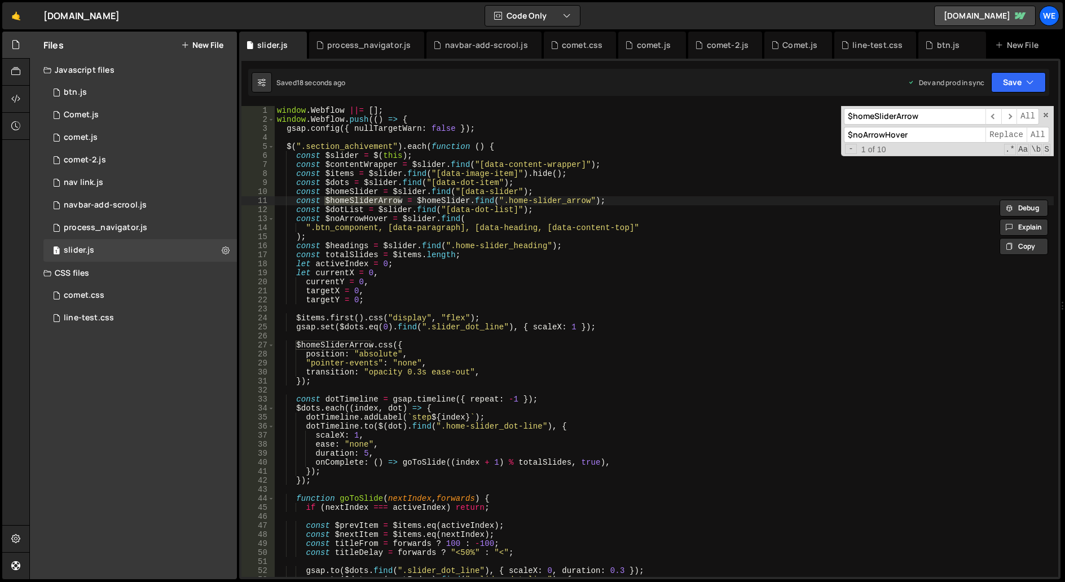
click at [867, 134] on input "$noArrowHover" at bounding box center [915, 135] width 142 height 16
click at [917, 130] on input "$noArrowHover" at bounding box center [915, 135] width 142 height 16
paste input "homeSliderArrow"
click at [881, 133] on input "$homeSliderArrow" at bounding box center [915, 135] width 142 height 16
type input "$sliderArrow"
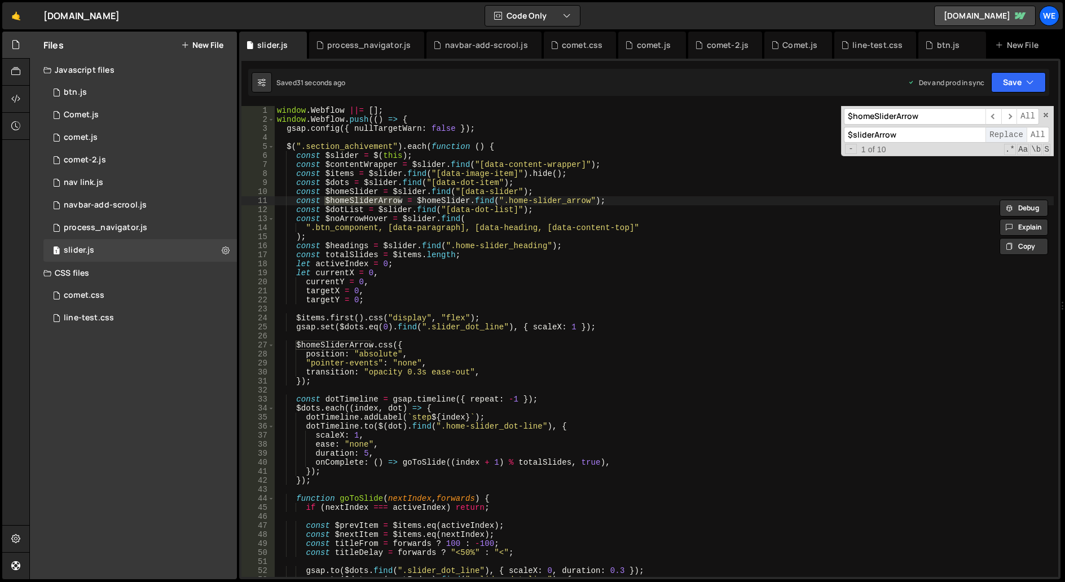
click at [1009, 136] on span "Replace" at bounding box center [1006, 135] width 41 height 16
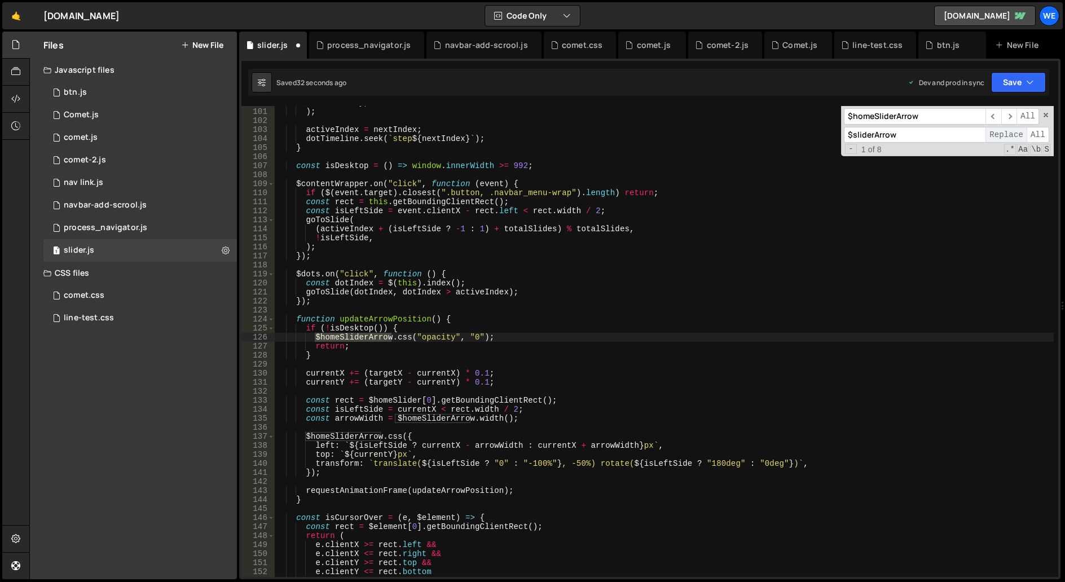
scroll to position [902, 0]
click at [1009, 136] on span "Replace" at bounding box center [1006, 135] width 41 height 16
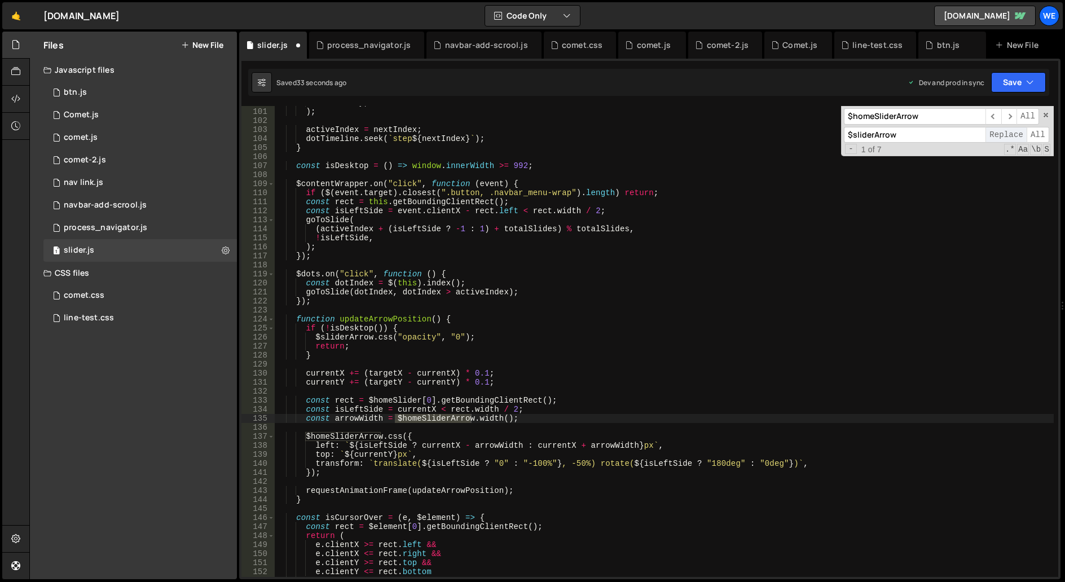
click at [1009, 136] on span "Replace" at bounding box center [1006, 135] width 41 height 16
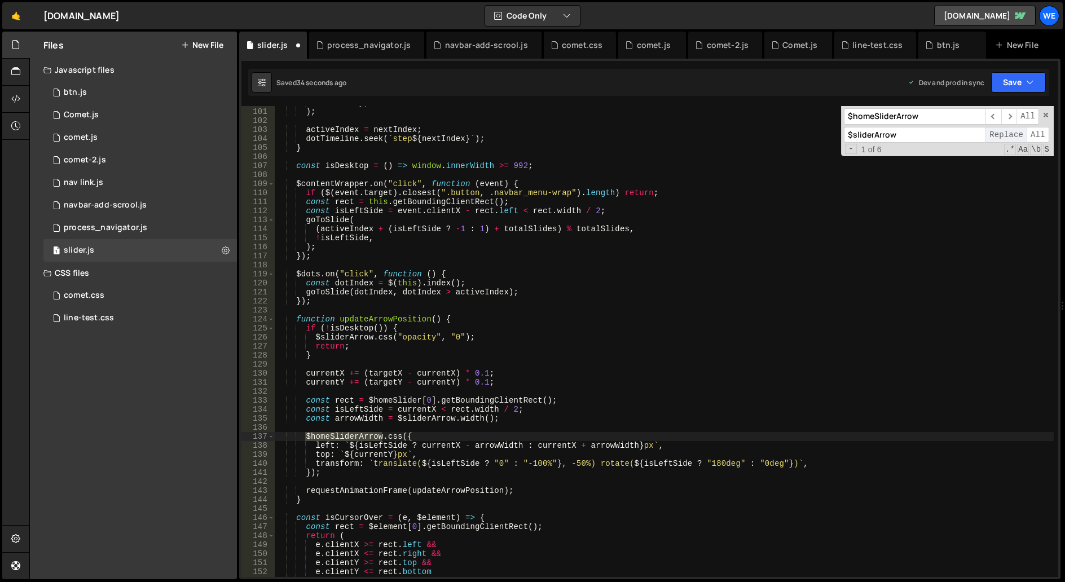
click at [1009, 137] on span "Replace" at bounding box center [1006, 135] width 41 height 16
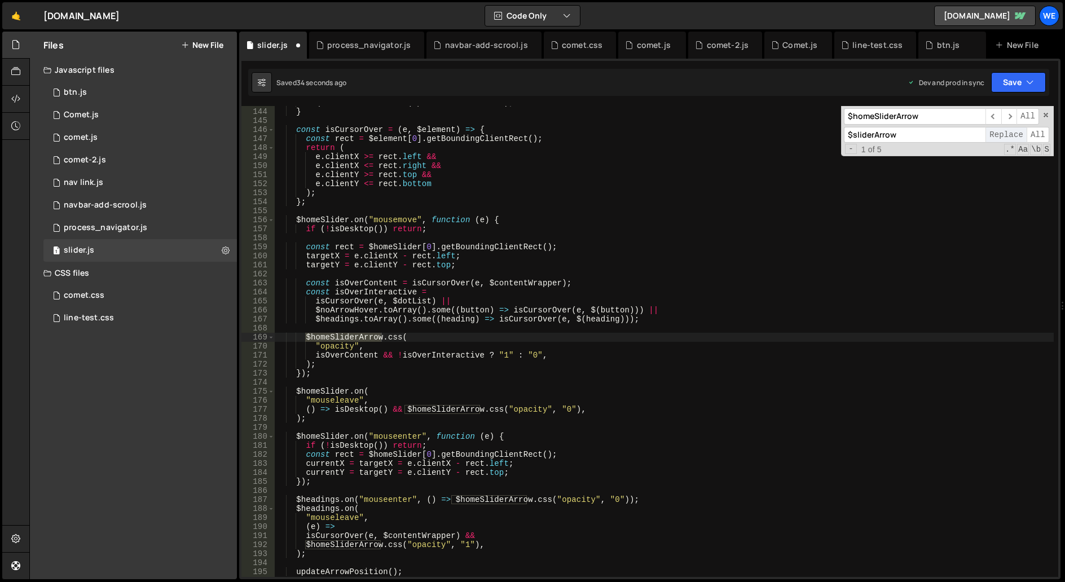
click at [1009, 137] on span "Replace" at bounding box center [1006, 135] width 41 height 16
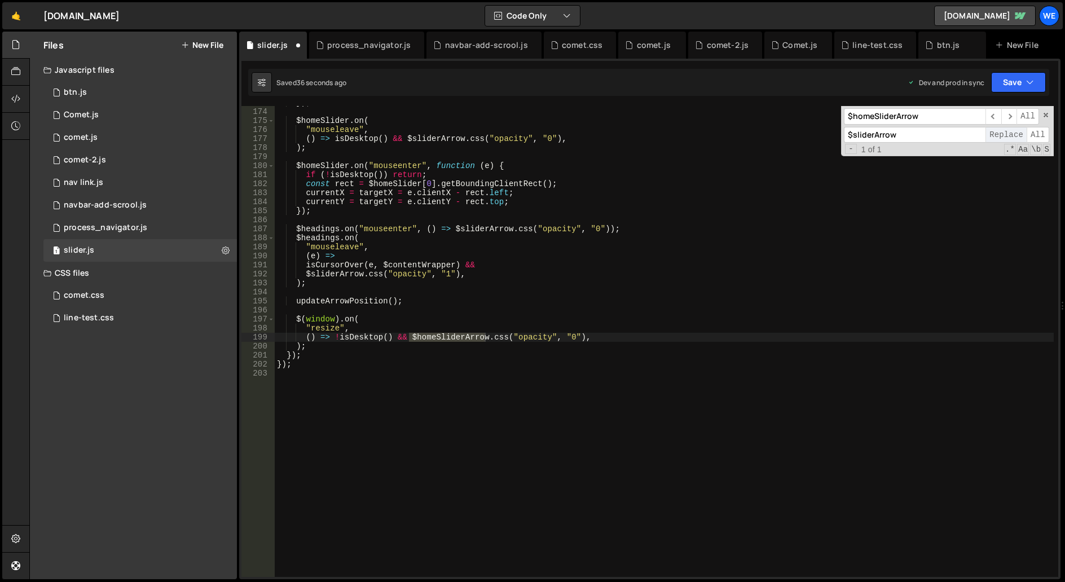
scroll to position [1561, 0]
click at [1009, 137] on span "Replace" at bounding box center [1006, 135] width 41 height 16
click at [1044, 111] on span at bounding box center [1046, 115] width 8 height 8
type textarea "() => !isDesktop() && $sliderArrow.css("opacity", "0"),"
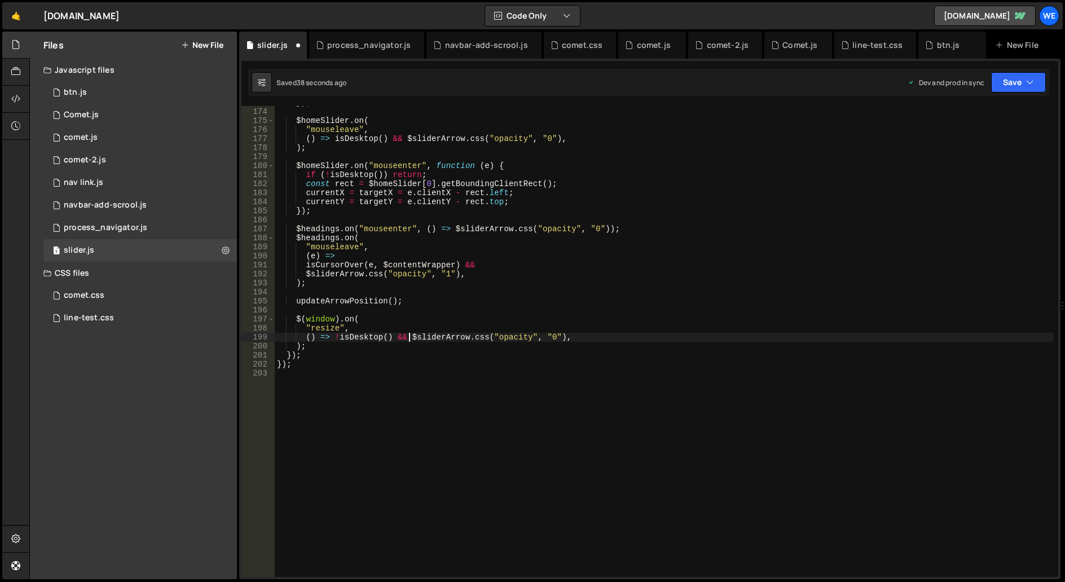
click at [812, 223] on div "}) ; $homeSlider . on ( "mouseleave" , ( ) => isDesktop ( ) && $sliderArrow . c…" at bounding box center [664, 342] width 779 height 489
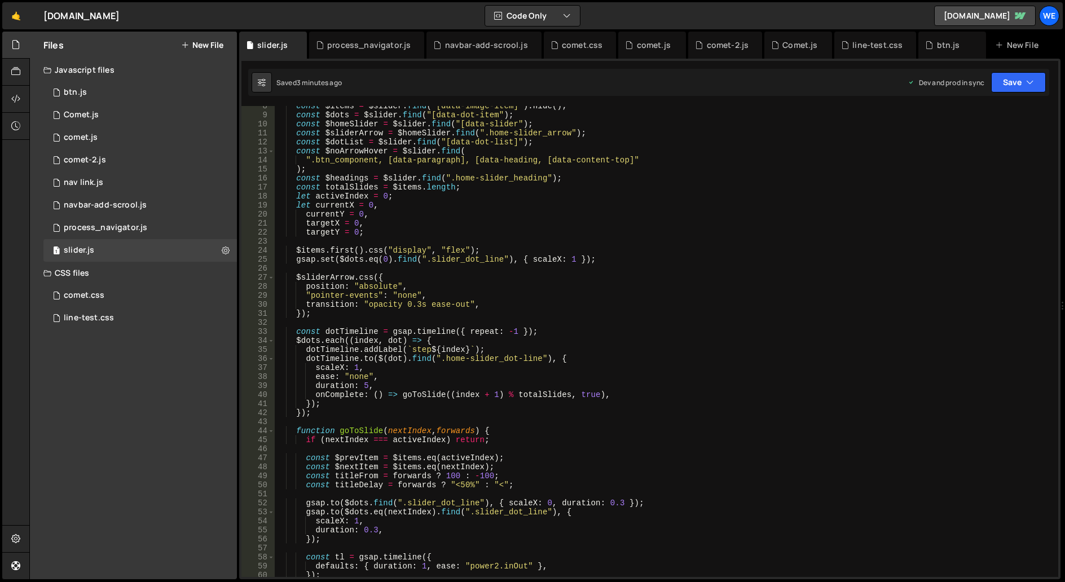
scroll to position [0, 0]
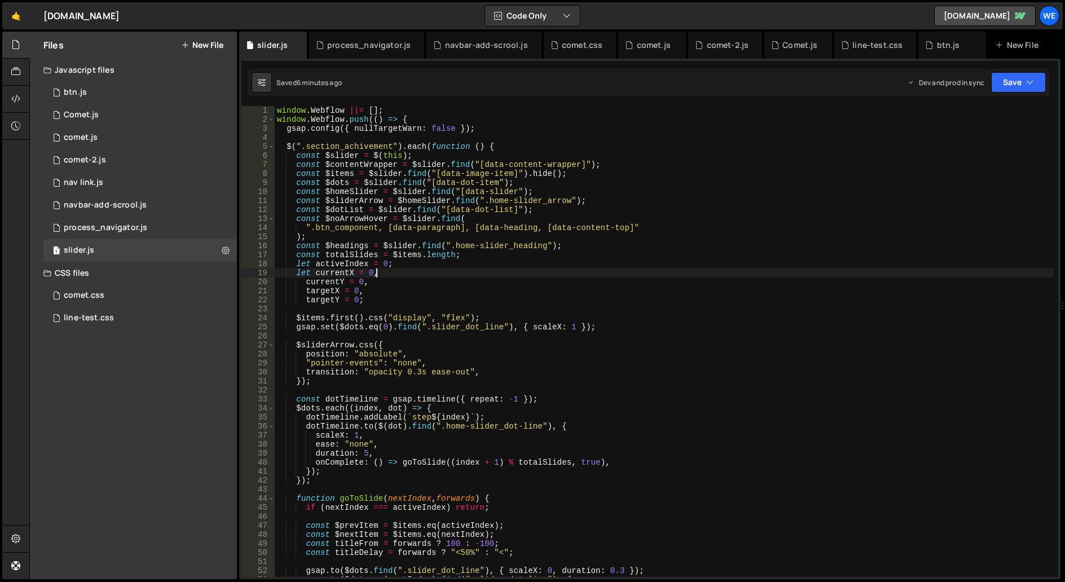
click at [629, 274] on div "window . Webflow ||= [ ] ; window . Webflow . push (( ) => { gsap . config ({ n…" at bounding box center [664, 350] width 779 height 489
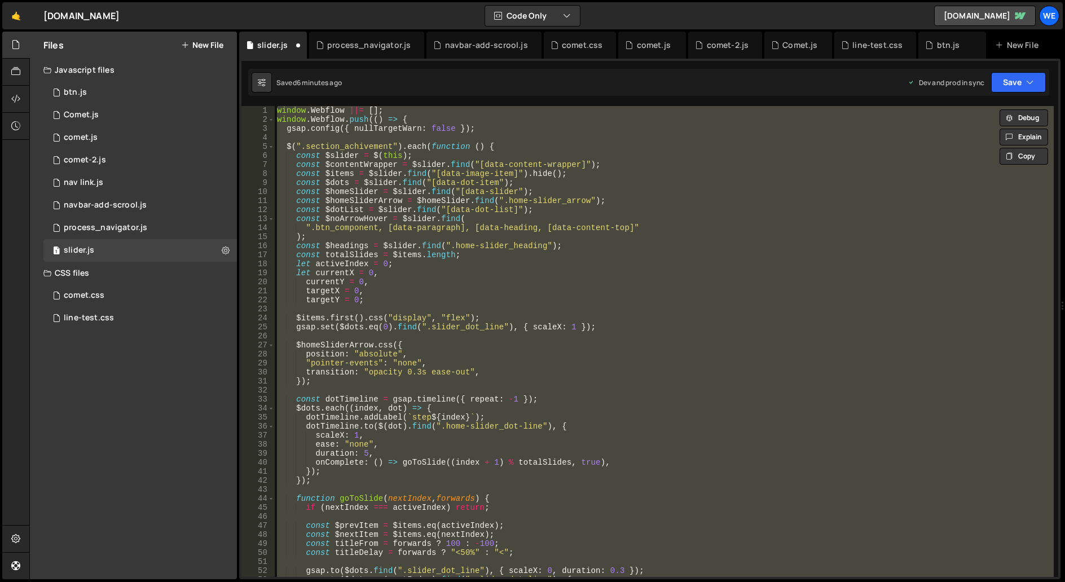
click at [634, 233] on div "window . Webflow ||= [ ] ; window . Webflow . push (( ) => { gsap . config ({ n…" at bounding box center [664, 350] width 779 height 489
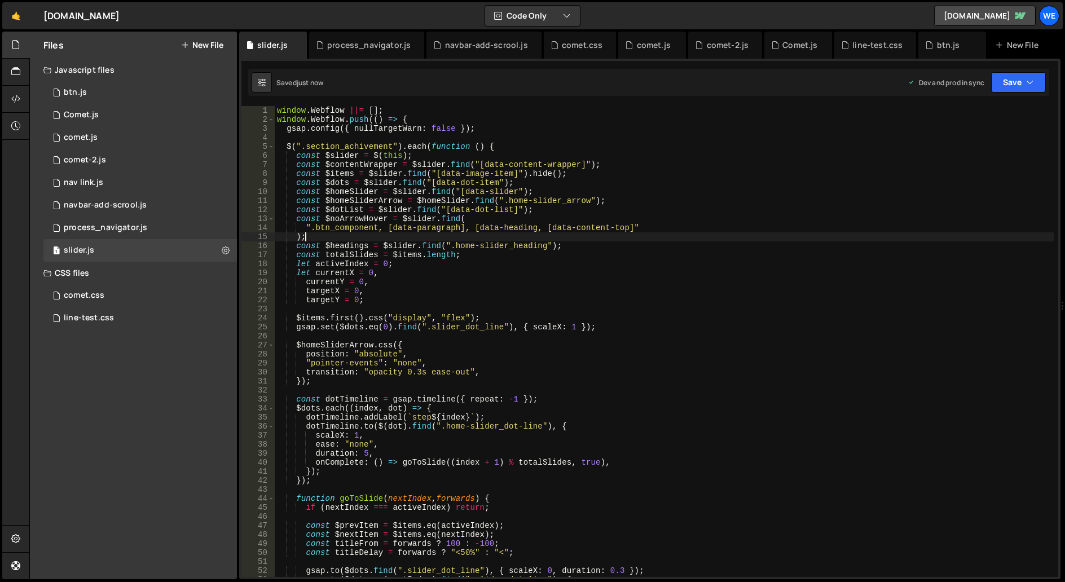
click at [689, 365] on div "window . Webflow ||= [ ] ; window . Webflow . push (( ) => { gsap . config ({ n…" at bounding box center [664, 350] width 779 height 489
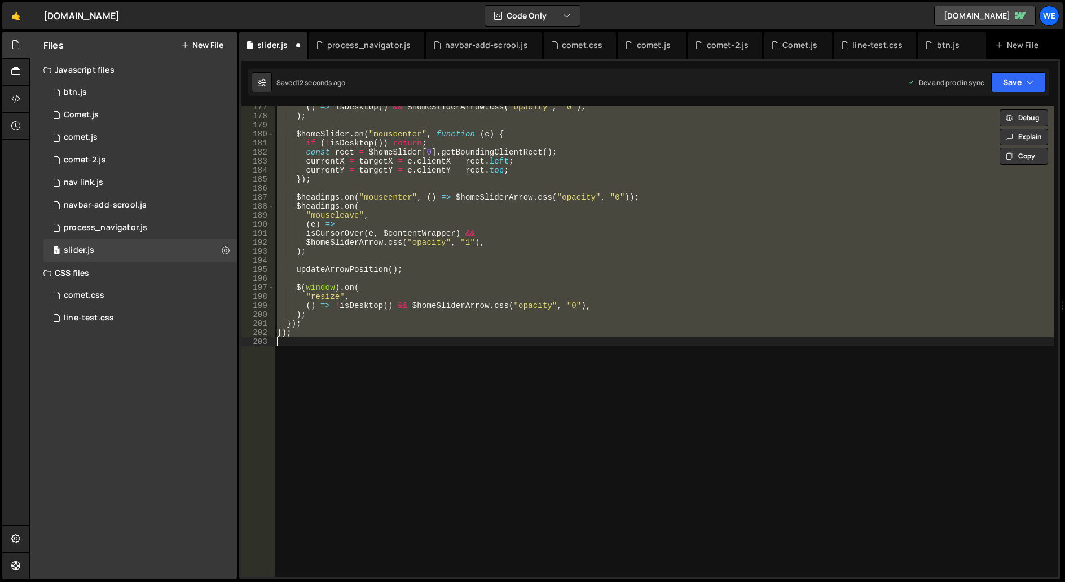
scroll to position [1254, 0]
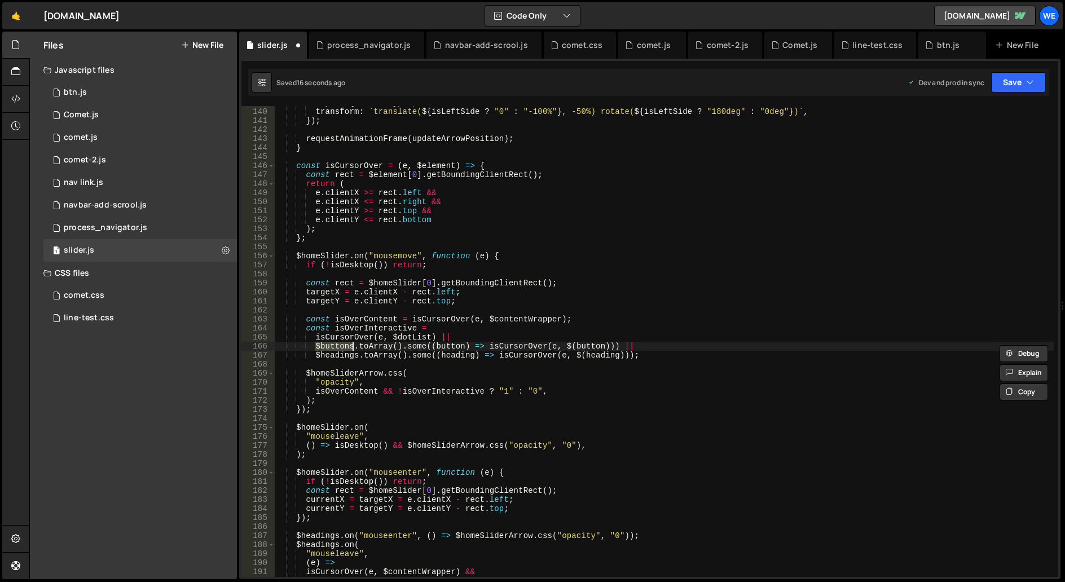
type textarea "$noArrowHover.toArray().some((button) => isCursorOver(e, $(button))) ||"
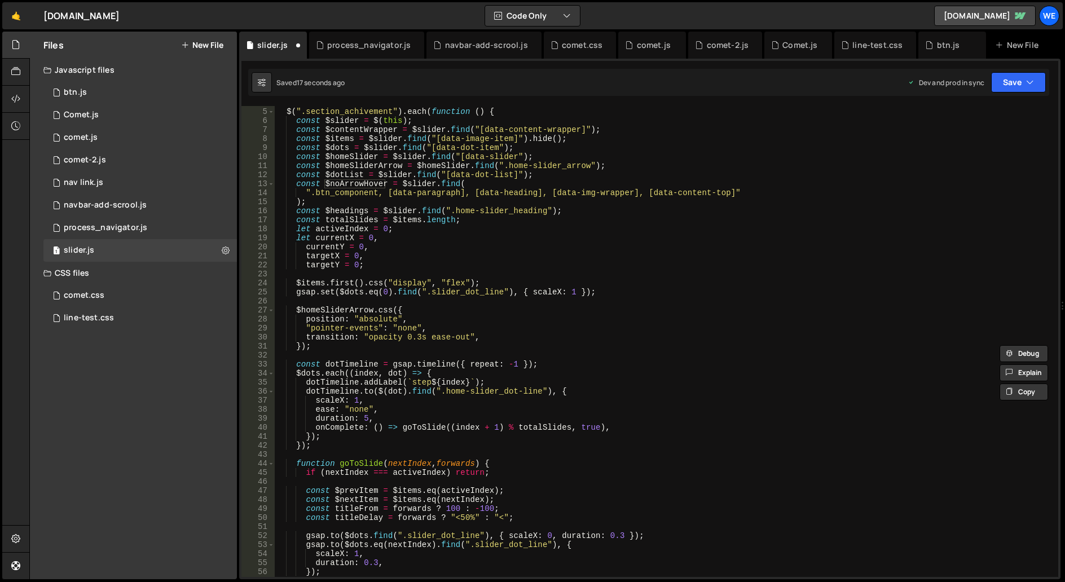
scroll to position [0, 0]
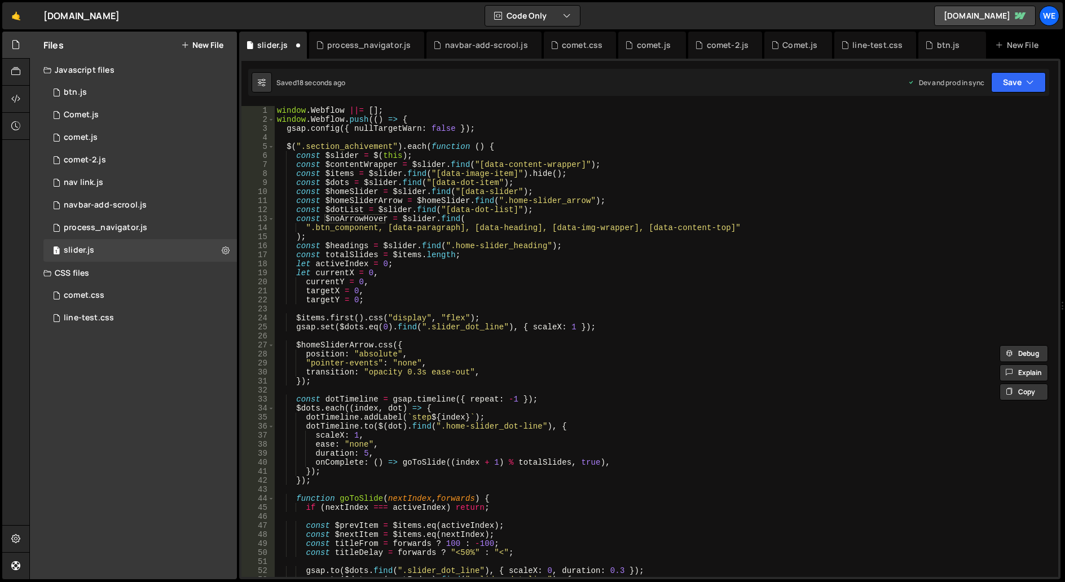
click at [668, 335] on div "window . Webflow ||= [ ] ; window . Webflow . push (( ) => { gsap . config ({ n…" at bounding box center [664, 350] width 779 height 489
click at [359, 216] on div "window . Webflow ||= [ ] ; window . Webflow . push (( ) => { gsap . config ({ n…" at bounding box center [664, 350] width 779 height 489
click at [635, 228] on div "window . Webflow ||= [ ] ; window . Webflow . push (( ) => { gsap . config ({ n…" at bounding box center [664, 350] width 779 height 489
click at [873, 212] on div "window . Webflow ||= [ ] ; window . Webflow . push (( ) => { gsap . config ({ n…" at bounding box center [664, 350] width 779 height 489
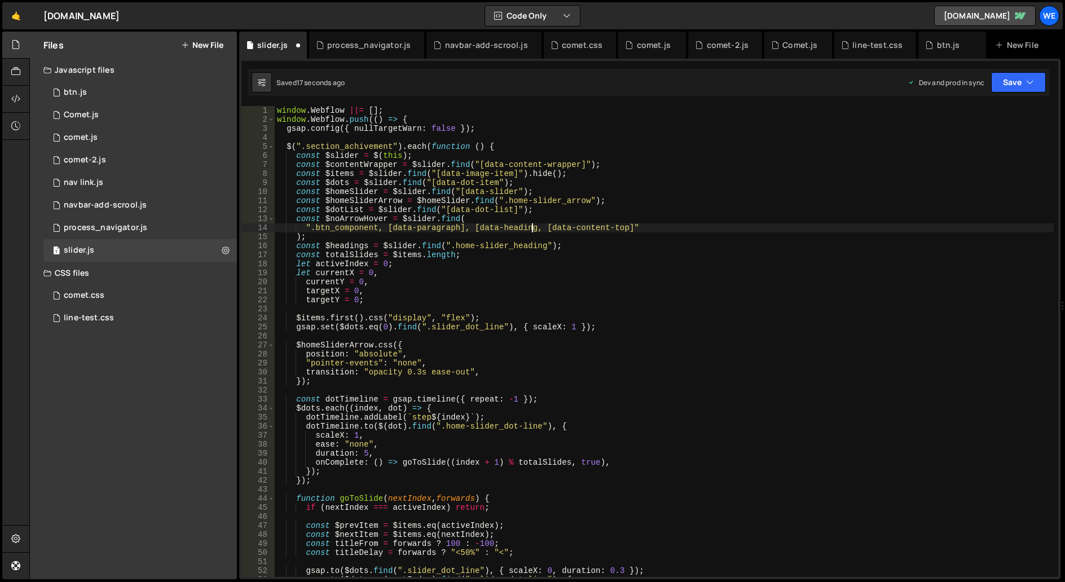
scroll to position [0, 18]
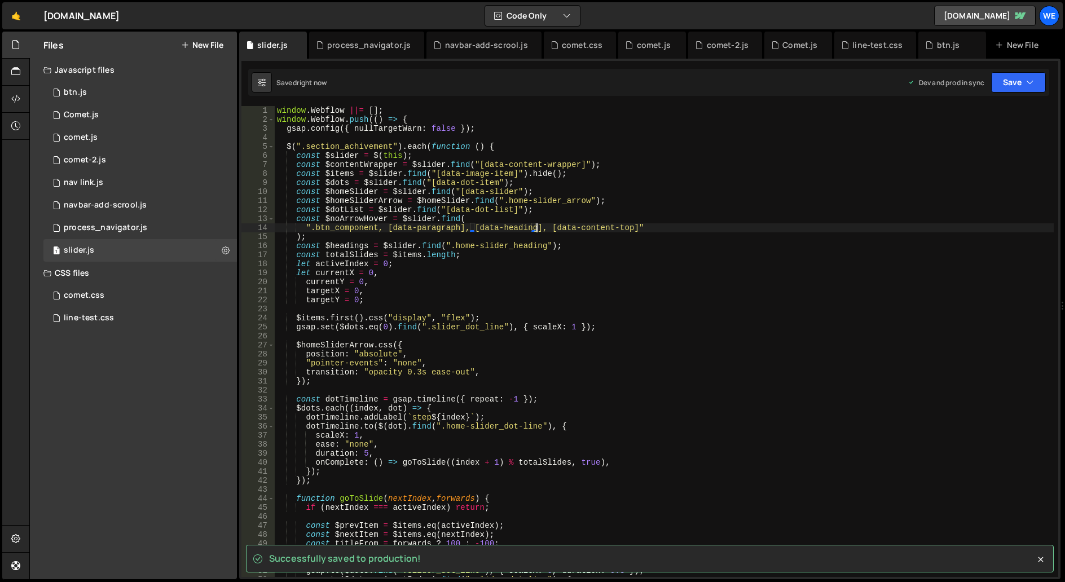
type textarea "".btn_component, [data-paragraph], [data-heading], [data-content-top]""
